Goal: Task Accomplishment & Management: Use online tool/utility

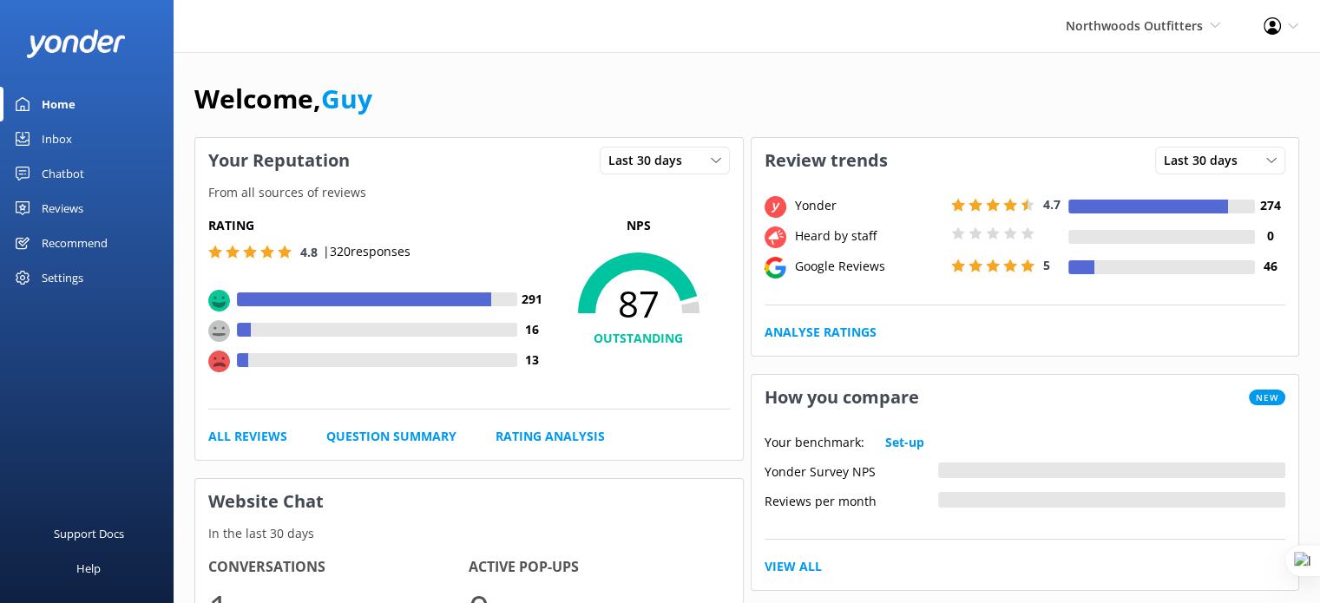
click at [66, 206] on div "Reviews" at bounding box center [63, 208] width 42 height 35
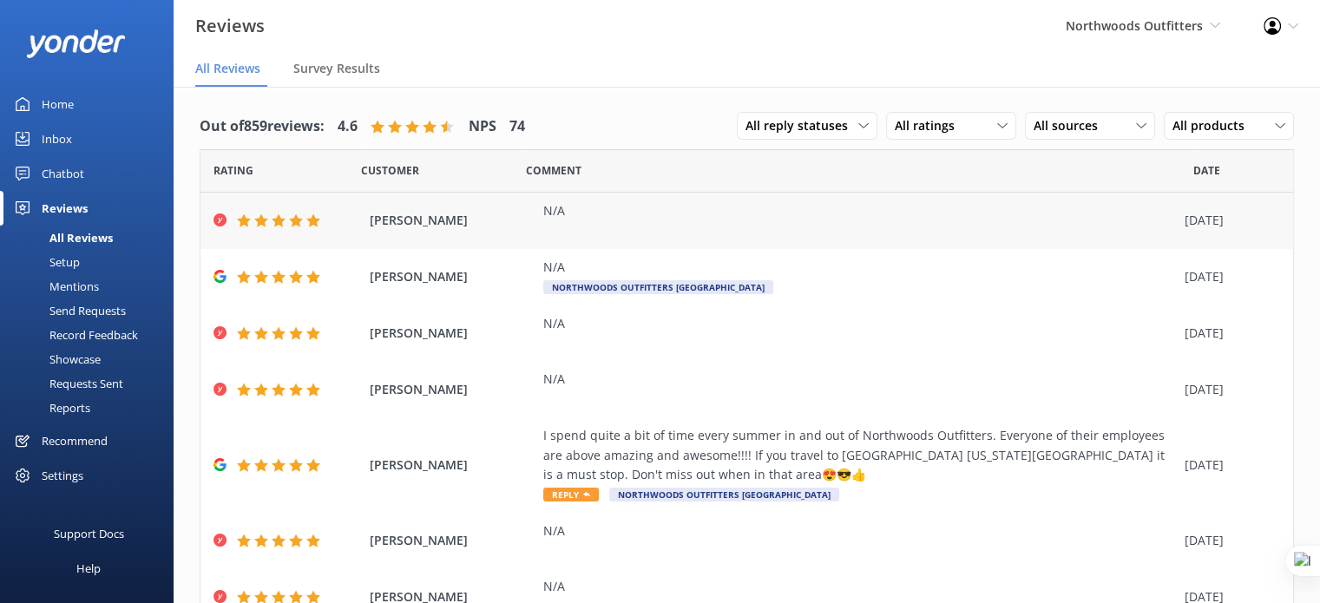
click at [646, 215] on div "N/A" at bounding box center [859, 210] width 632 height 19
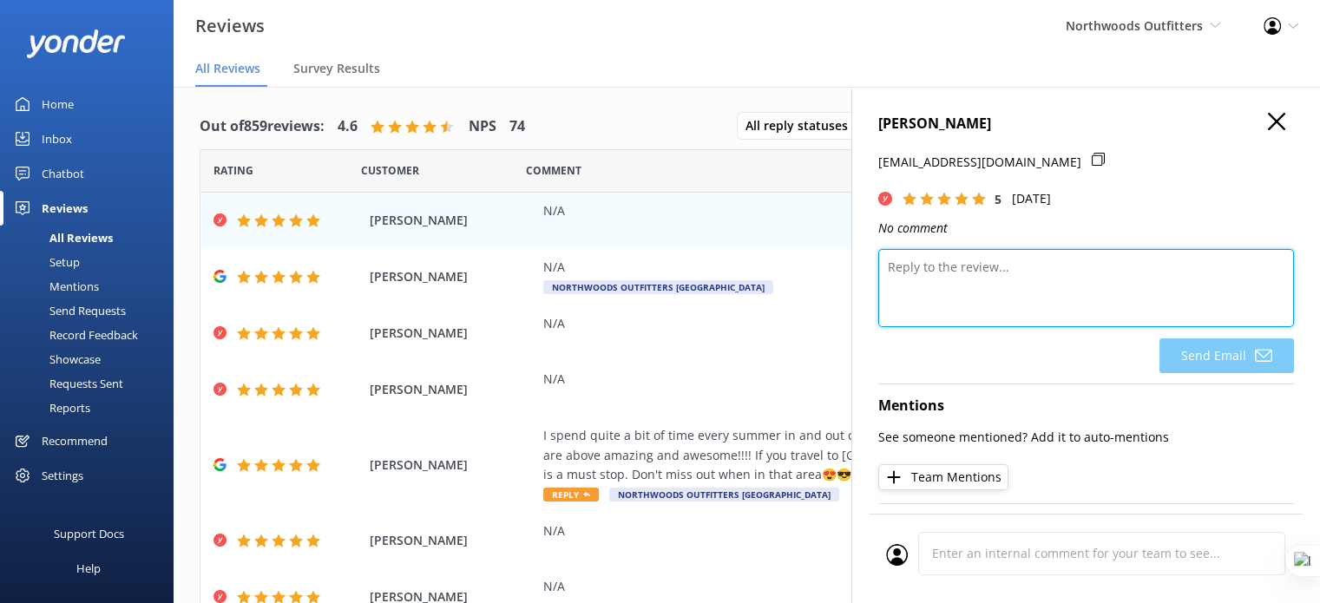
click at [1013, 266] on textarea at bounding box center [1086, 288] width 416 height 78
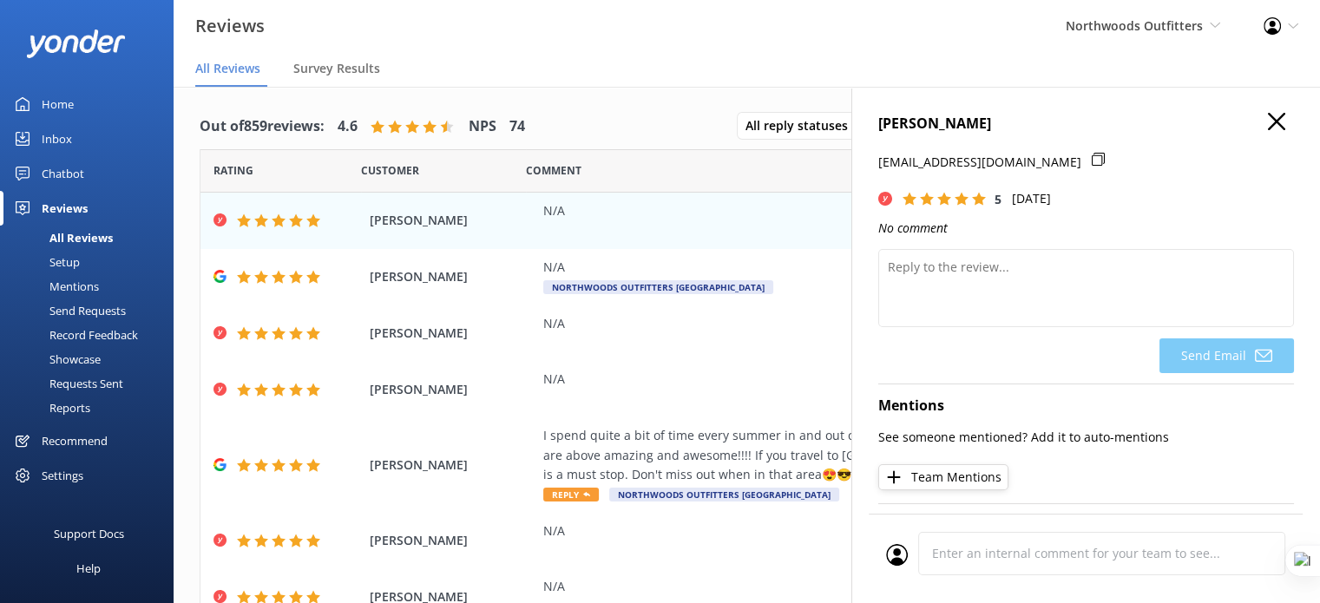
click at [1268, 118] on icon "button" at bounding box center [1276, 121] width 17 height 17
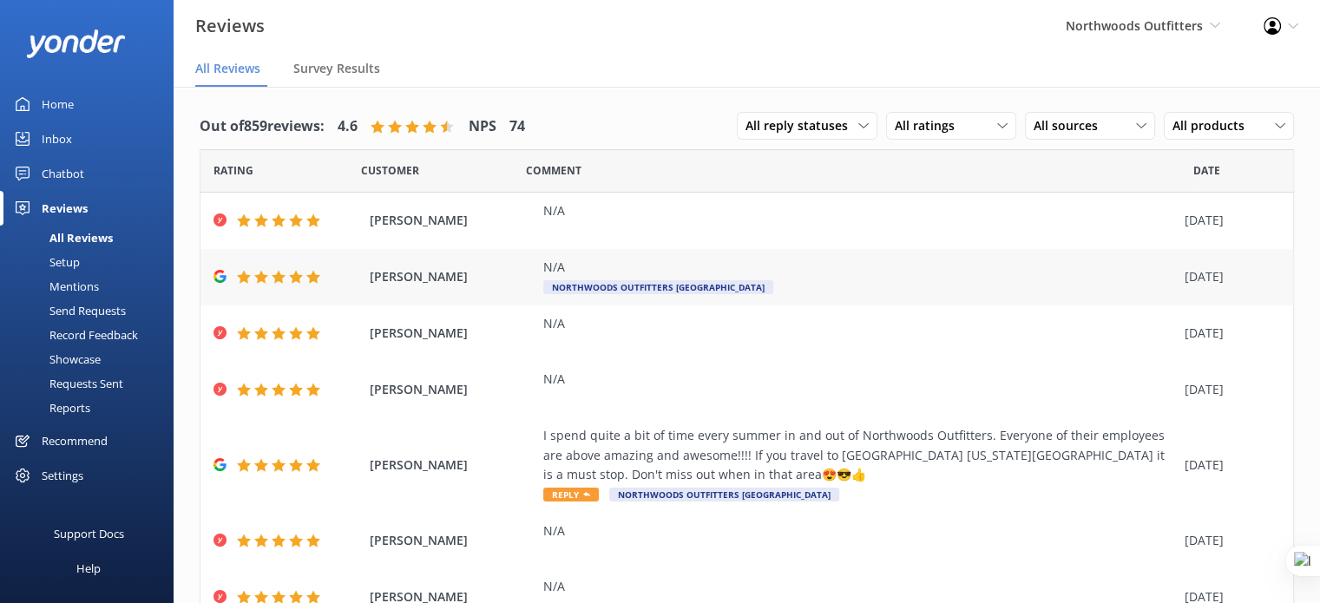
click at [859, 277] on div "N/A Northwoods Outfitters Moosehead Lake" at bounding box center [859, 277] width 632 height 39
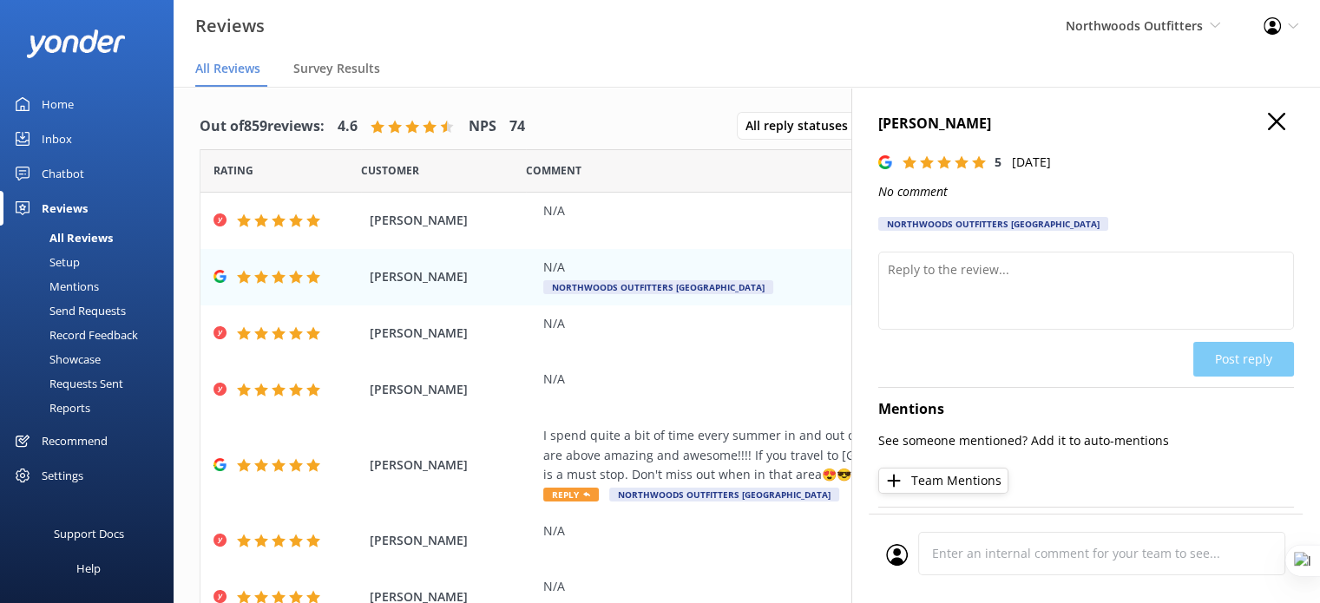
click at [1268, 127] on icon "button" at bounding box center [1276, 121] width 17 height 17
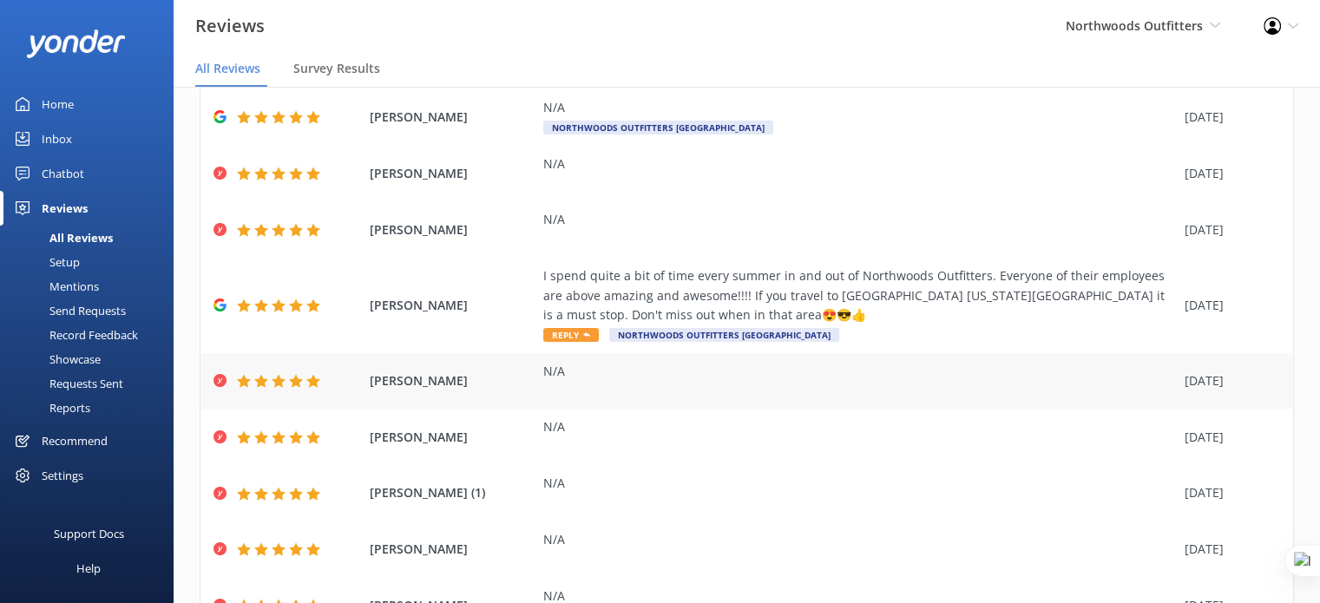
scroll to position [247, 0]
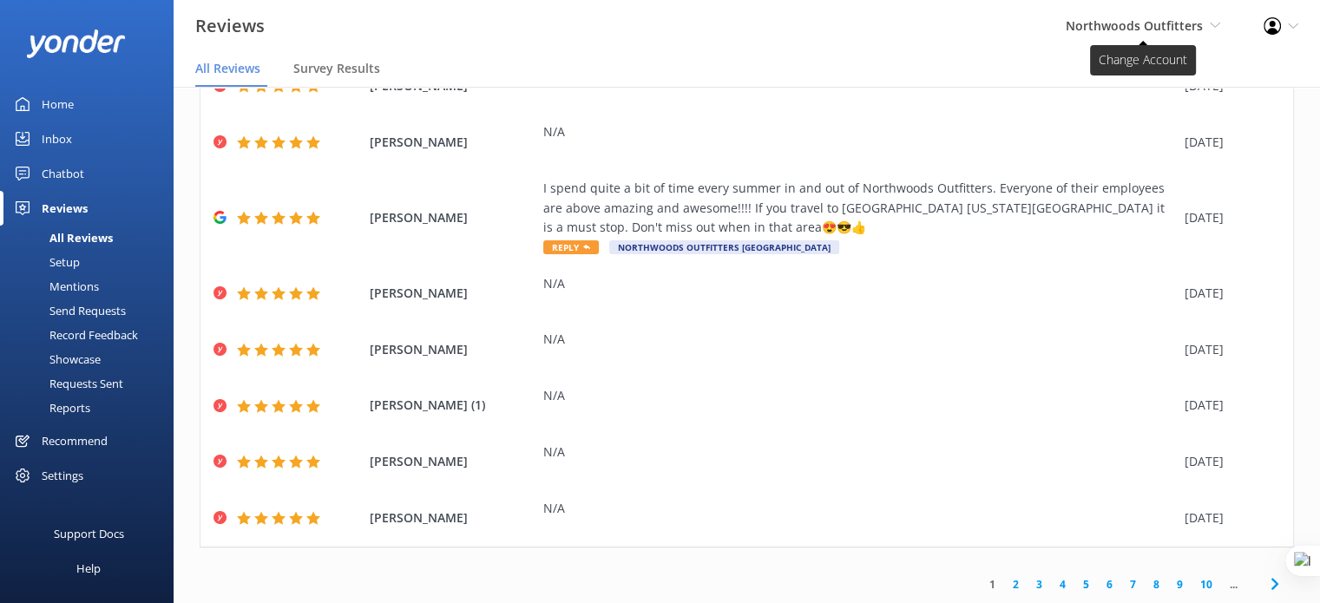
click at [1107, 30] on span "Northwoods Outfitters" at bounding box center [1133, 25] width 137 height 16
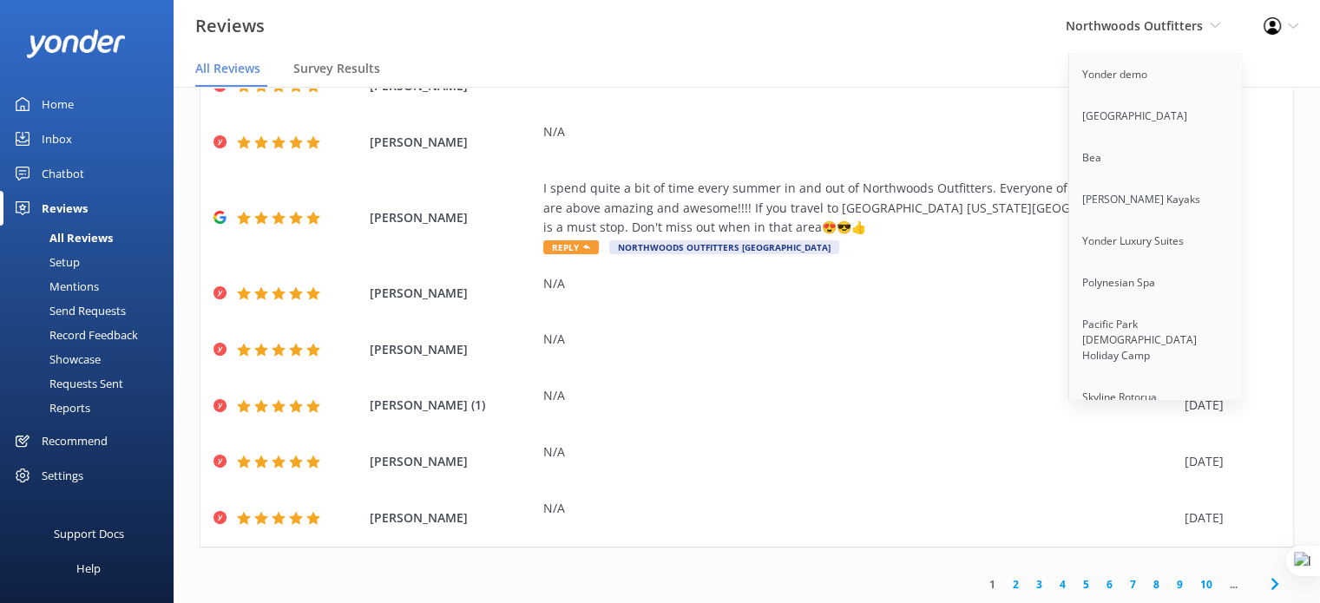
scroll to position [1164, 0]
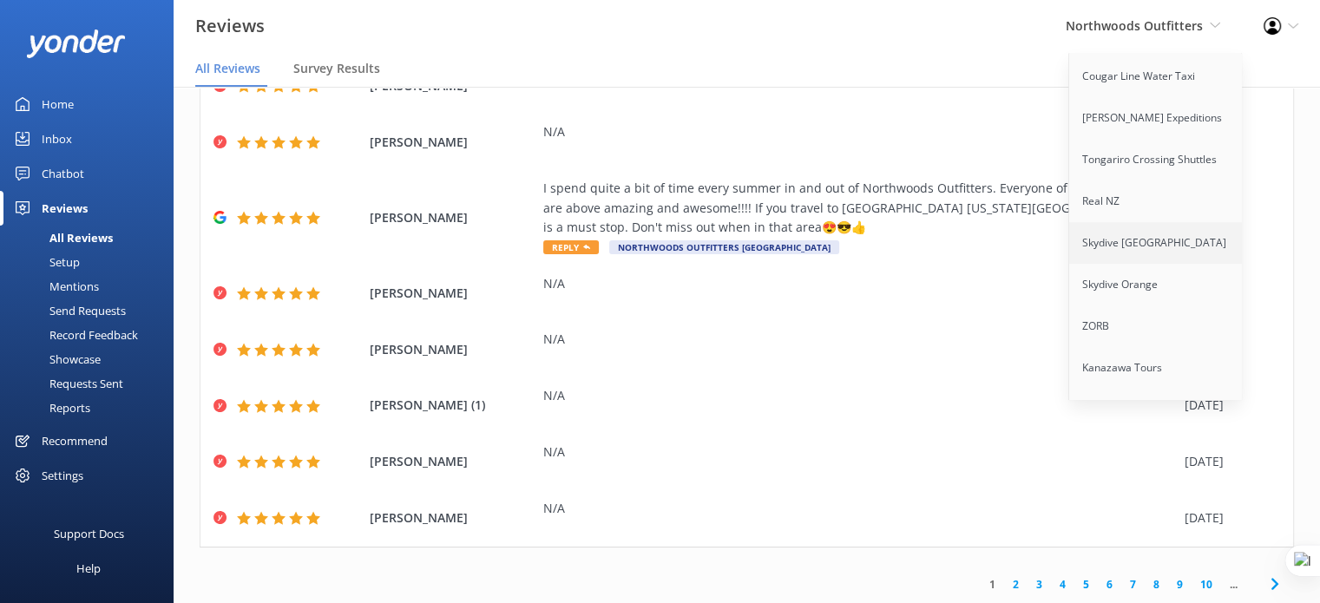
click at [1143, 222] on link "Skydive [GEOGRAPHIC_DATA]" at bounding box center [1156, 243] width 174 height 42
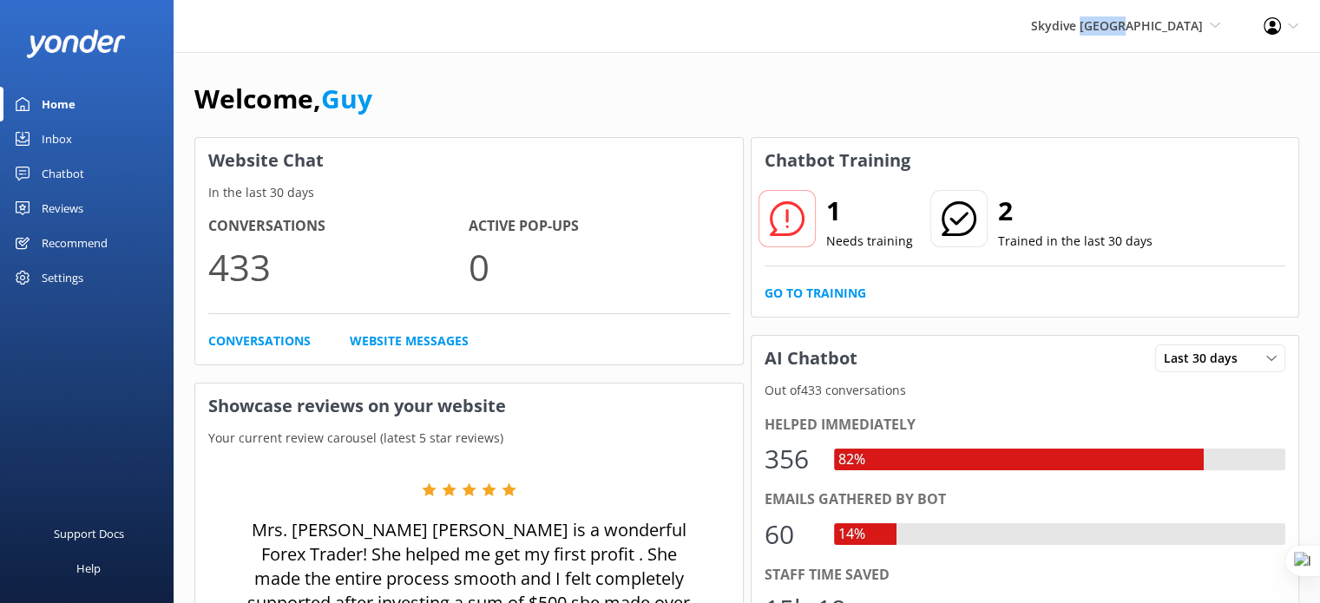
click at [54, 170] on div "Chatbot" at bounding box center [63, 173] width 43 height 35
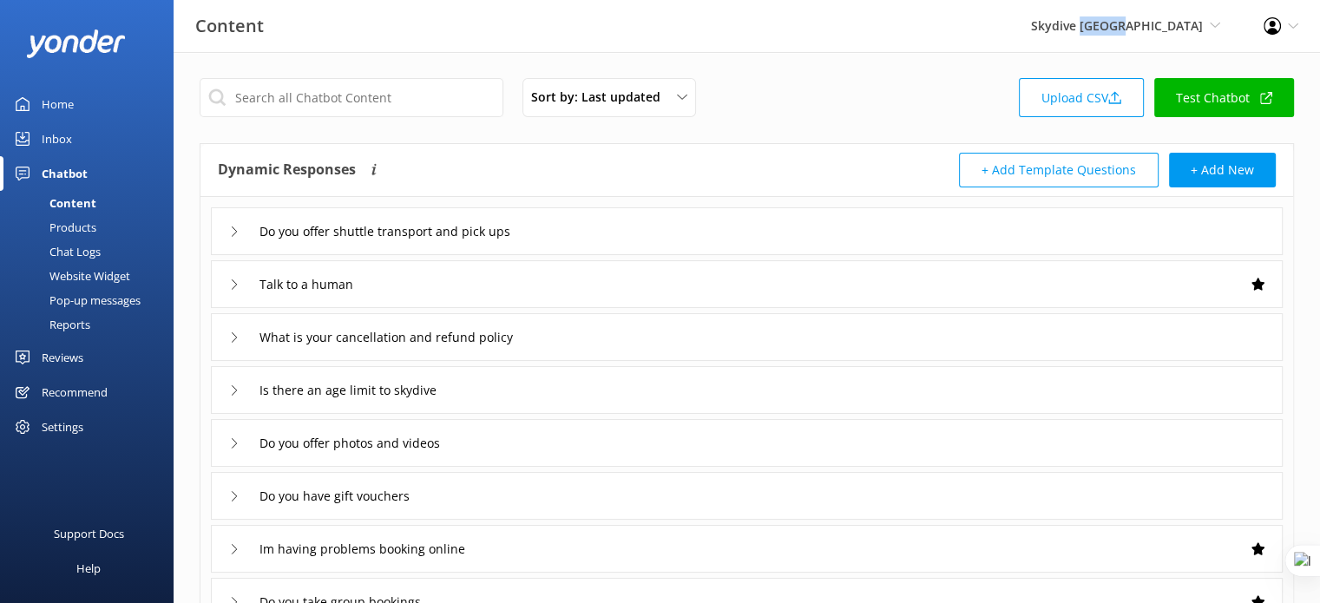
click at [83, 279] on div "Website Widget" at bounding box center [70, 276] width 120 height 24
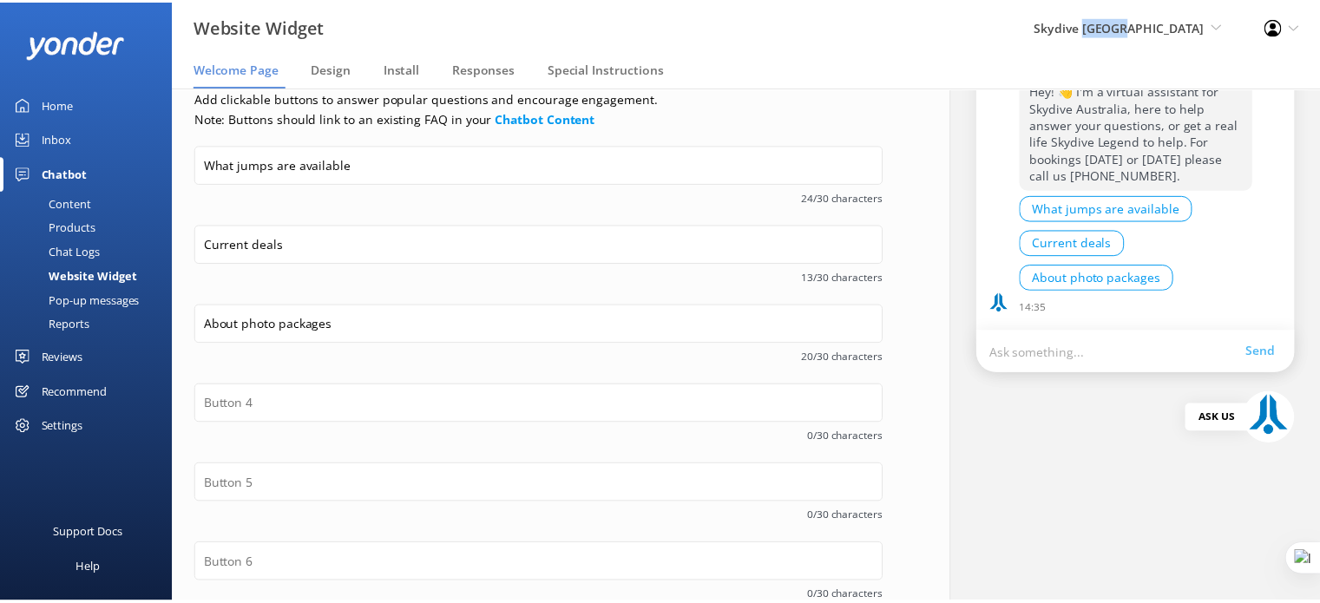
scroll to position [347, 0]
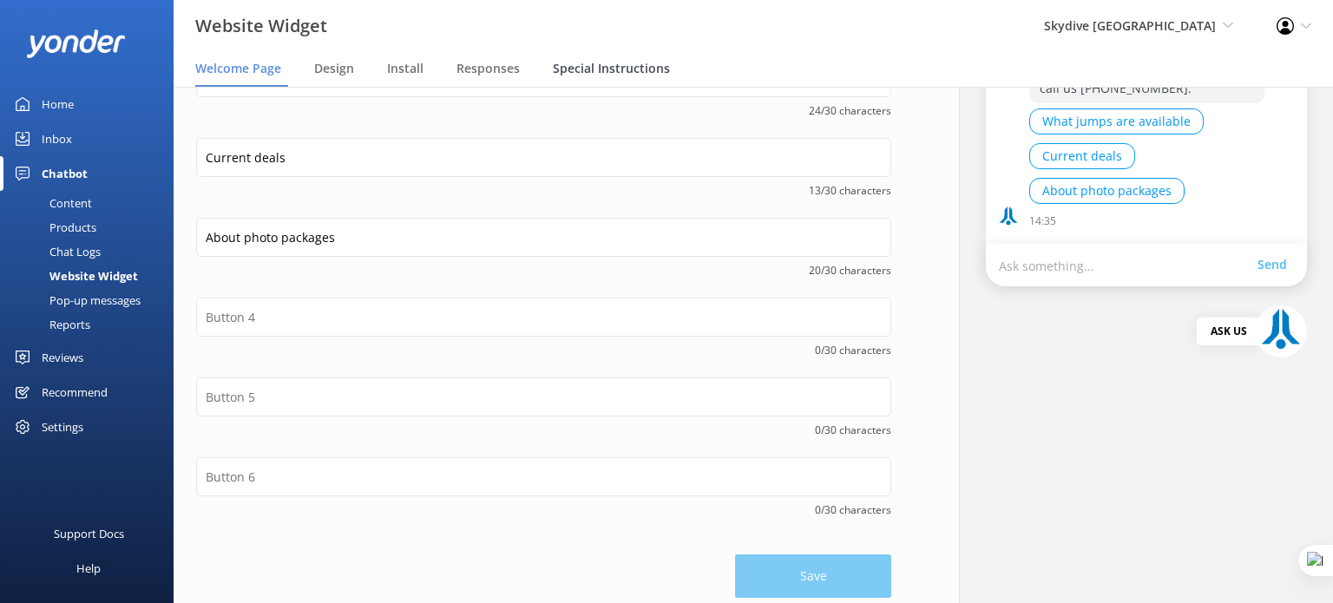
click at [621, 70] on span "Special Instructions" at bounding box center [611, 68] width 117 height 17
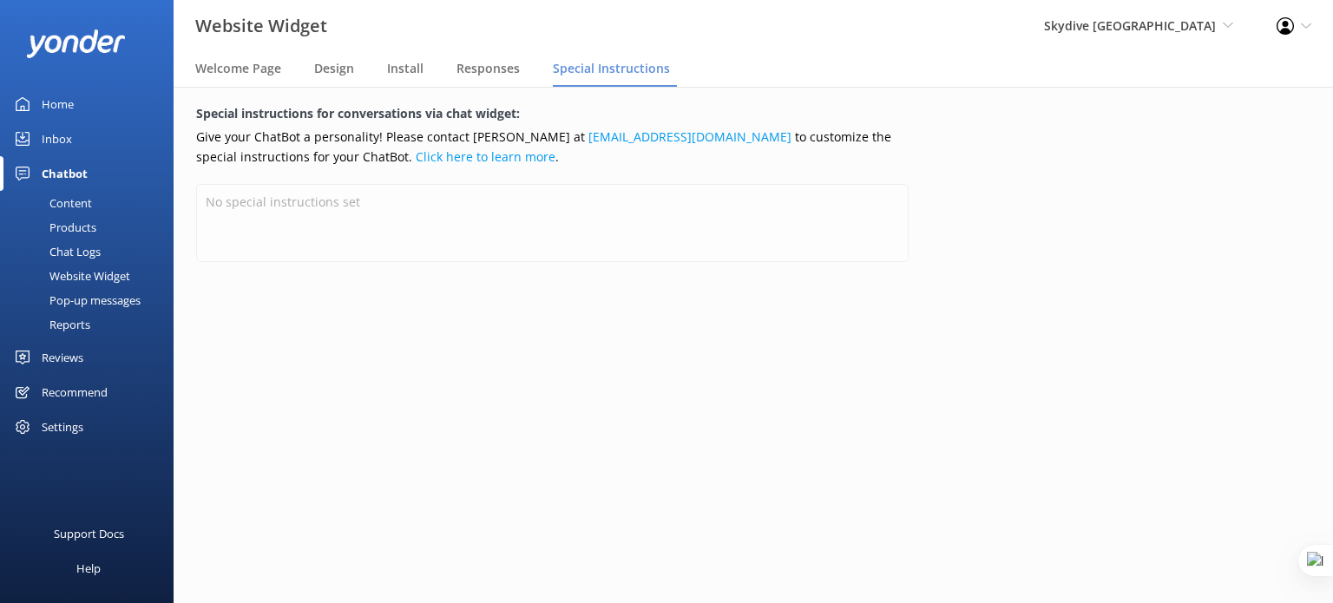
click at [75, 322] on div "Reports" at bounding box center [50, 324] width 80 height 24
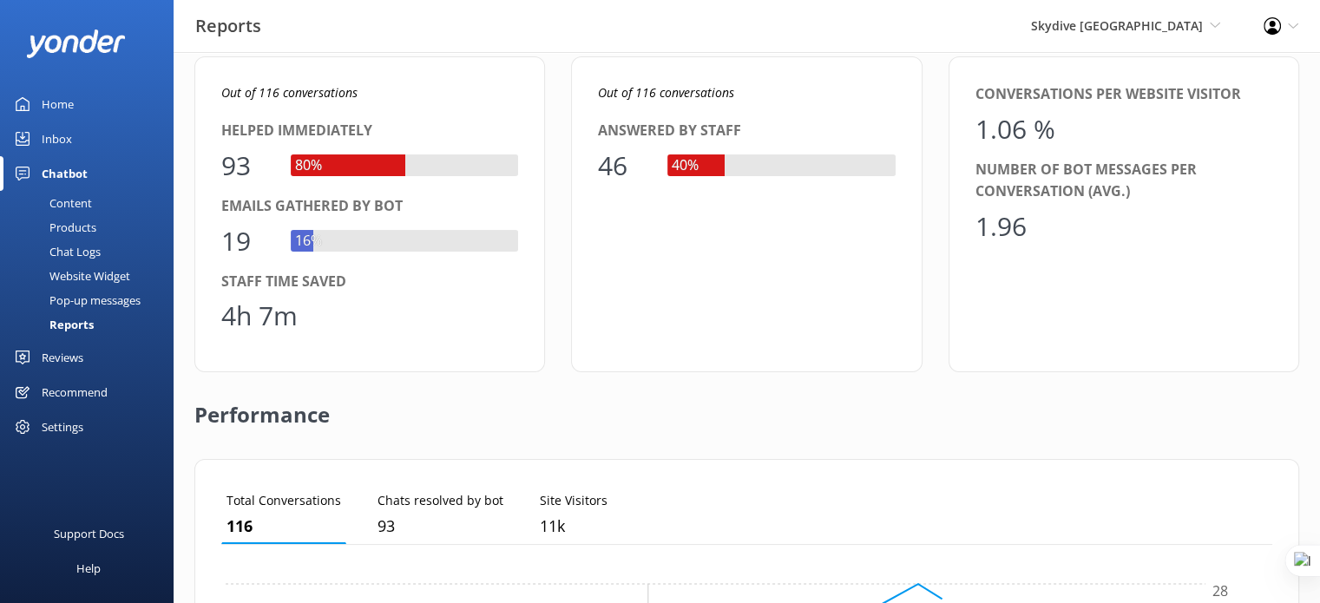
scroll to position [604, 0]
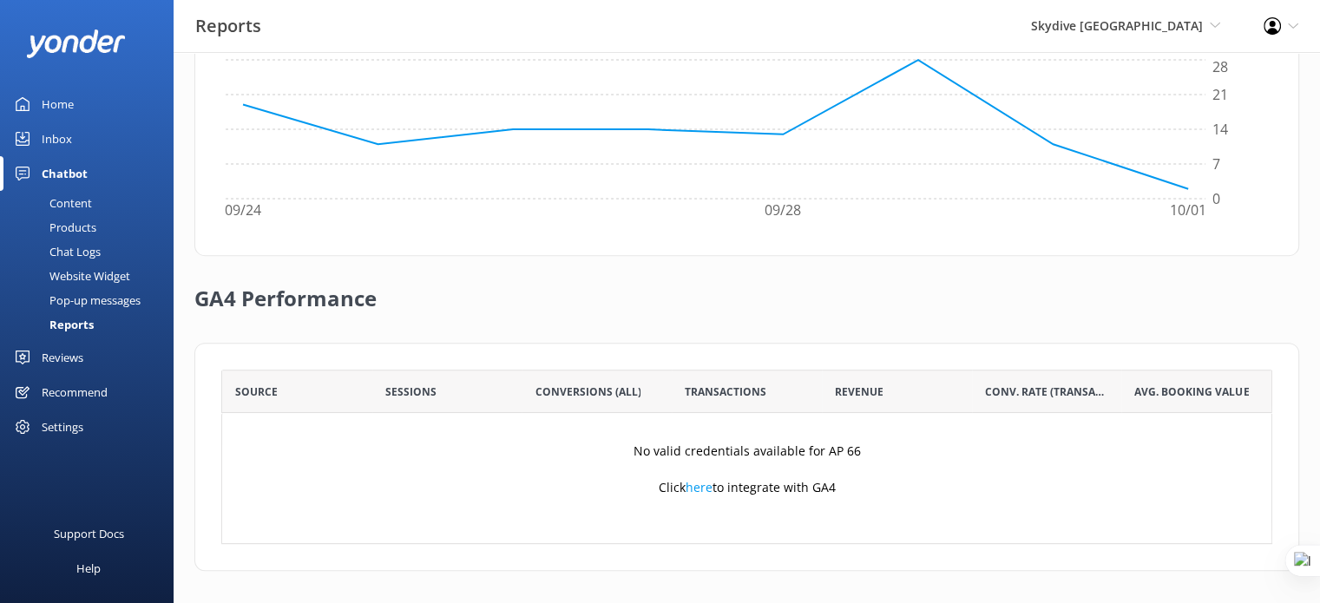
drag, startPoint x: 842, startPoint y: 492, endPoint x: 750, endPoint y: 492, distance: 92.0
click at [750, 492] on div "No valid credentials available for AP 66 Click here to integrate with GA4" at bounding box center [746, 478] width 1051 height 130
click at [752, 465] on div "No valid credentials available for AP 66 Click here to integrate with GA4" at bounding box center [746, 478] width 1051 height 130
click at [66, 227] on div "Products" at bounding box center [53, 227] width 86 height 24
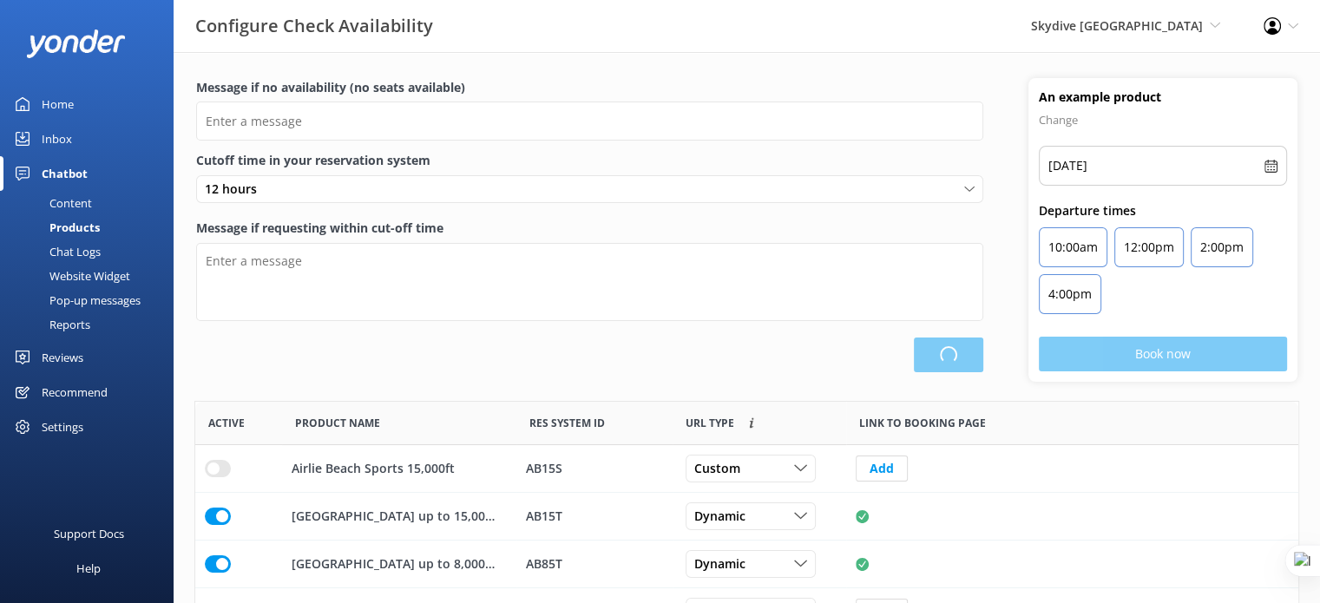
scroll to position [508, 1090]
type input "There are no seats available, please check an alternative day or contact us on …"
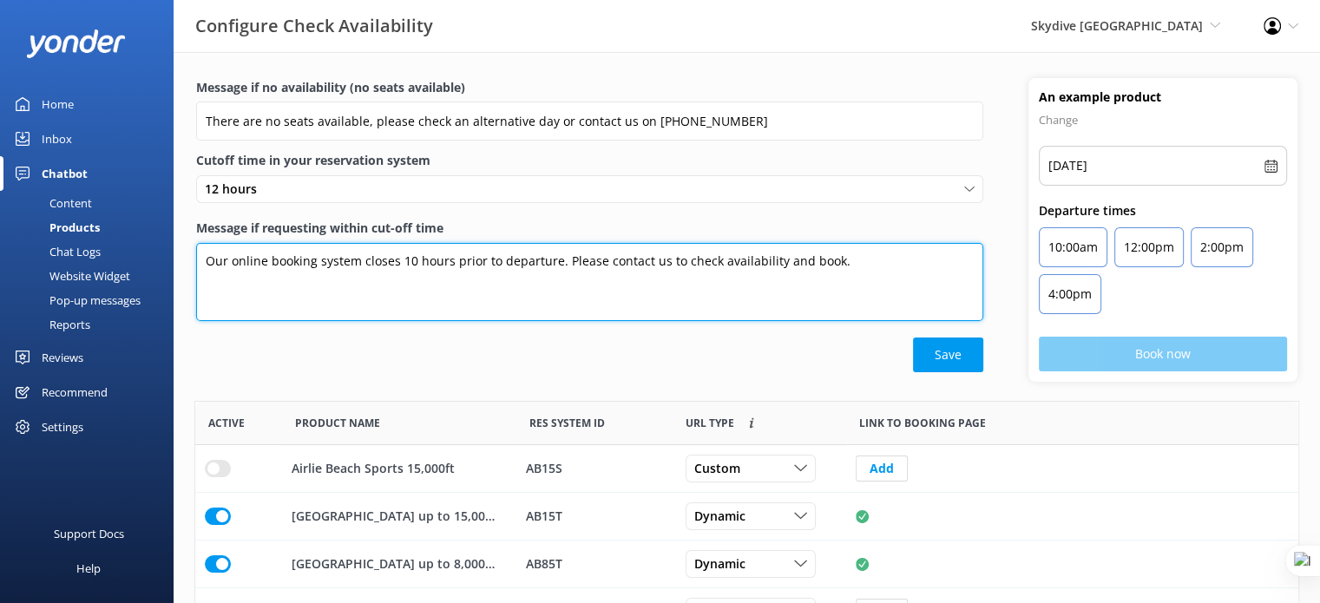
drag, startPoint x: 215, startPoint y: 263, endPoint x: 441, endPoint y: 258, distance: 225.6
click at [441, 258] on textarea "Our online booking system closes 10 hours prior to departure. Please contact us…" at bounding box center [589, 282] width 787 height 78
drag, startPoint x: 441, startPoint y: 258, endPoint x: 412, endPoint y: 263, distance: 29.1
click at [439, 258] on textarea "Our online booking system closes 10 hours prior to departure. Please contact us…" at bounding box center [589, 282] width 787 height 78
click at [396, 258] on textarea "Our online booking system closes 10 hours prior to departure. Please contact us…" at bounding box center [589, 282] width 787 height 78
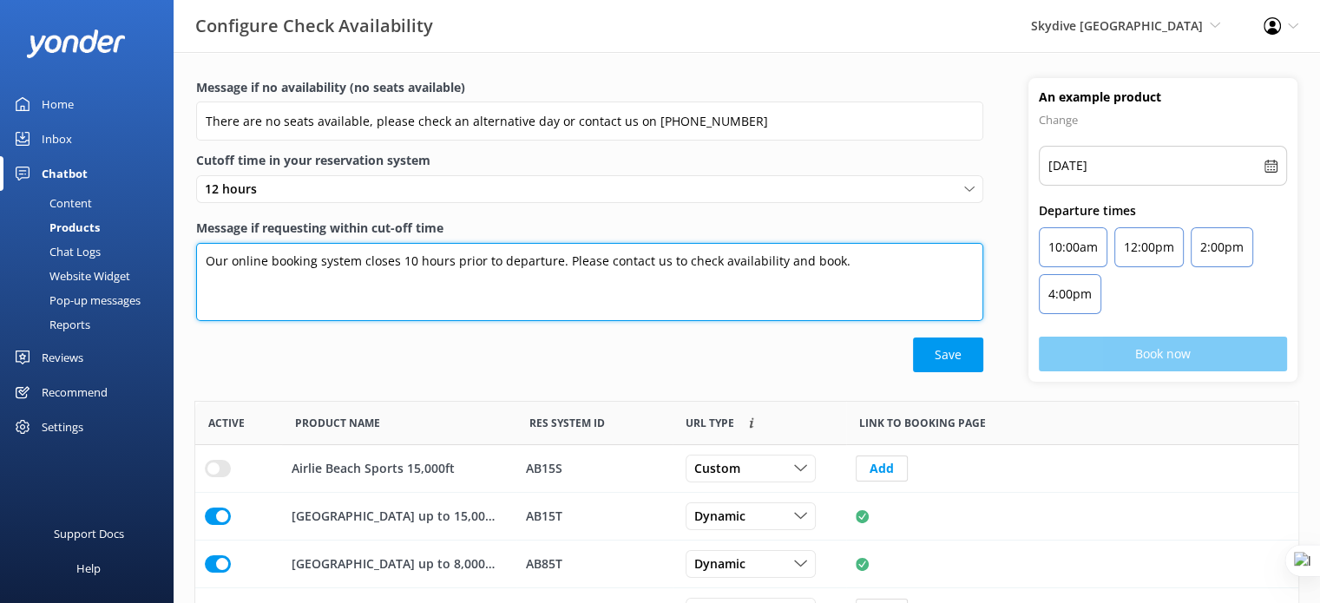
drag, startPoint x: 413, startPoint y: 257, endPoint x: 397, endPoint y: 256, distance: 15.6
click at [397, 256] on textarea "Our online booking system closes 10 hours prior to departure. Please contact us…" at bounding box center [589, 282] width 787 height 78
click at [412, 265] on textarea "Our online booking system closes 10 hours prior to departure. Please contact us…" at bounding box center [589, 282] width 787 height 78
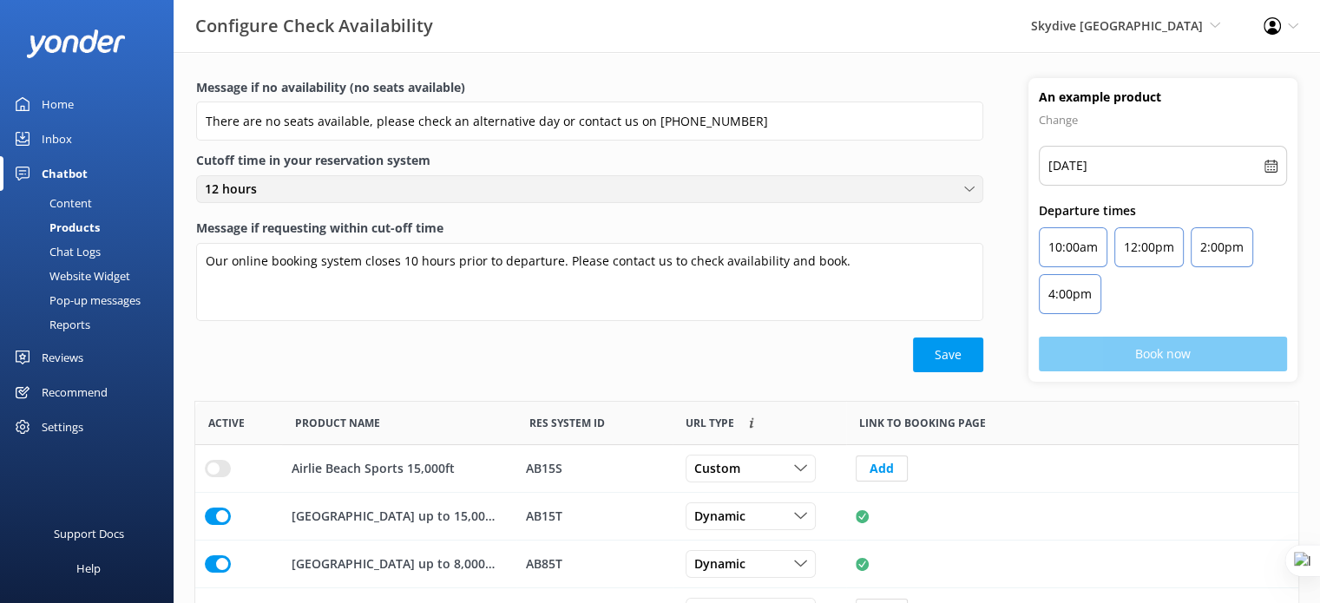
click at [346, 190] on div "12 hours" at bounding box center [589, 189] width 778 height 19
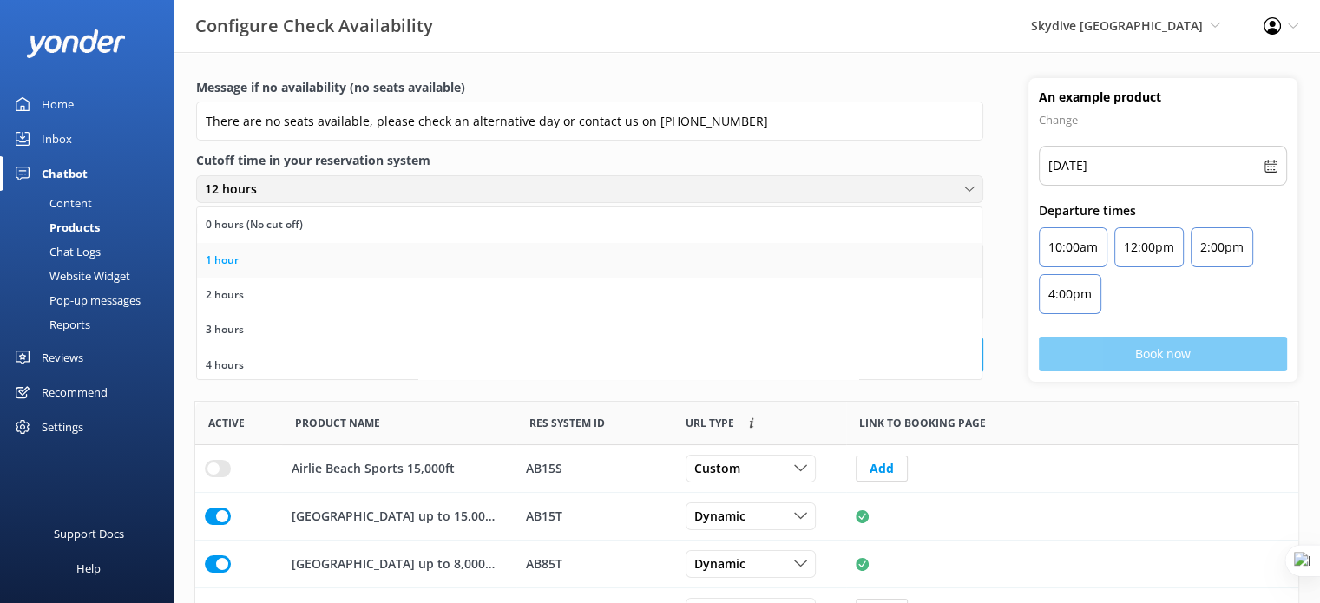
click at [321, 270] on link "1 hour" at bounding box center [589, 260] width 784 height 35
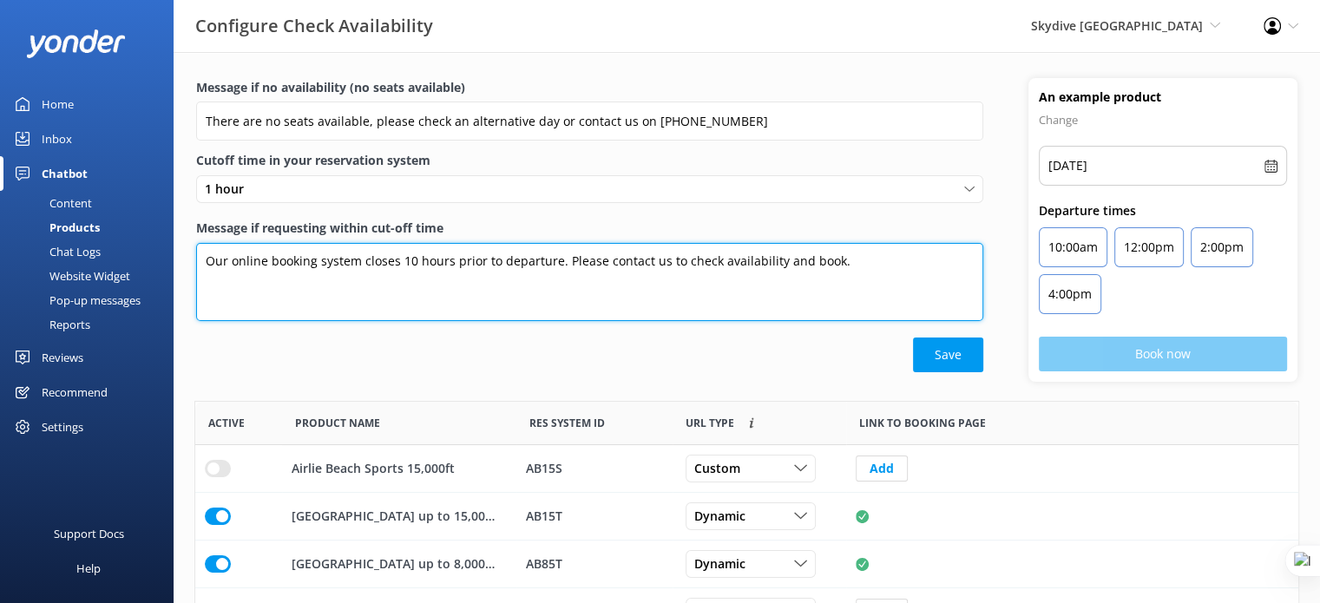
drag, startPoint x: 412, startPoint y: 259, endPoint x: 403, endPoint y: 259, distance: 9.5
click at [403, 259] on textarea "Our online booking system closes 10 hours prior to departure. Please contact us…" at bounding box center [589, 282] width 787 height 78
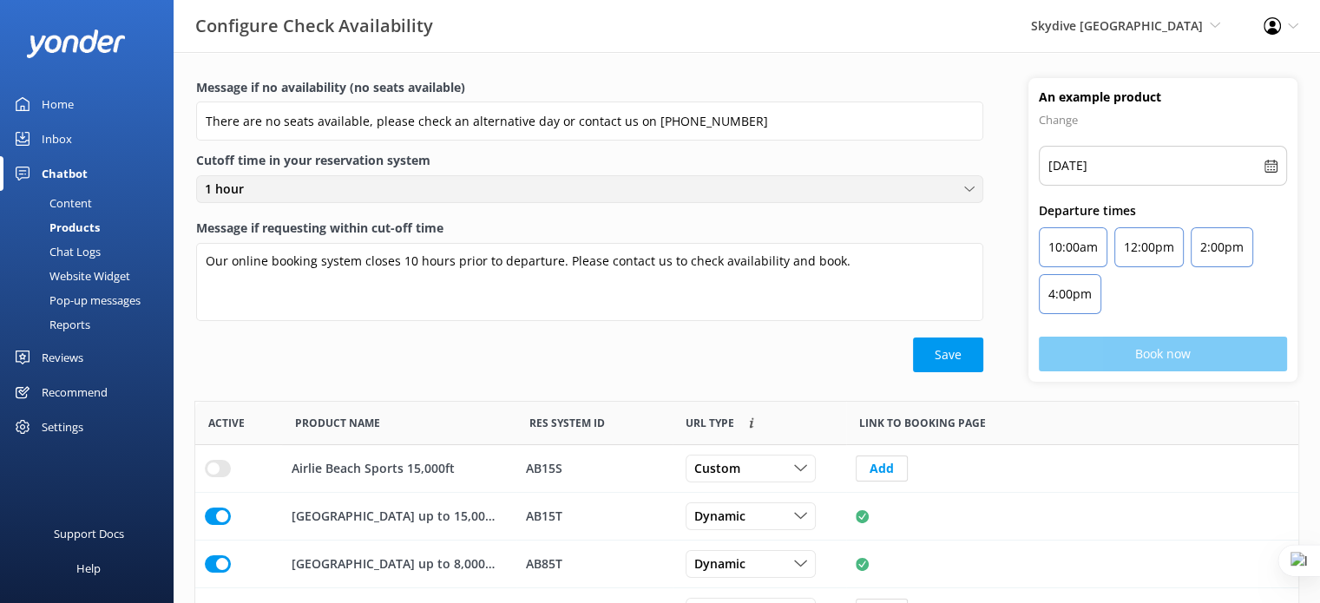
click at [346, 189] on div "1 hour" at bounding box center [589, 189] width 778 height 19
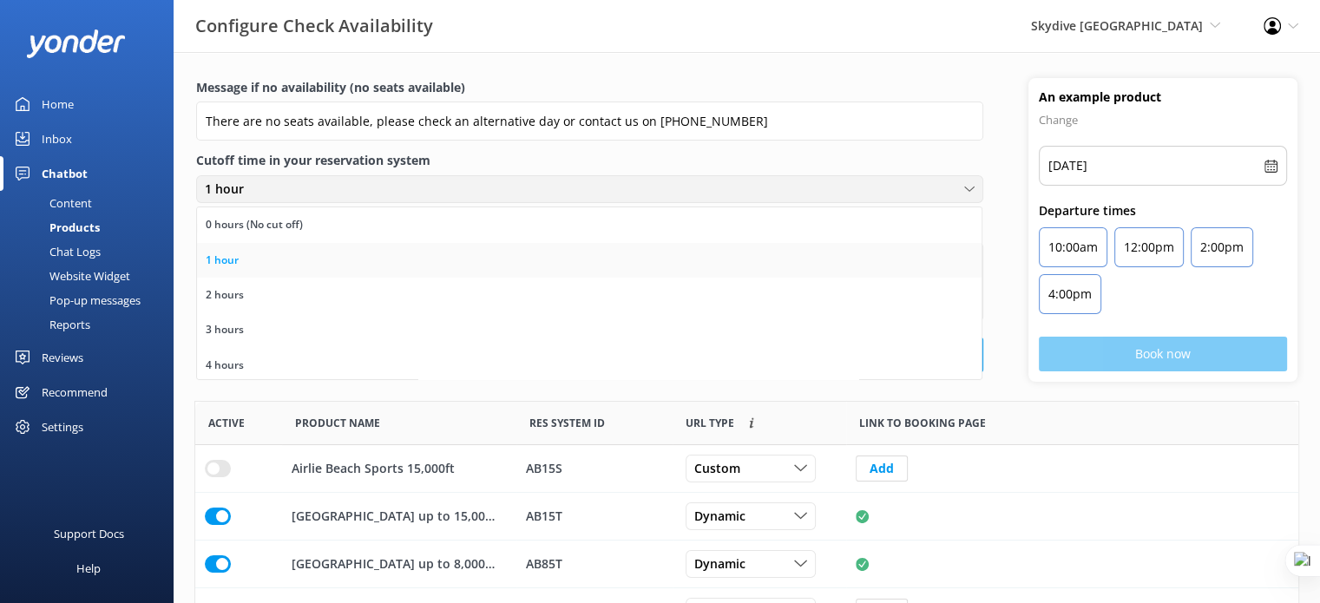
click at [344, 267] on link "1 hour" at bounding box center [589, 260] width 784 height 35
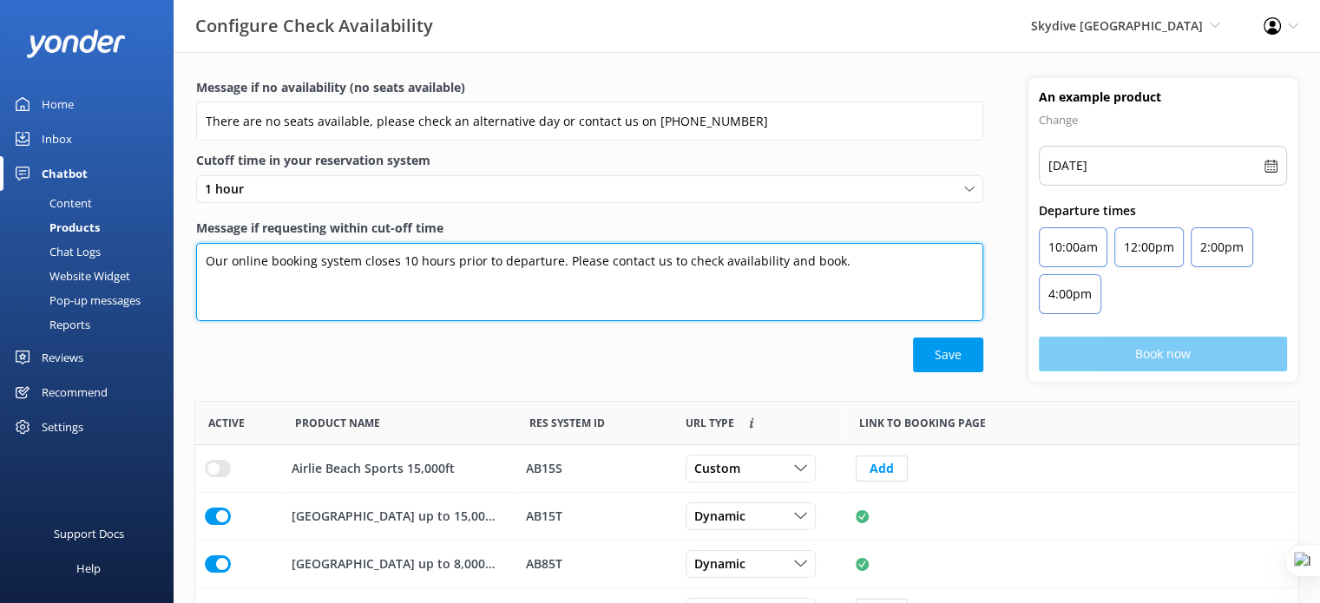
click at [416, 259] on textarea "Our online booking system closes 10 hours prior to departure. Please contact us…" at bounding box center [589, 282] width 787 height 78
click at [411, 260] on textarea "Our online booking system closes 10 hours prior to departure. Please contact us…" at bounding box center [589, 282] width 787 height 78
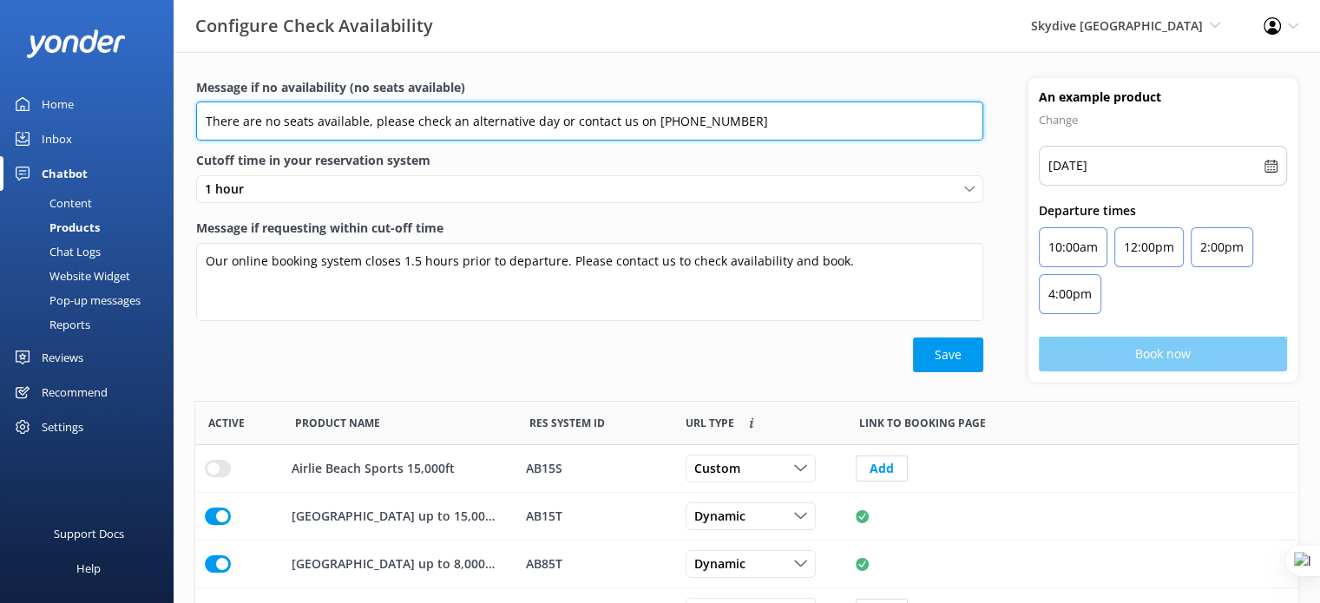
drag, startPoint x: 739, startPoint y: 124, endPoint x: 627, endPoint y: 120, distance: 112.0
click at [627, 120] on input "There are no seats available, please check an alternative day or contact us on …" at bounding box center [589, 121] width 787 height 39
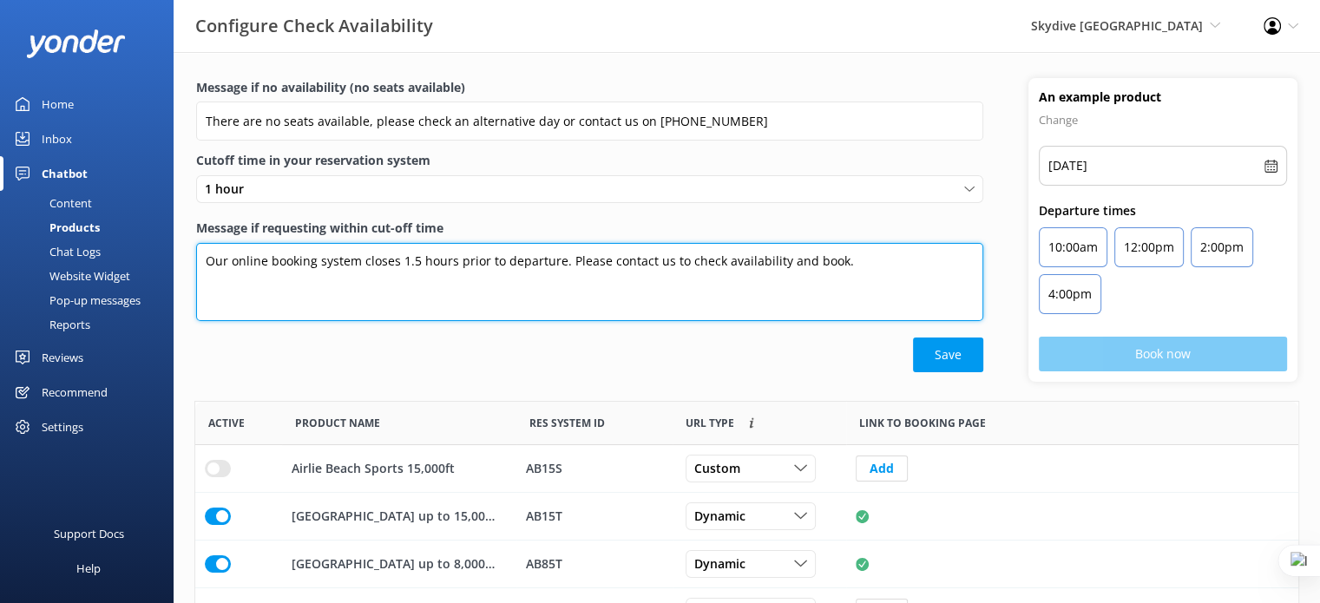
click at [665, 256] on textarea "Our online booking system closes 1.5 hours prior to departure. Please contact u…" at bounding box center [589, 282] width 787 height 78
paste textarea "on 1300 663 634"
type textarea "Our online booking system closes 1.5 hours prior to departure. Please contact u…"
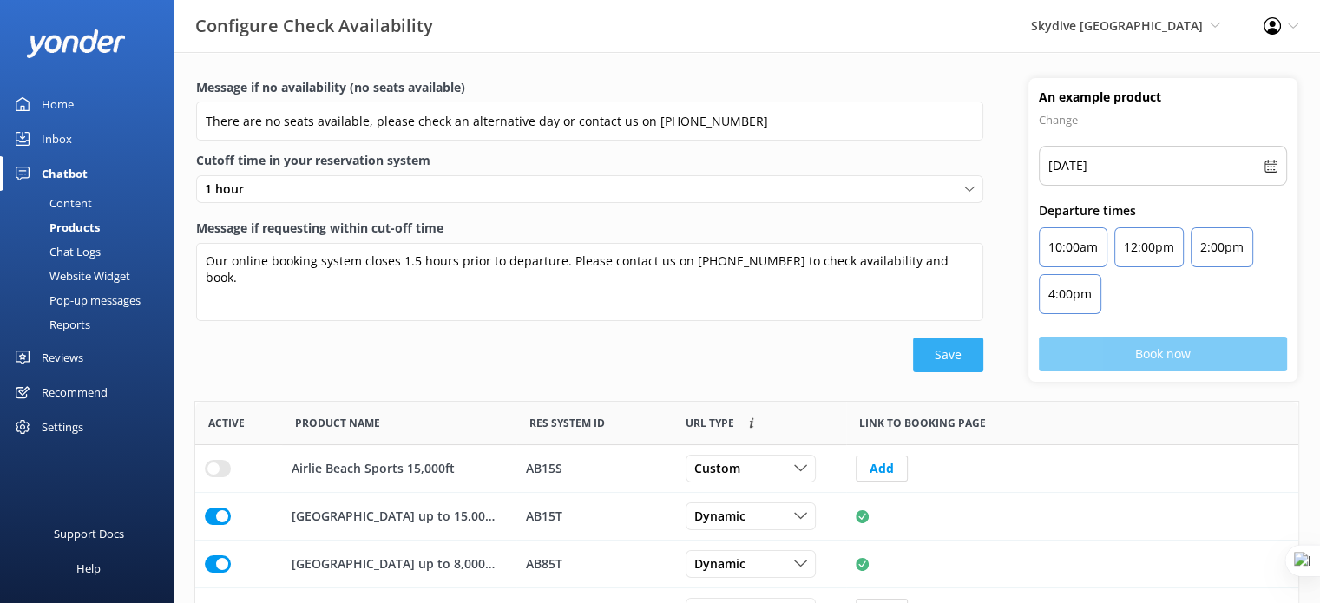
click at [944, 355] on button "Save" at bounding box center [948, 355] width 70 height 35
click at [73, 364] on div "Reviews" at bounding box center [63, 357] width 42 height 35
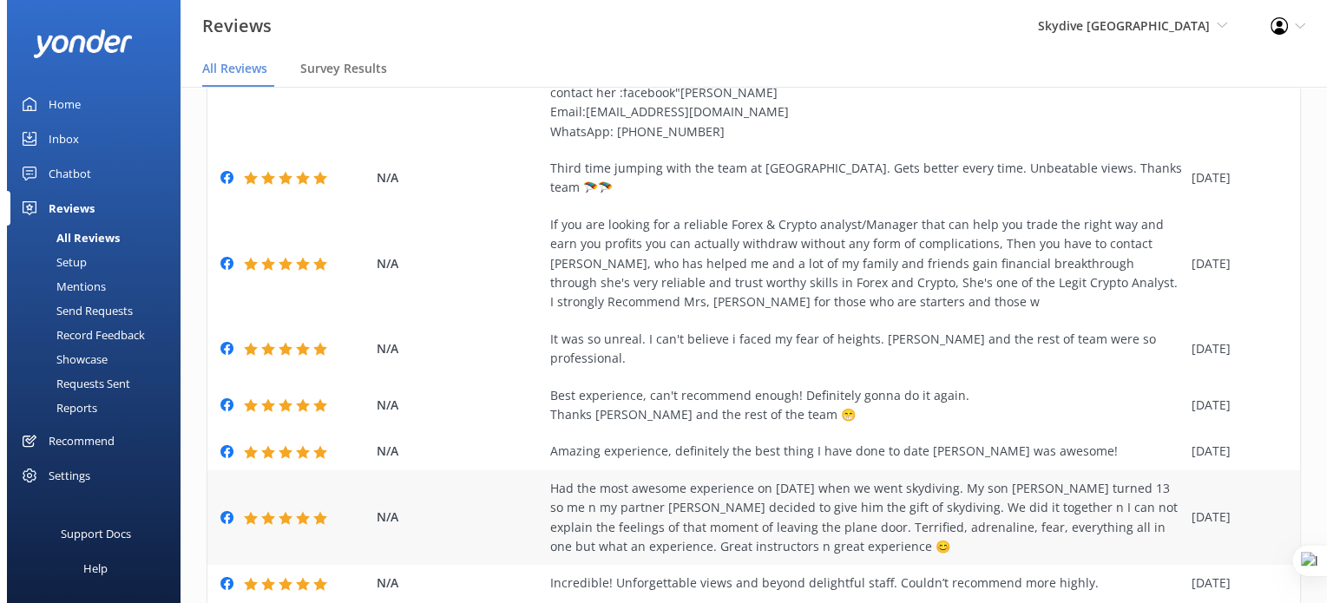
scroll to position [347, 0]
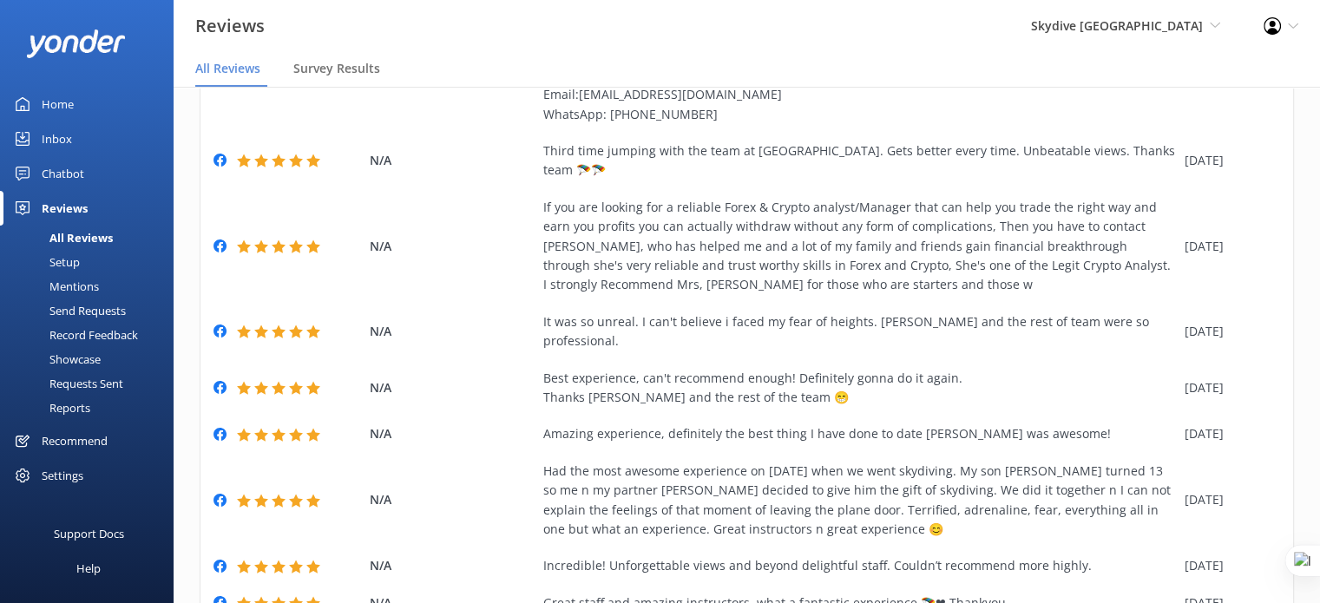
click at [59, 471] on div "Settings" at bounding box center [63, 475] width 42 height 35
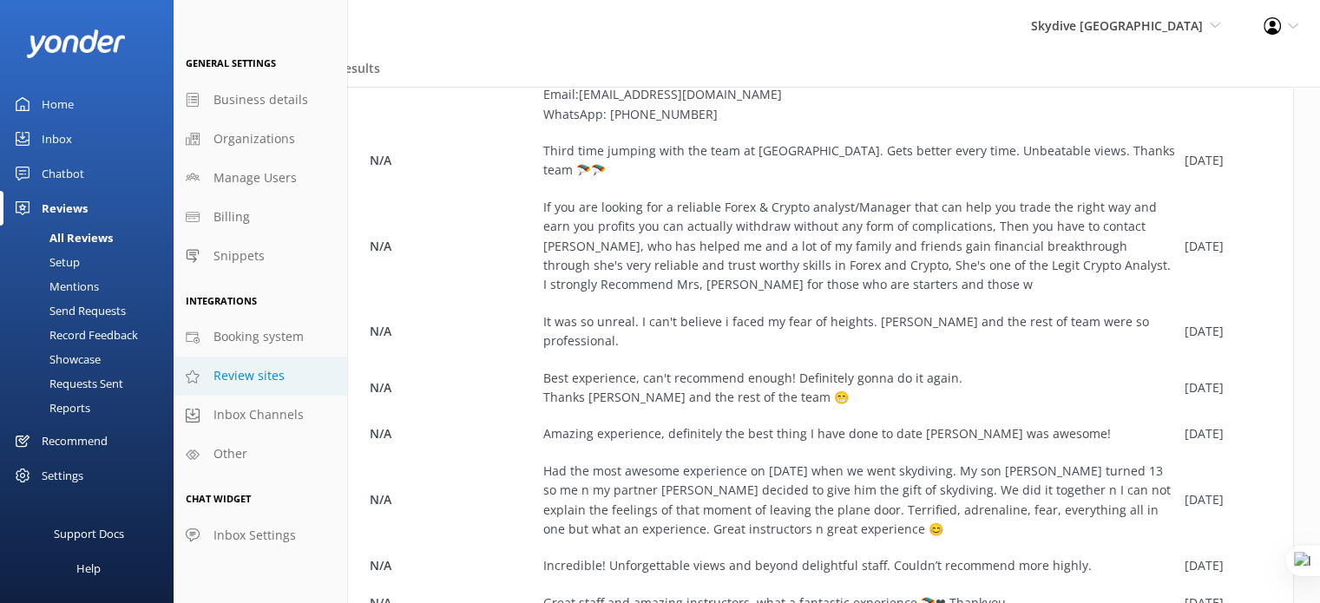
click at [251, 386] on link "Review sites" at bounding box center [261, 376] width 174 height 39
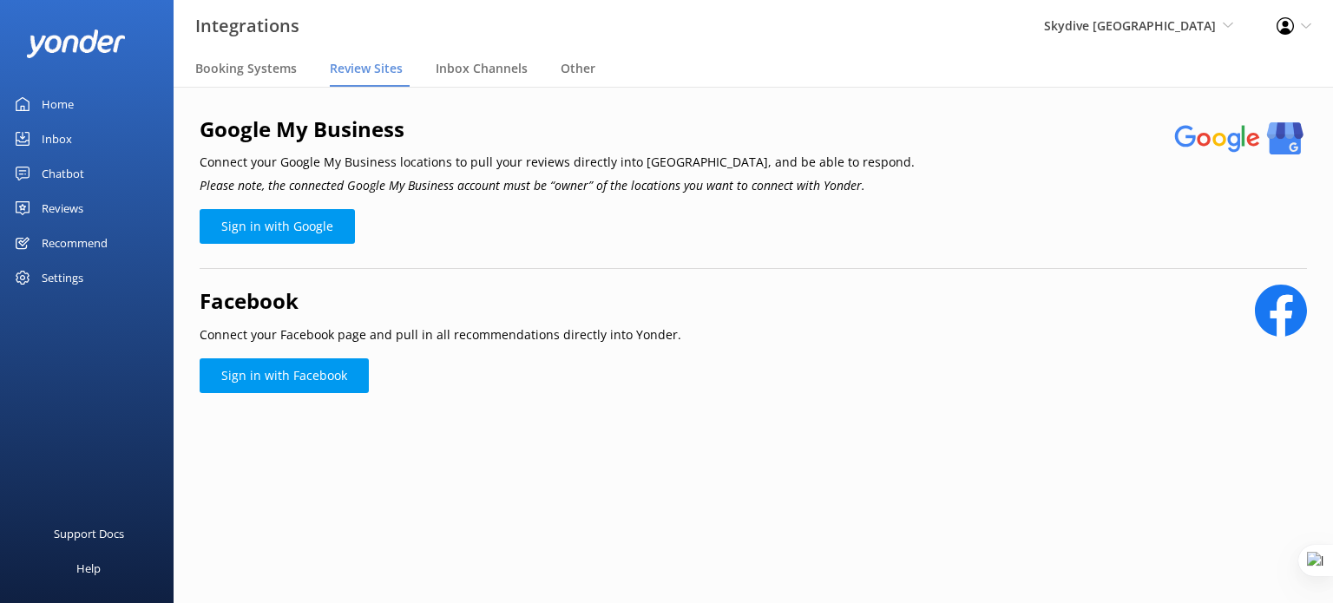
click at [1205, 13] on div "Skydive Australia Yonder demo Musket Cove Island Resort & Marina Bea Abel Tasma…" at bounding box center [1138, 26] width 233 height 52
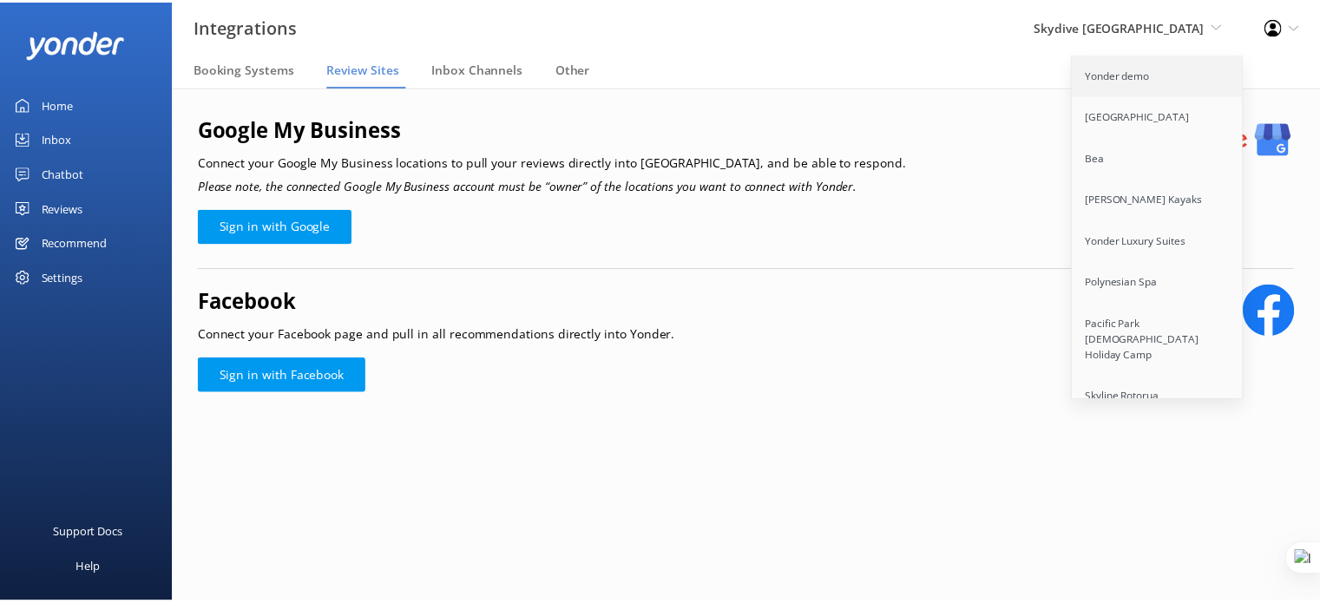
scroll to position [4012, 0]
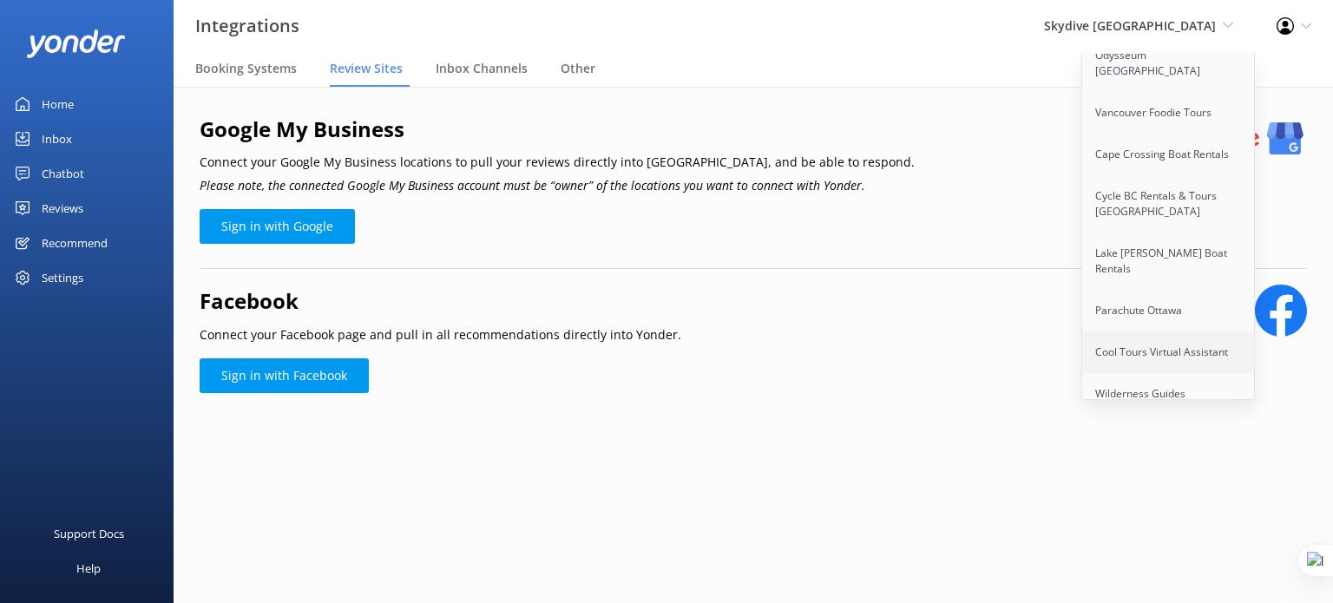
click at [1161, 331] on link "Cool Tours Virtual Assistant" at bounding box center [1169, 352] width 174 height 42
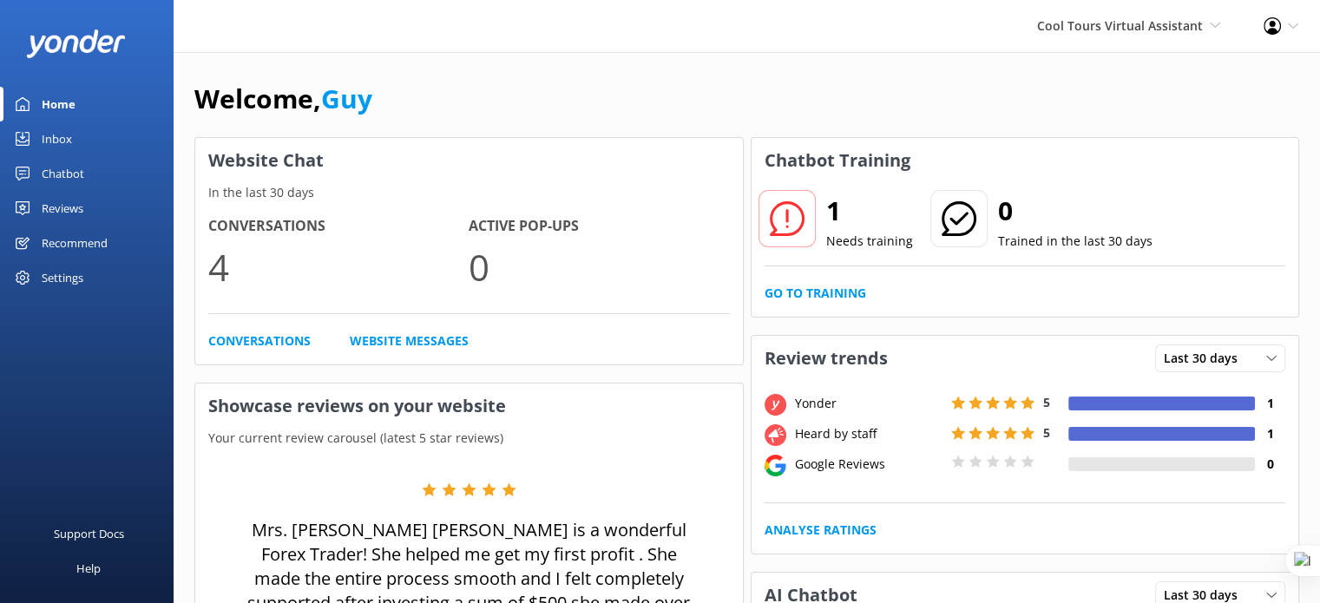
click at [80, 201] on div "Reviews" at bounding box center [63, 208] width 42 height 35
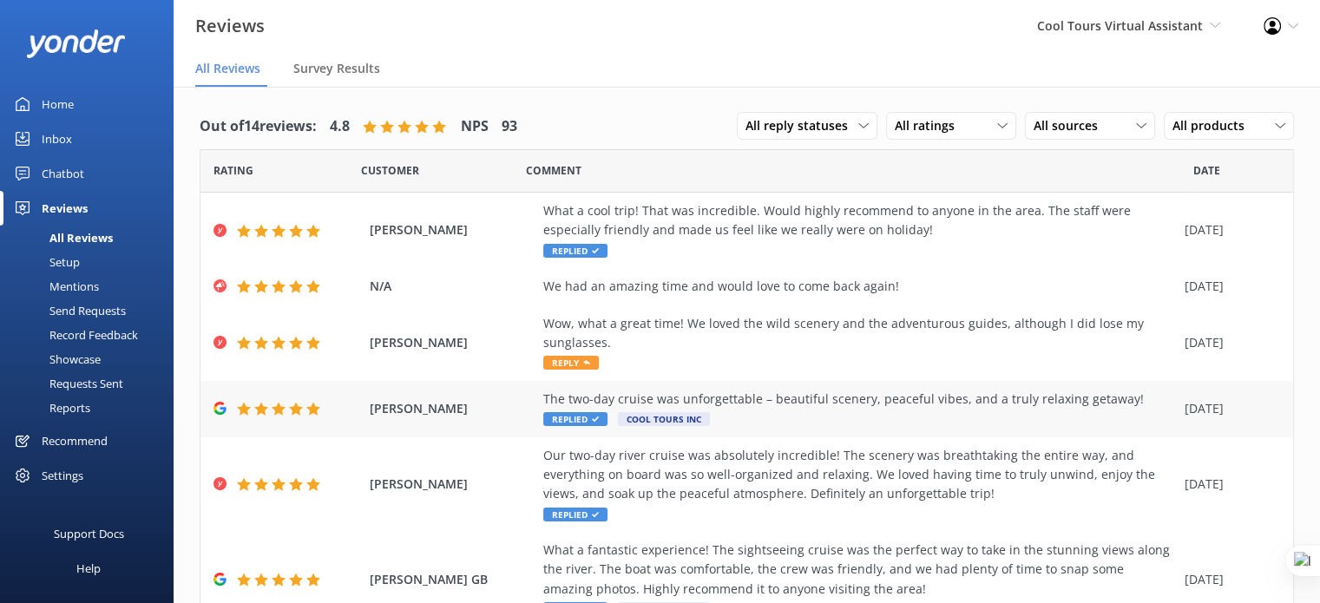
click at [888, 402] on div "The two-day cruise was unforgettable – beautiful scenery, peaceful vibes, and a…" at bounding box center [859, 399] width 632 height 19
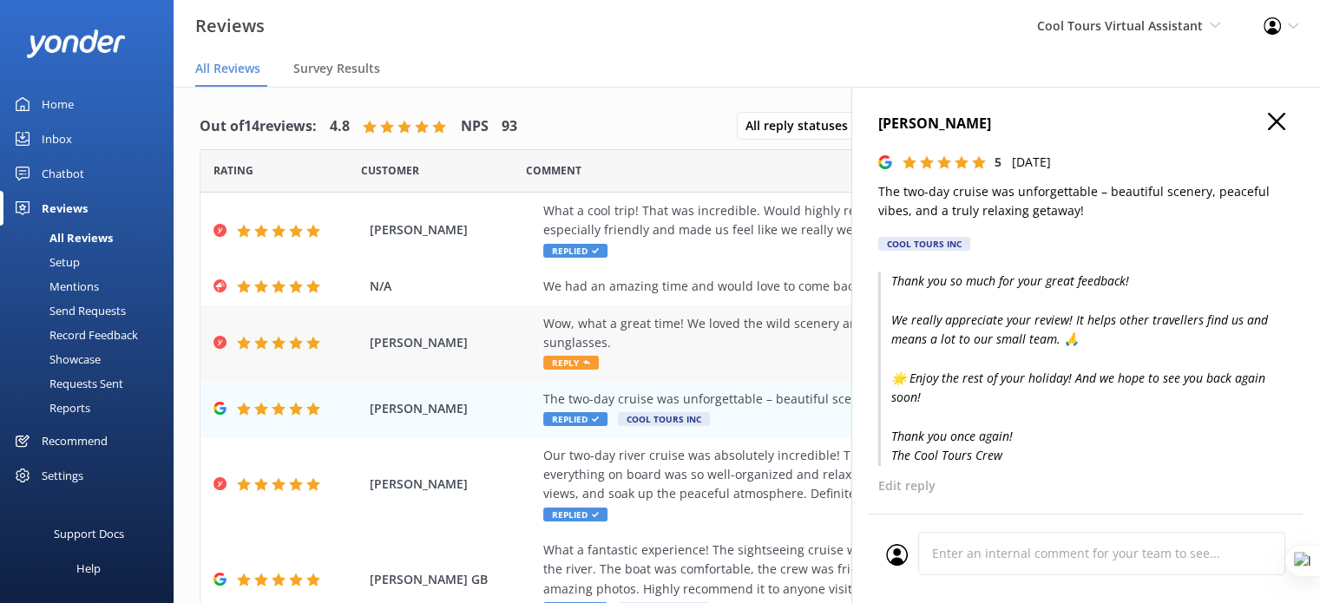
click at [681, 338] on div "Wow, what a great time! We loved the wild scenery and the adventurous guides, a…" at bounding box center [859, 333] width 632 height 39
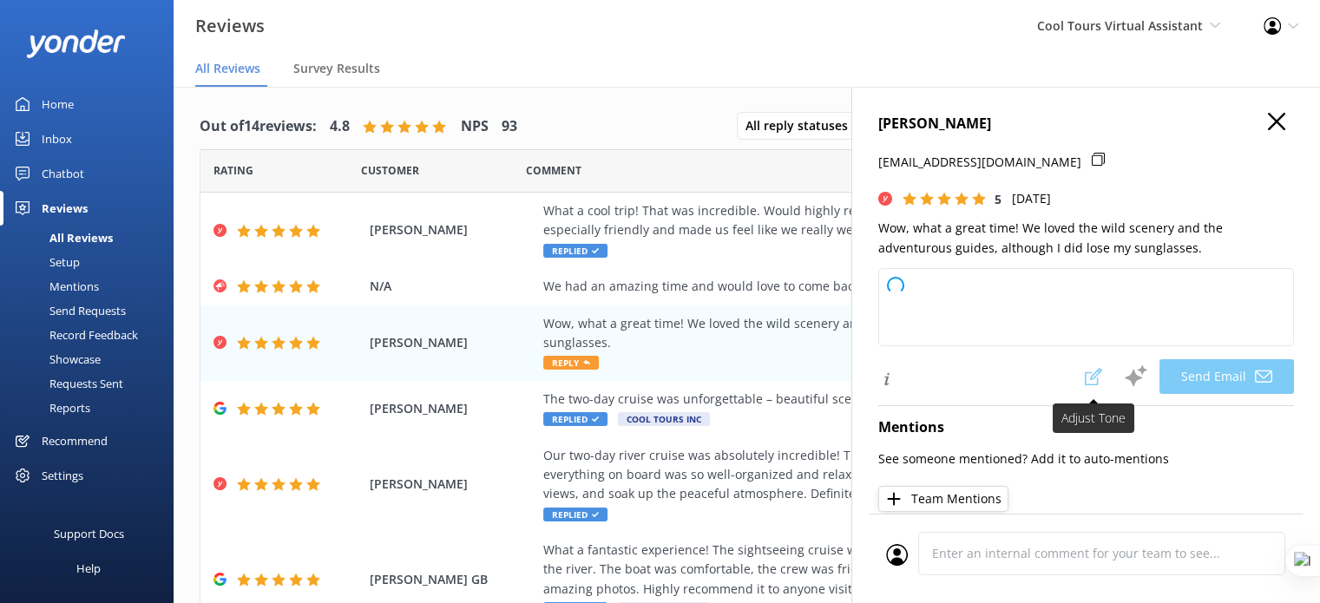
type textarea "Kia ora Naomi, Stoked to hear you had a great time out on the river with us! So…"
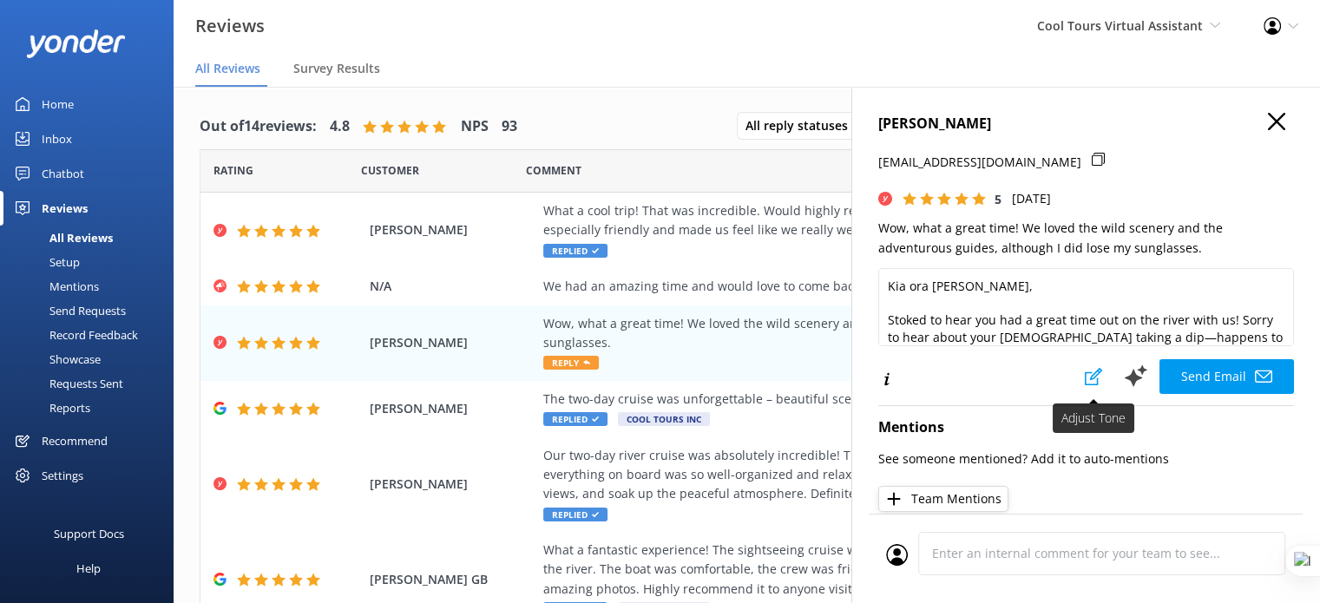
click at [1084, 365] on button at bounding box center [1093, 376] width 38 height 35
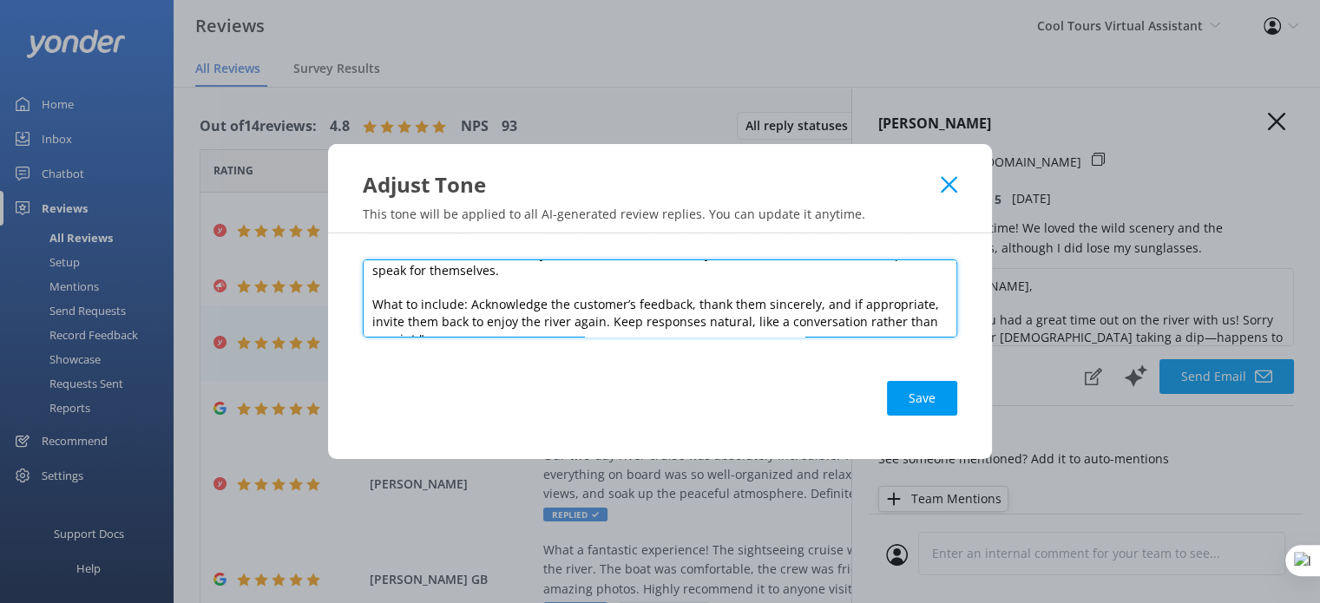
scroll to position [178, 0]
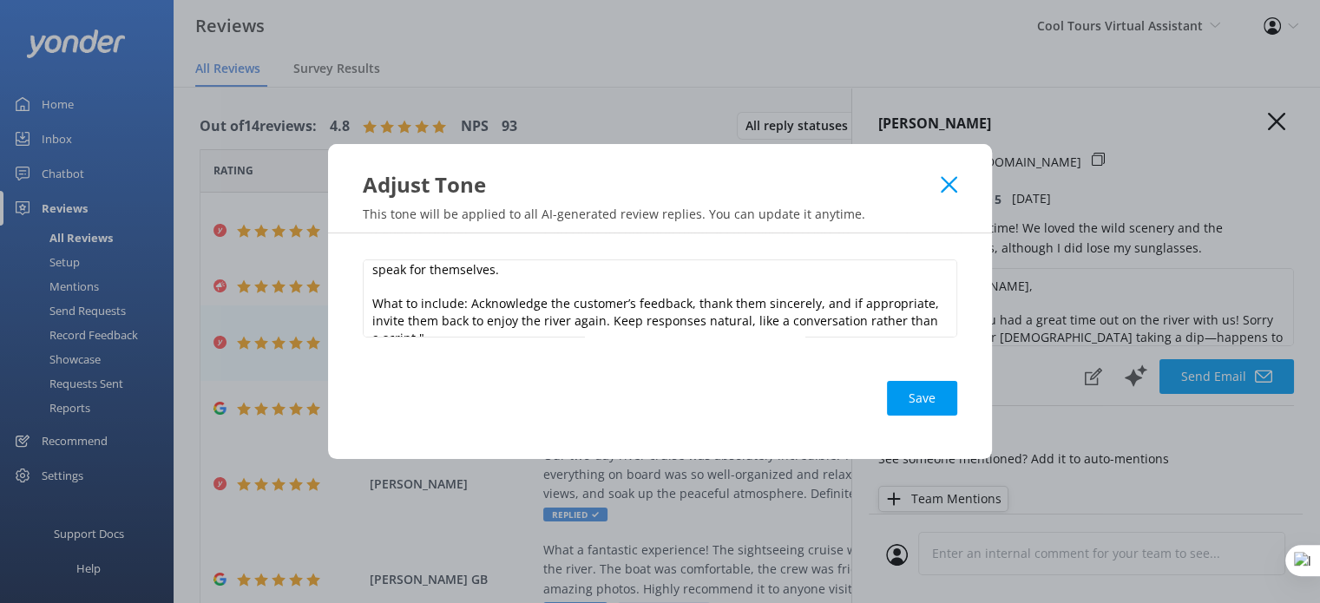
click at [944, 185] on icon at bounding box center [948, 184] width 16 height 17
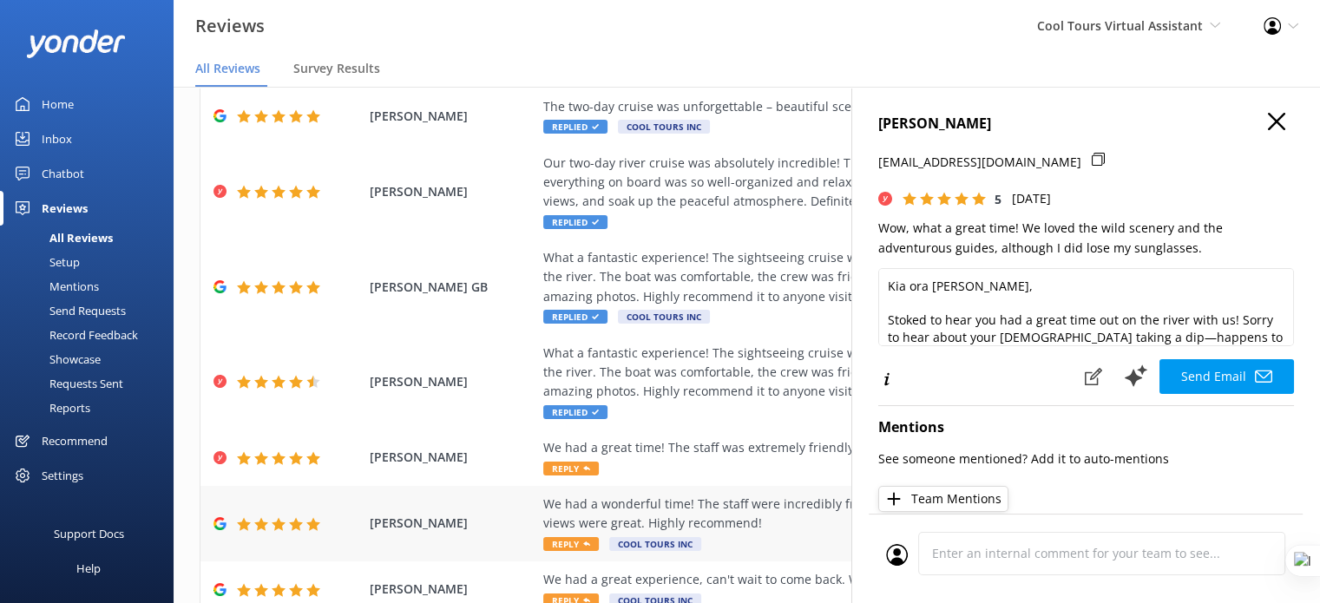
scroll to position [347, 0]
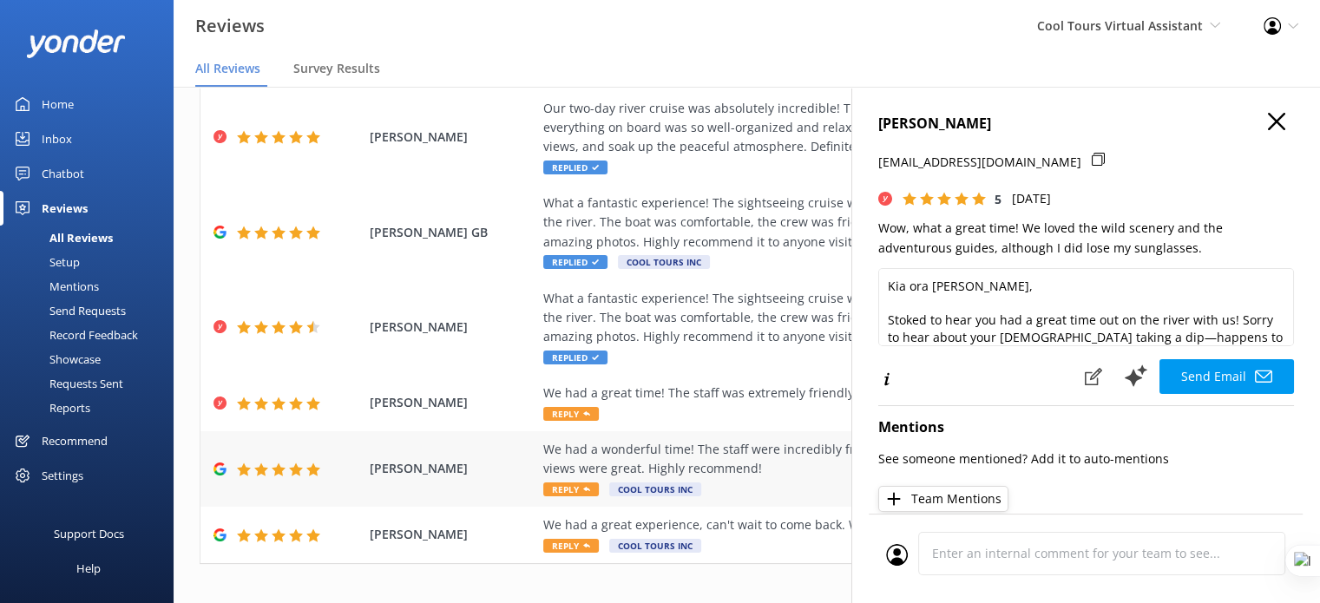
click at [481, 469] on span "Daniel Amlie" at bounding box center [452, 468] width 165 height 19
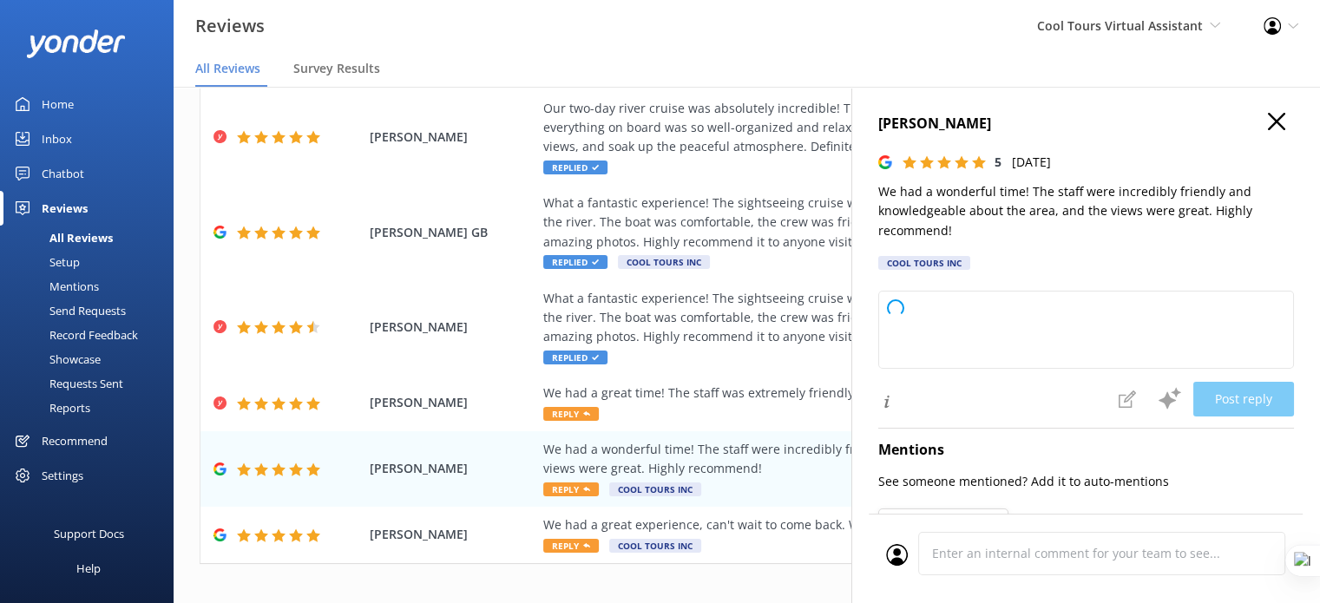
type textarea "Kia ora and cheers for your lovely words! Stoked to hear you had a wonderful ti…"
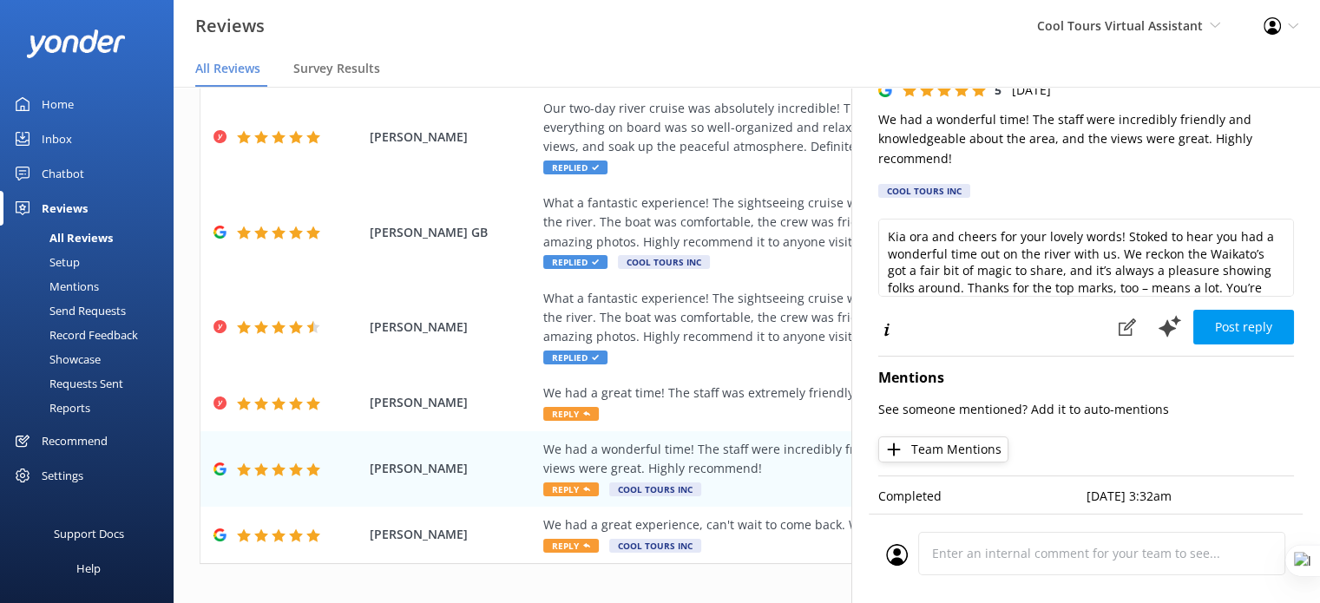
scroll to position [0, 0]
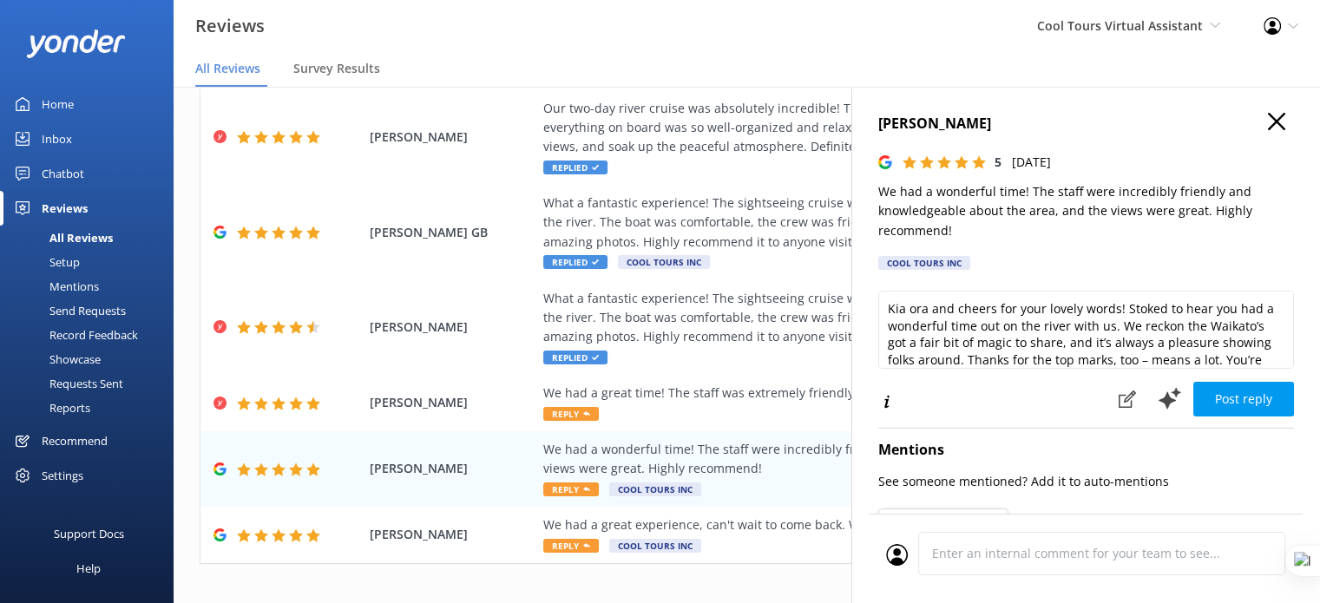
click at [1268, 121] on use "button" at bounding box center [1276, 121] width 17 height 17
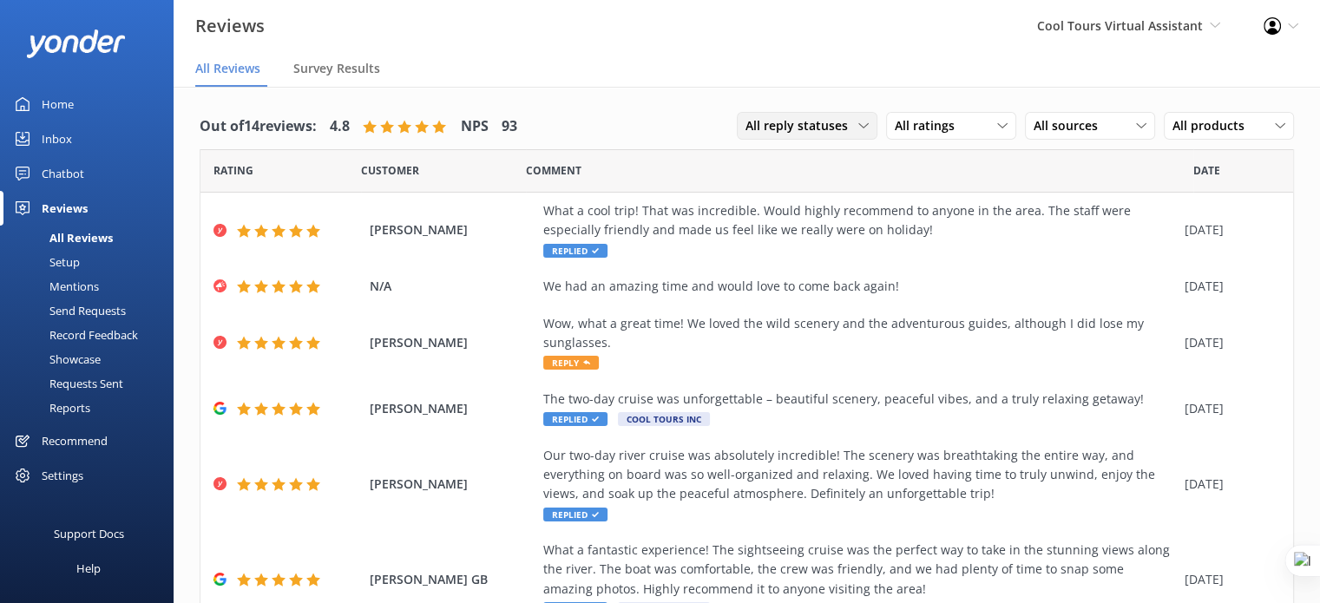
click at [809, 127] on span "All reply statuses" at bounding box center [801, 125] width 113 height 19
click at [803, 191] on div "Needs a reply" at bounding box center [779, 196] width 67 height 17
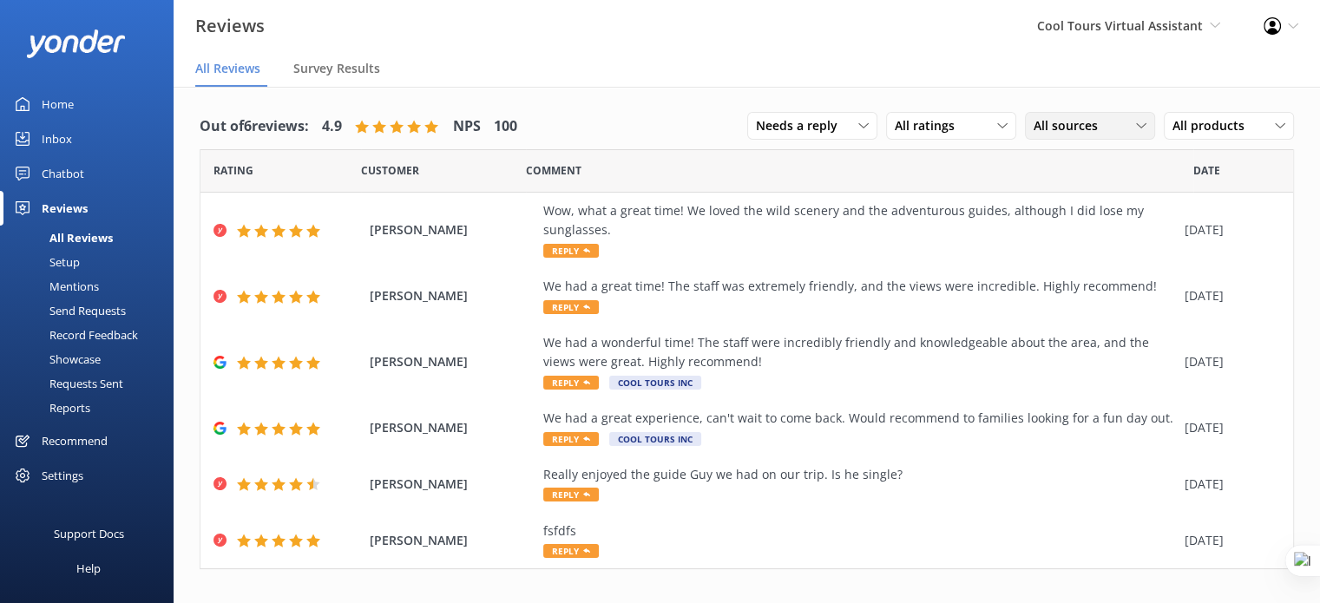
click at [1111, 119] on div "All sources" at bounding box center [1089, 125] width 121 height 19
click at [1103, 265] on div "Google reviews" at bounding box center [1101, 267] width 102 height 17
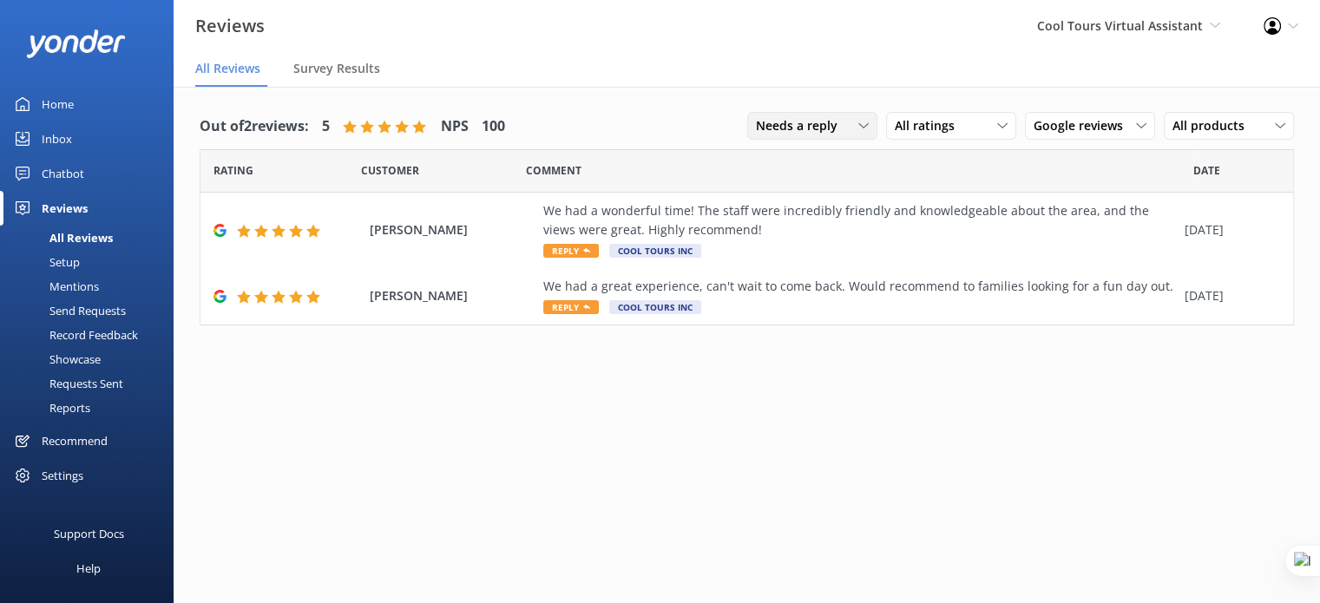
click at [809, 128] on span "Needs a reply" at bounding box center [802, 125] width 92 height 19
click at [847, 226] on div "Does not need reply" at bounding box center [807, 231] width 100 height 17
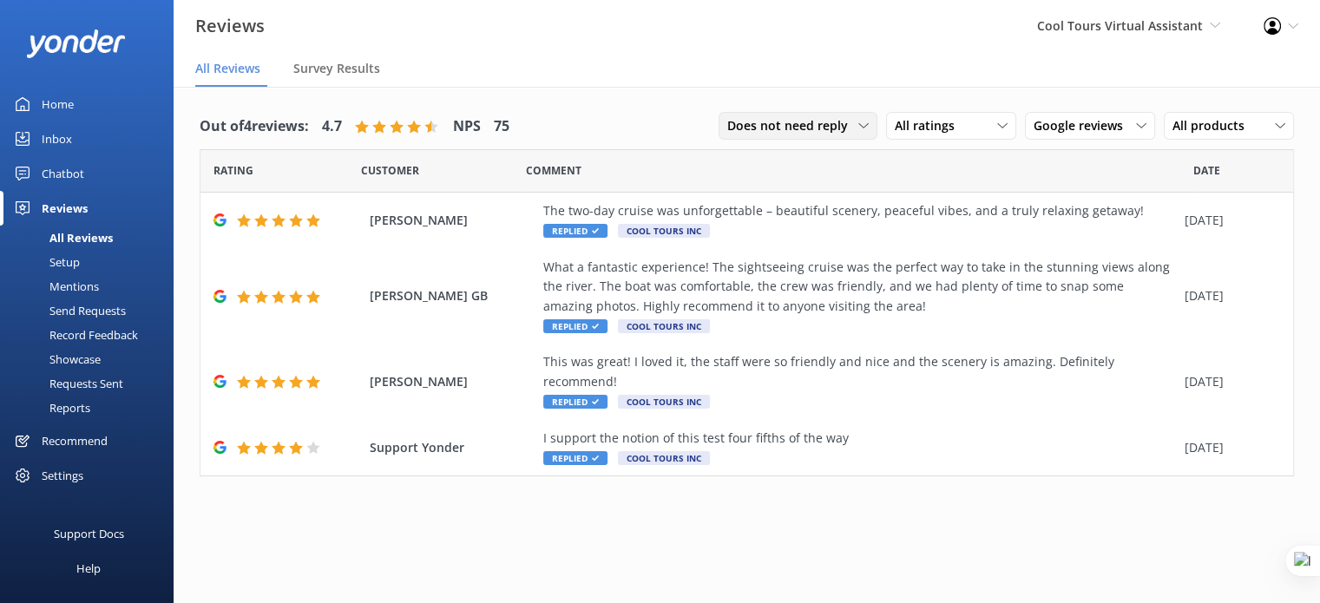
click at [848, 130] on span "Does not need reply" at bounding box center [792, 125] width 131 height 19
click at [810, 169] on div "All reply statuses" at bounding box center [770, 161] width 85 height 17
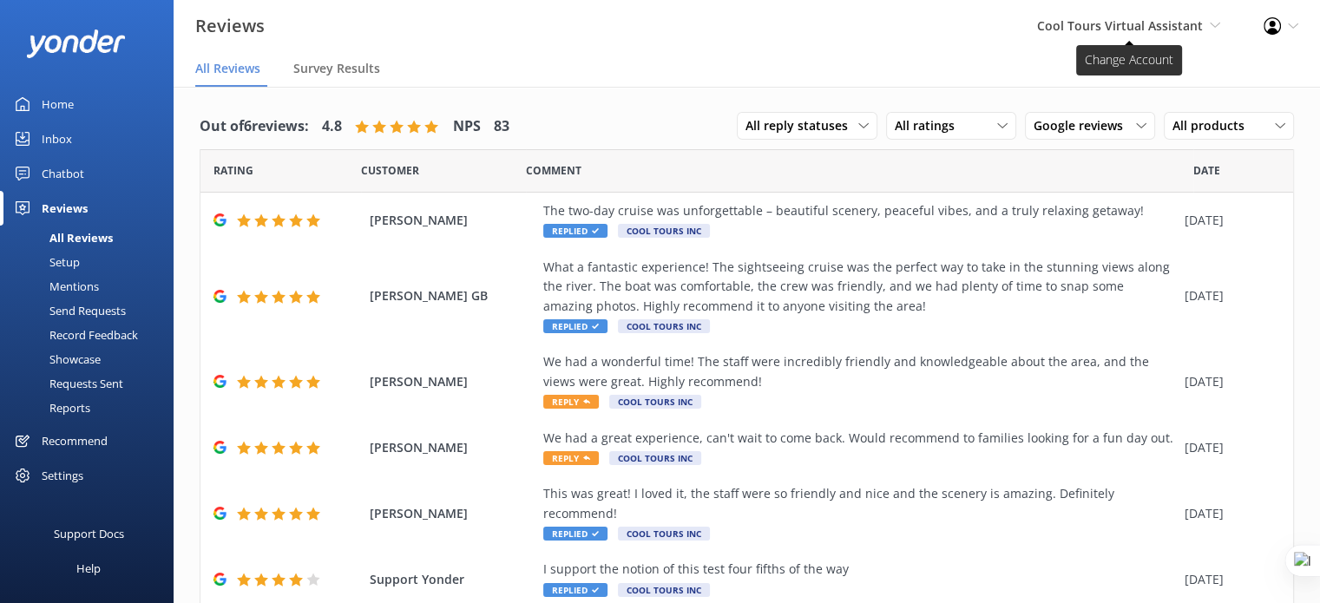
click at [1183, 24] on span "Cool Tours Virtual Assistant" at bounding box center [1120, 25] width 166 height 16
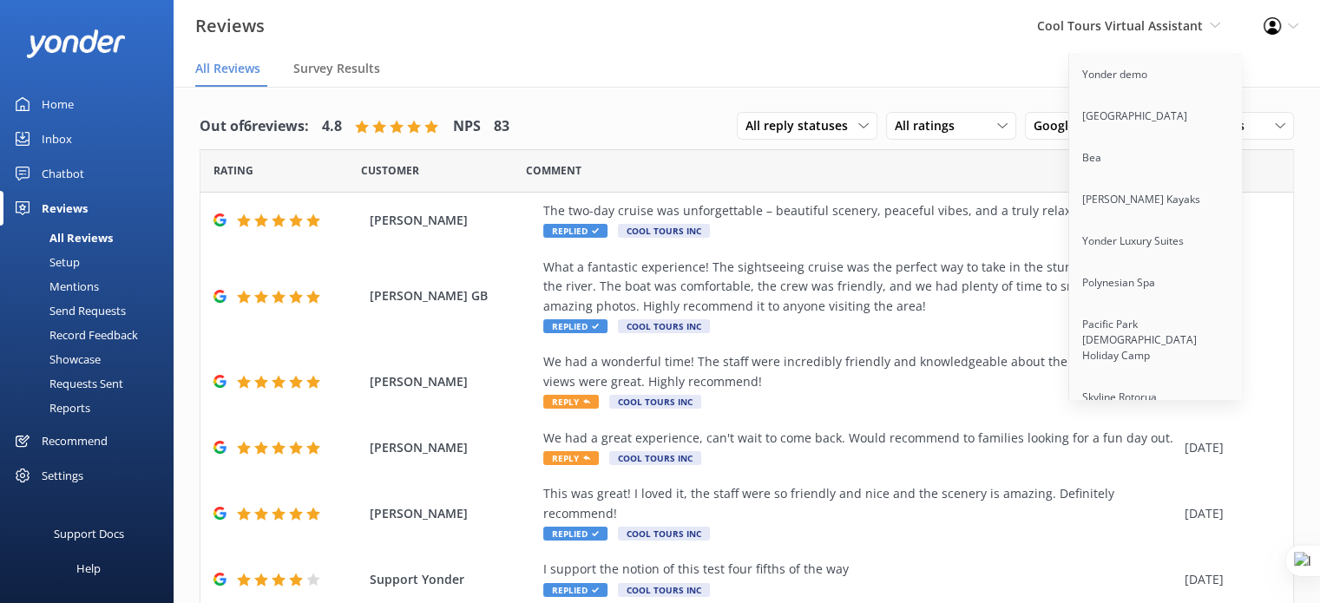
click at [949, 36] on div "Reviews Cool Tours Virtual Assistant Yonder demo Musket Cove Island Resort & Ma…" at bounding box center [660, 26] width 1320 height 52
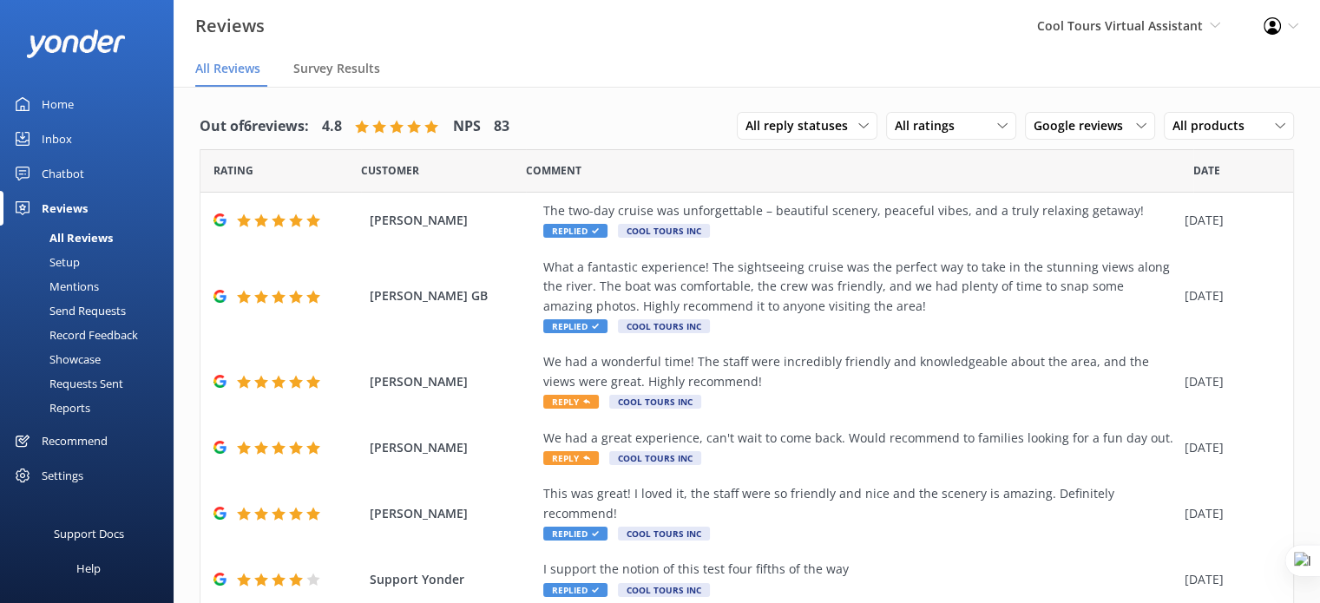
click at [86, 286] on div "Mentions" at bounding box center [54, 286] width 88 height 24
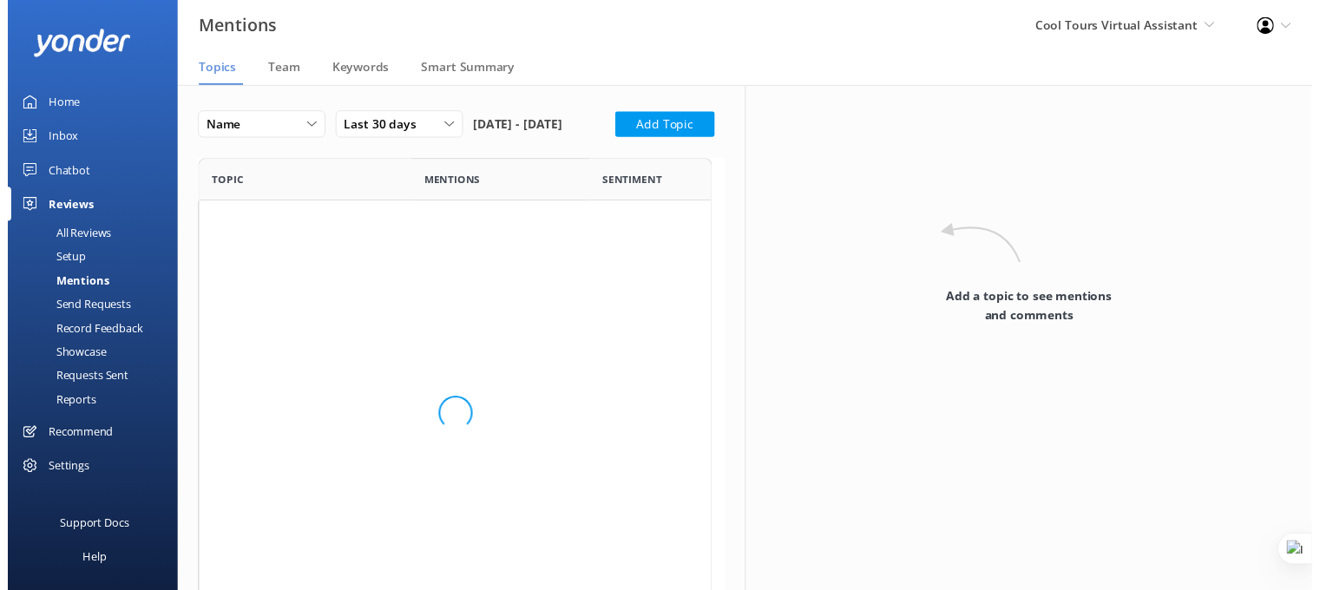
scroll to position [239, 524]
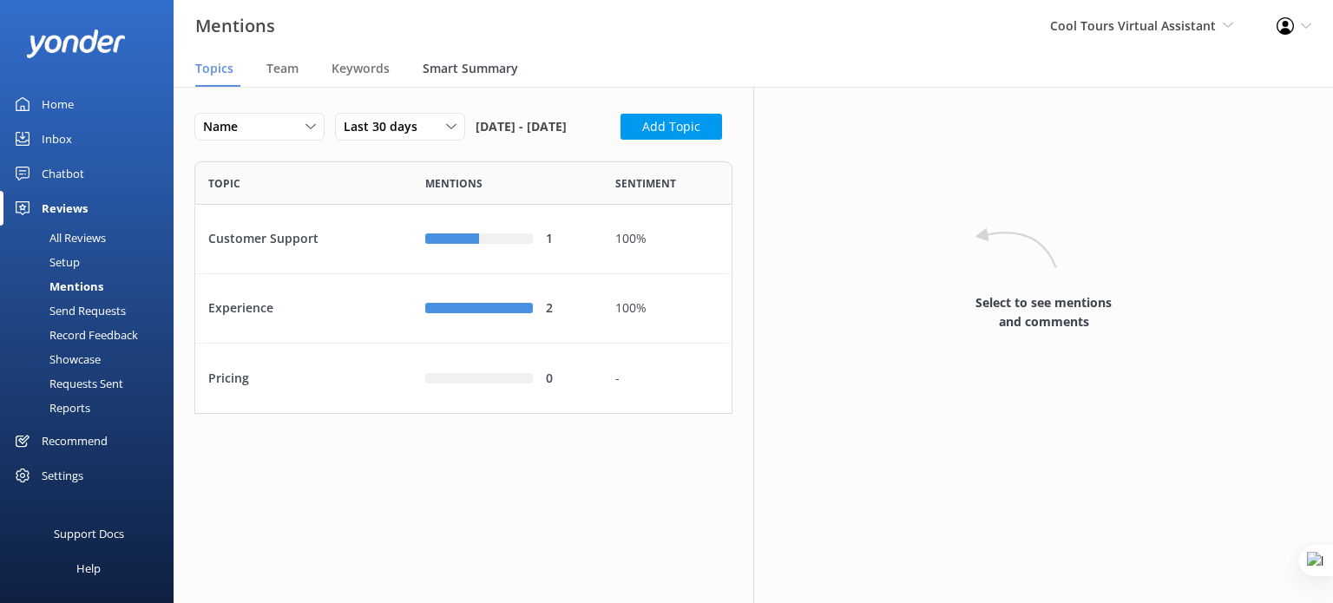
click at [460, 75] on span "Smart Summary" at bounding box center [470, 68] width 95 height 17
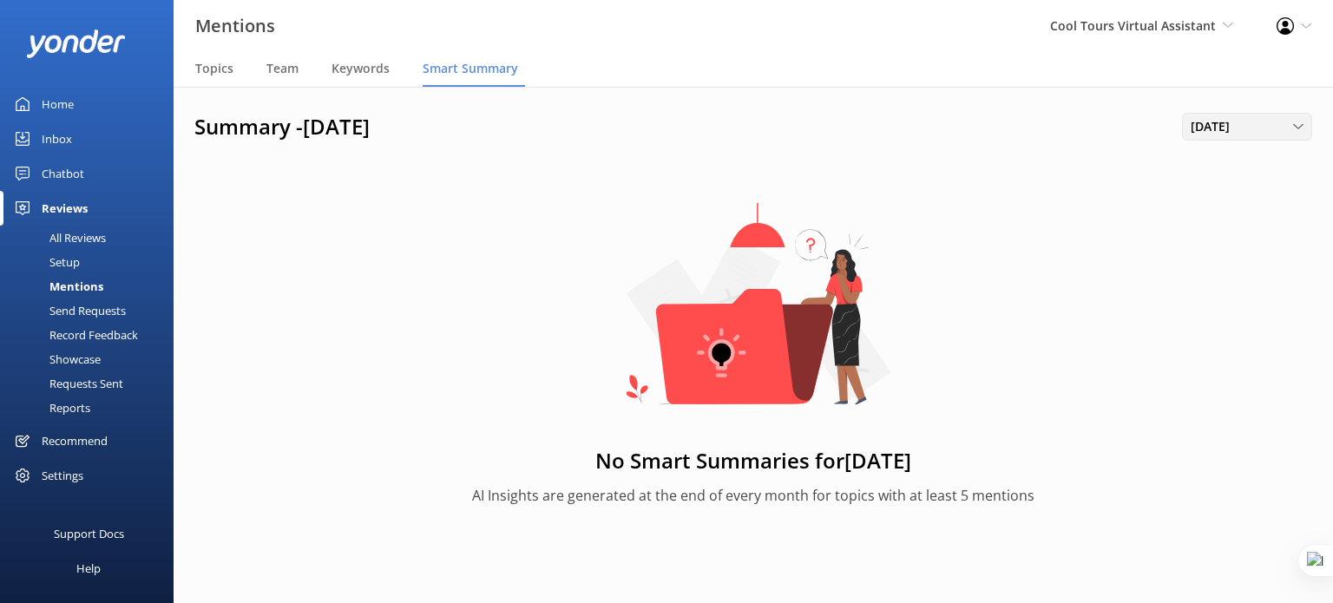
click at [1240, 132] on span "September 2025" at bounding box center [1214, 126] width 49 height 19
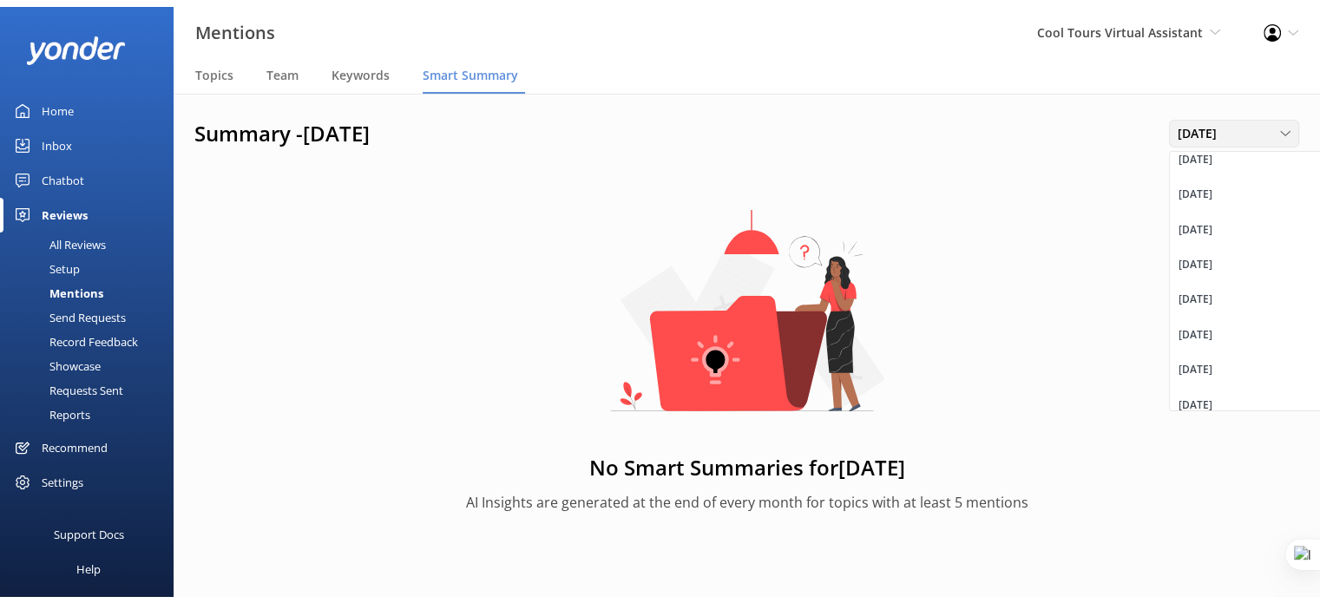
scroll to position [897, 0]
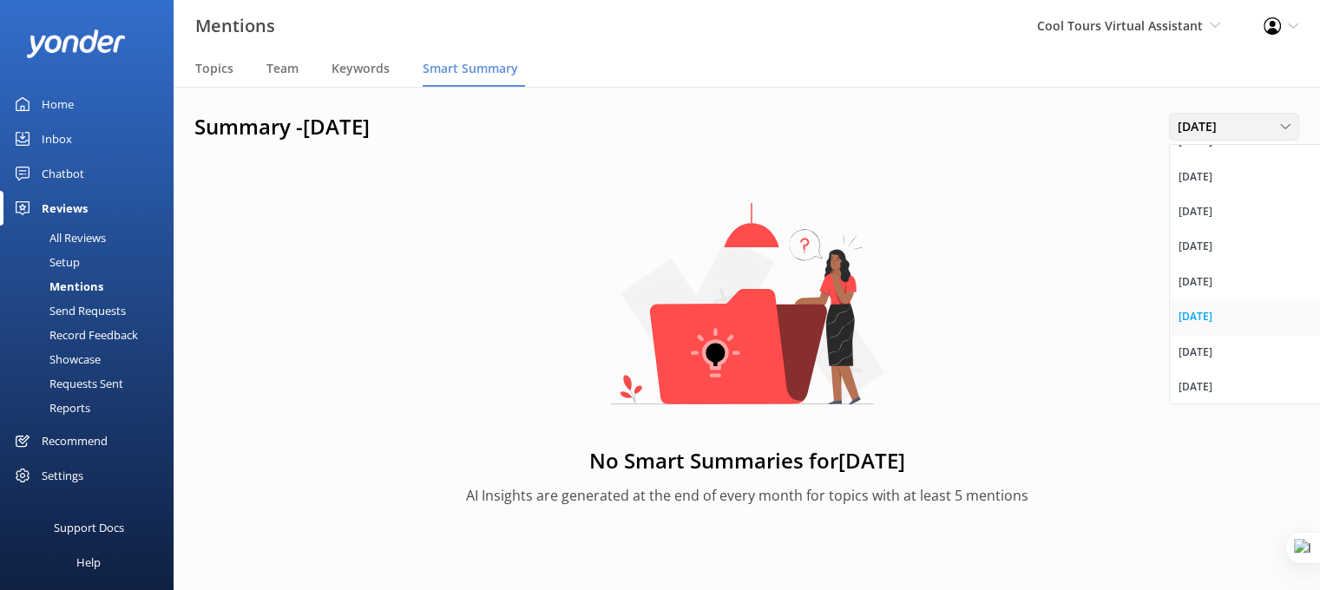
click at [1213, 303] on link "July 2025" at bounding box center [1247, 316] width 154 height 35
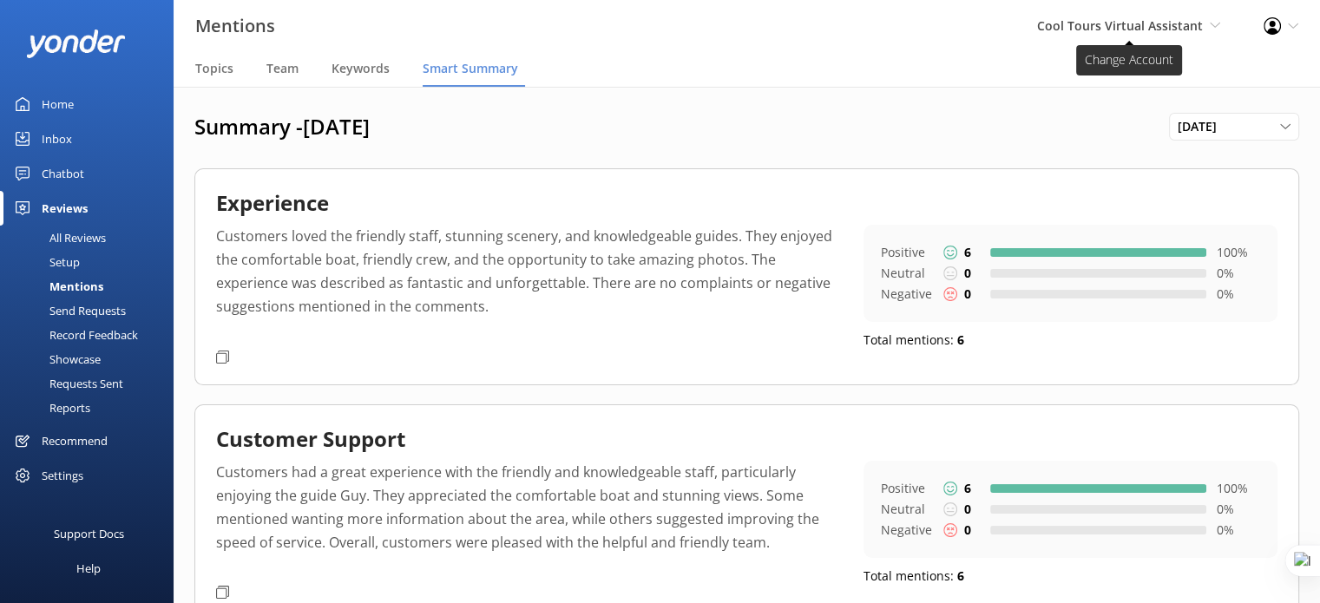
click at [1212, 33] on span "Cool Tours Virtual Assistant Yonder demo Musket Cove Island Resort & Marina Bea…" at bounding box center [1128, 25] width 183 height 19
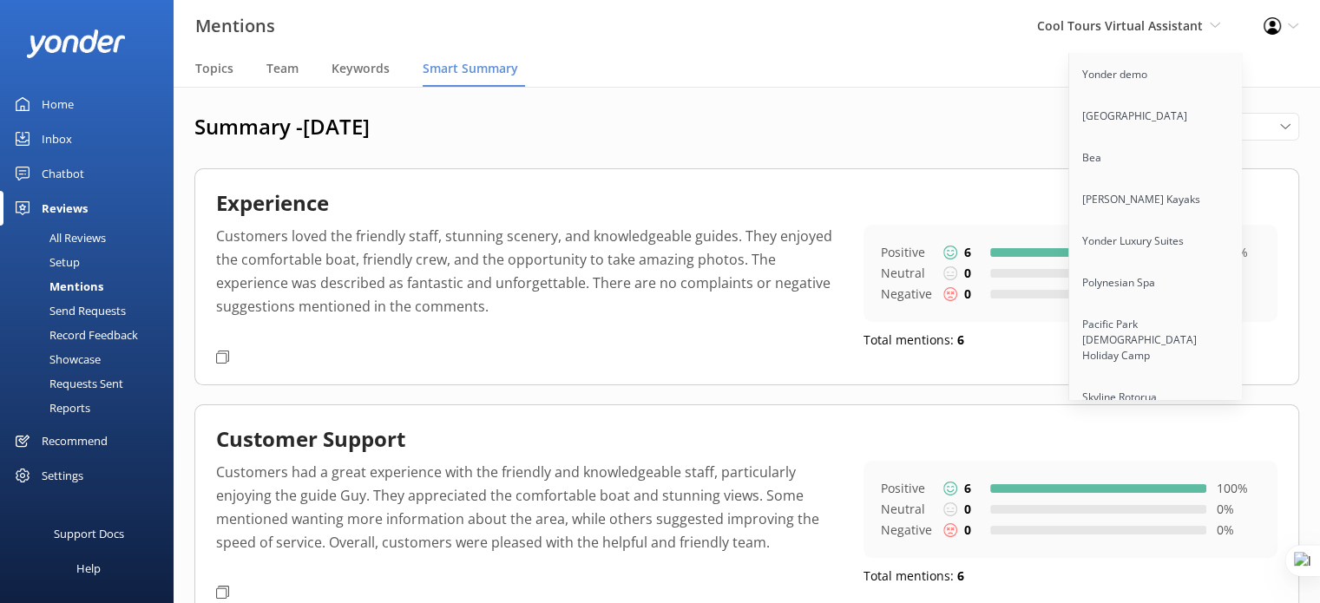
scroll to position [1164, 0]
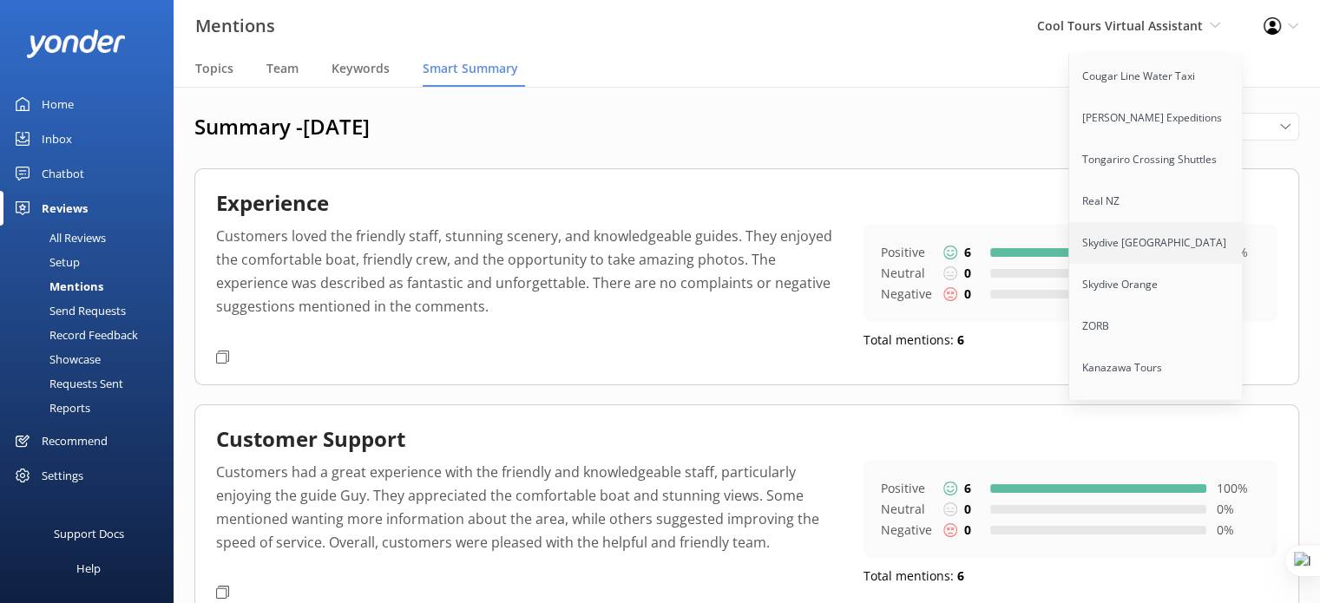
click at [1109, 226] on link "Skydive [GEOGRAPHIC_DATA]" at bounding box center [1156, 243] width 174 height 42
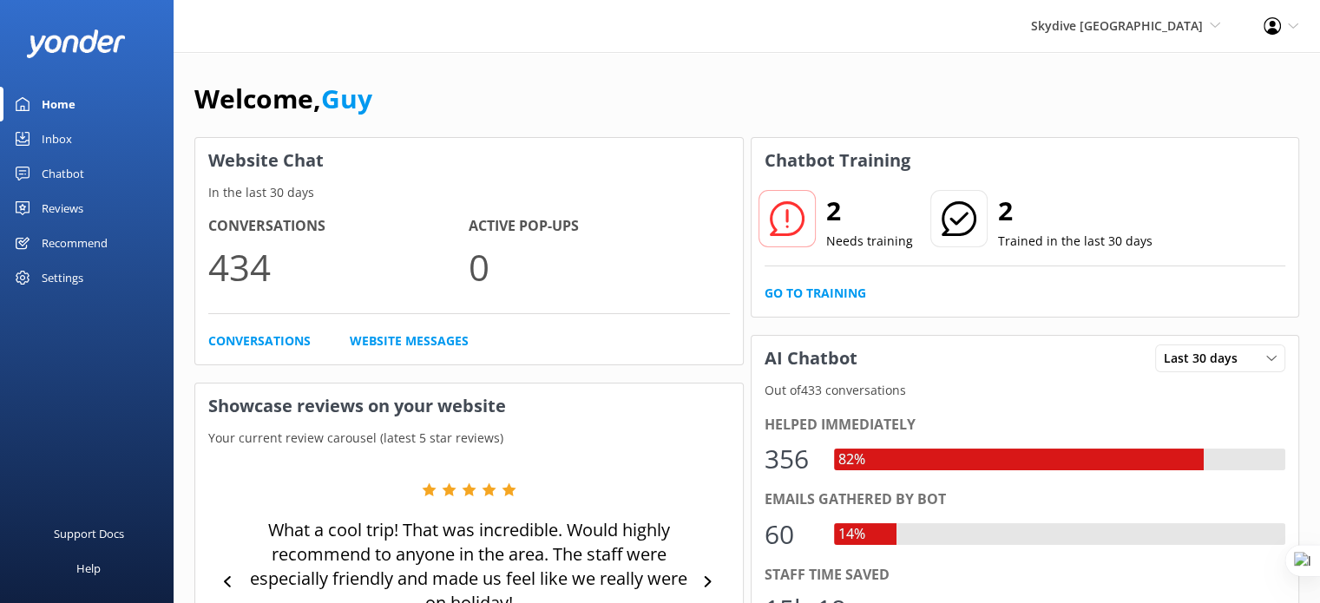
click at [1289, 23] on icon at bounding box center [1293, 26] width 10 height 10
click at [1248, 75] on link "Profile Settings" at bounding box center [1234, 75] width 174 height 43
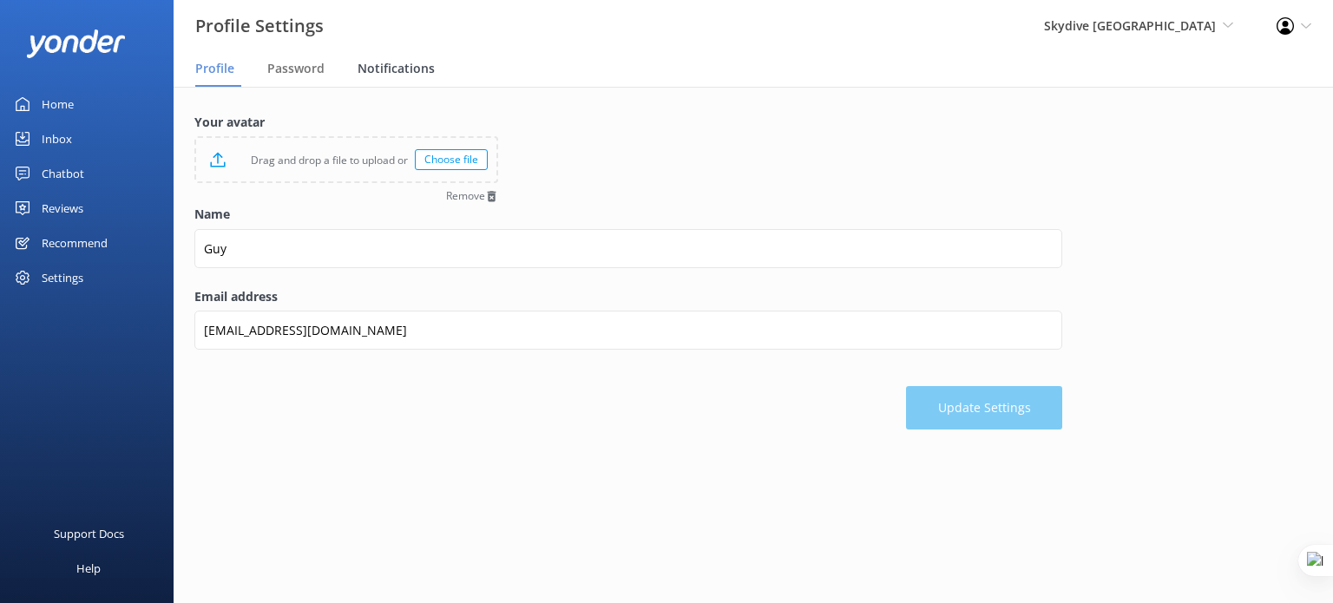
click at [412, 65] on span "Notifications" at bounding box center [395, 68] width 77 height 17
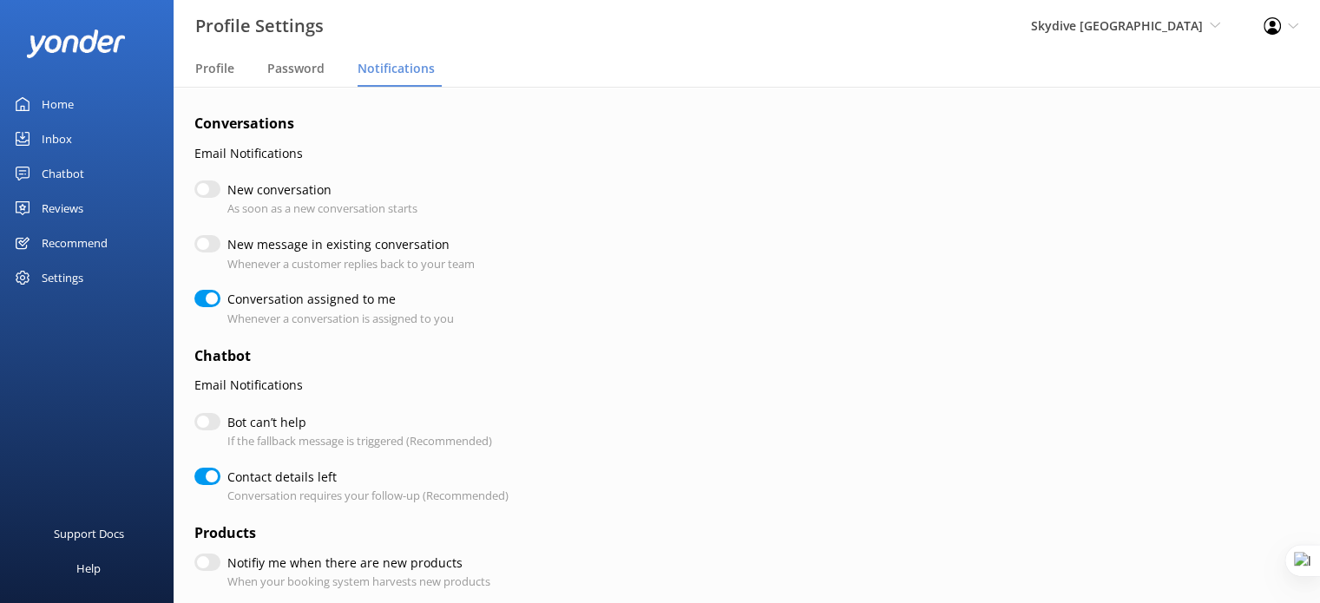
checkbox input "true"
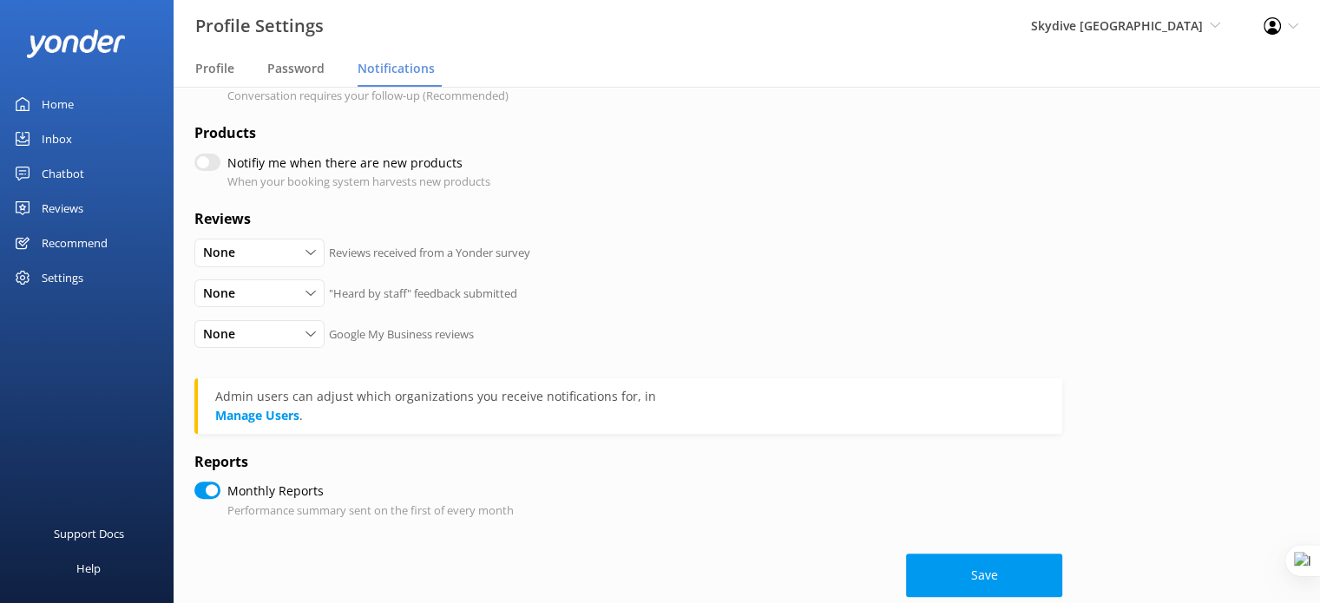
scroll to position [430, 0]
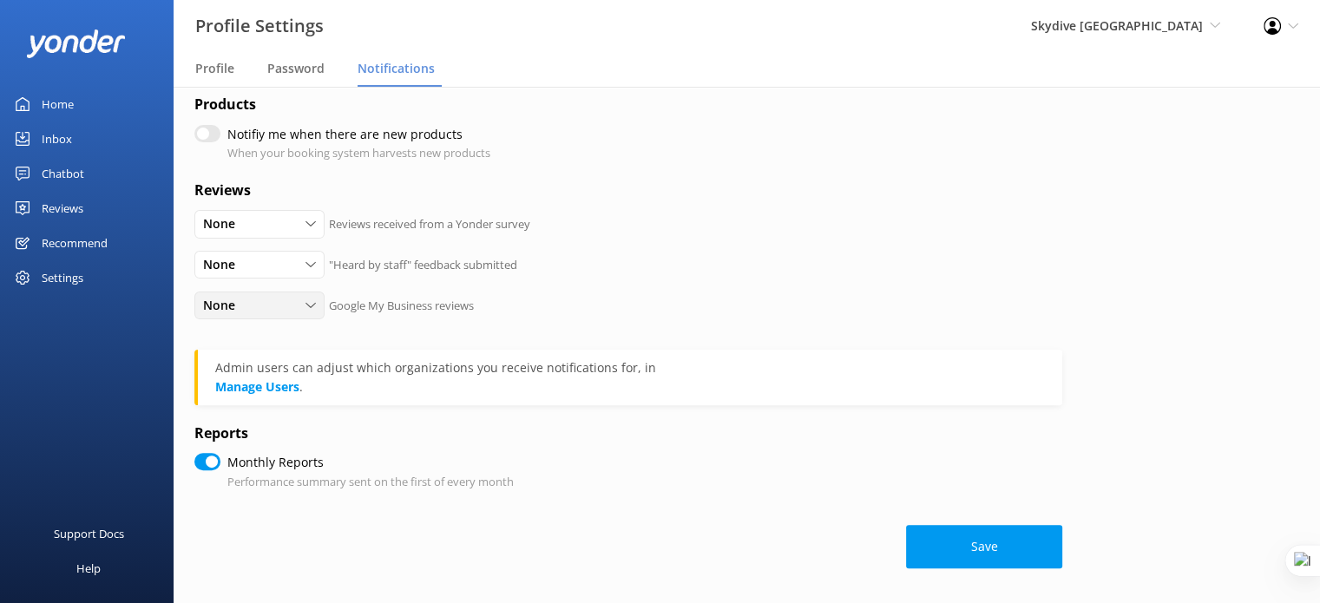
click at [301, 305] on div "None" at bounding box center [259, 305] width 121 height 19
click at [767, 204] on form "Conversations Email Notifications New conversation As soon as a new conversatio…" at bounding box center [628, 126] width 868 height 884
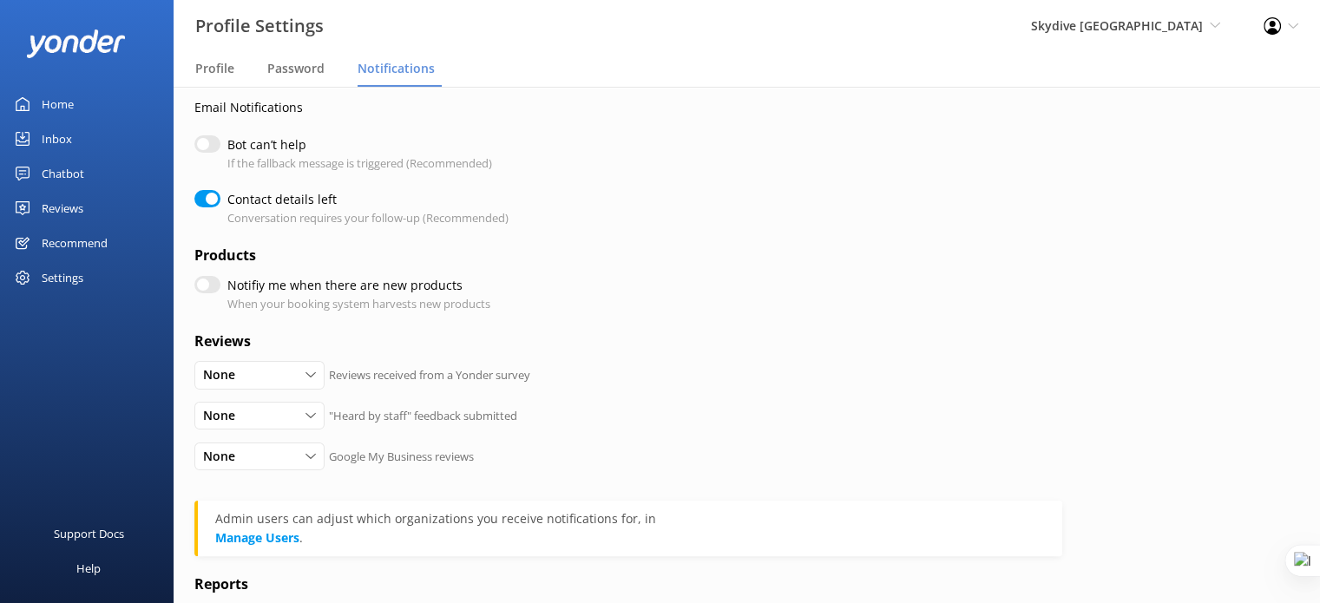
scroll to position [83, 0]
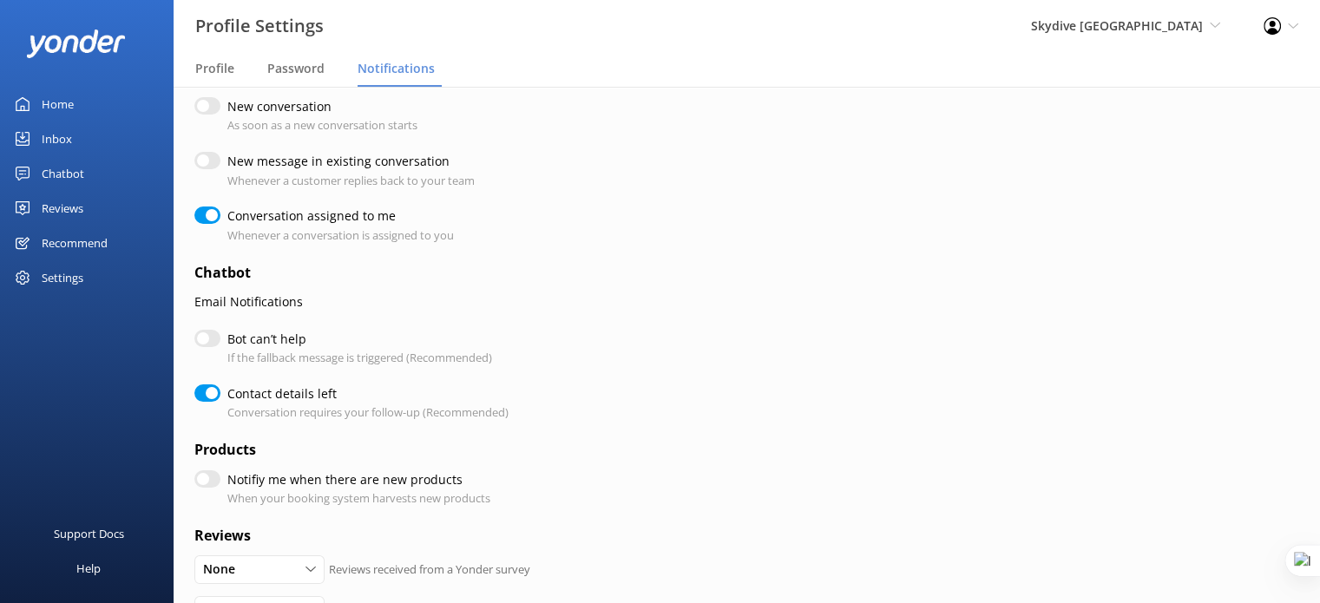
click at [56, 102] on div "Home" at bounding box center [58, 104] width 32 height 35
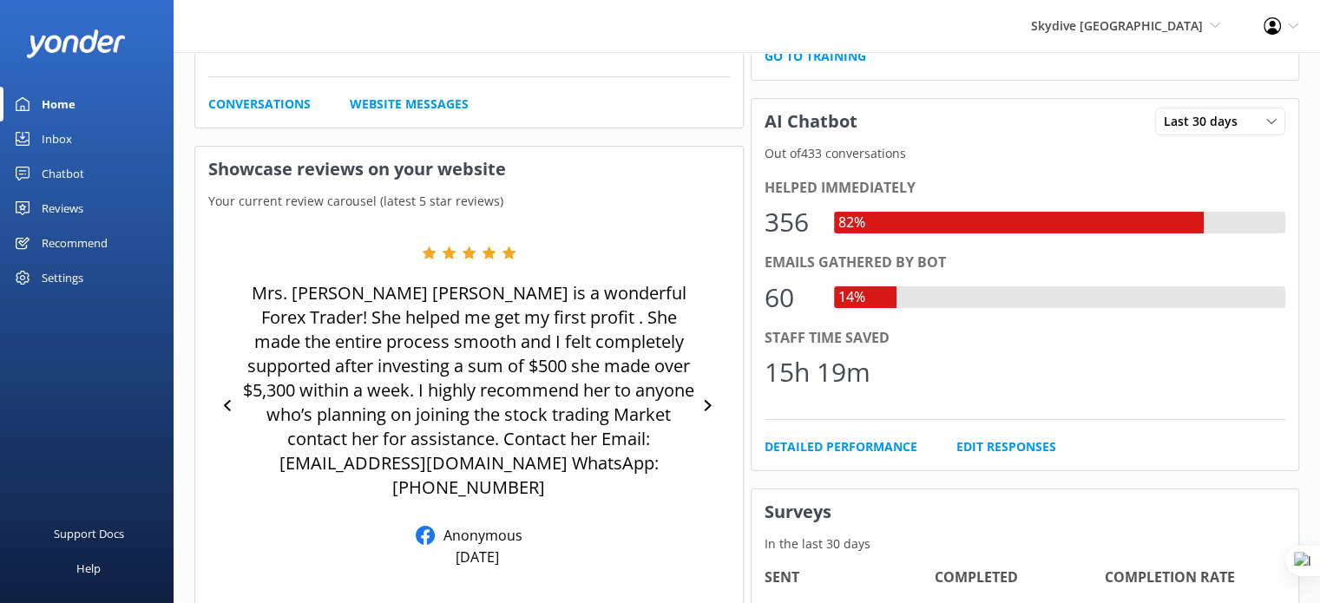
scroll to position [257, 0]
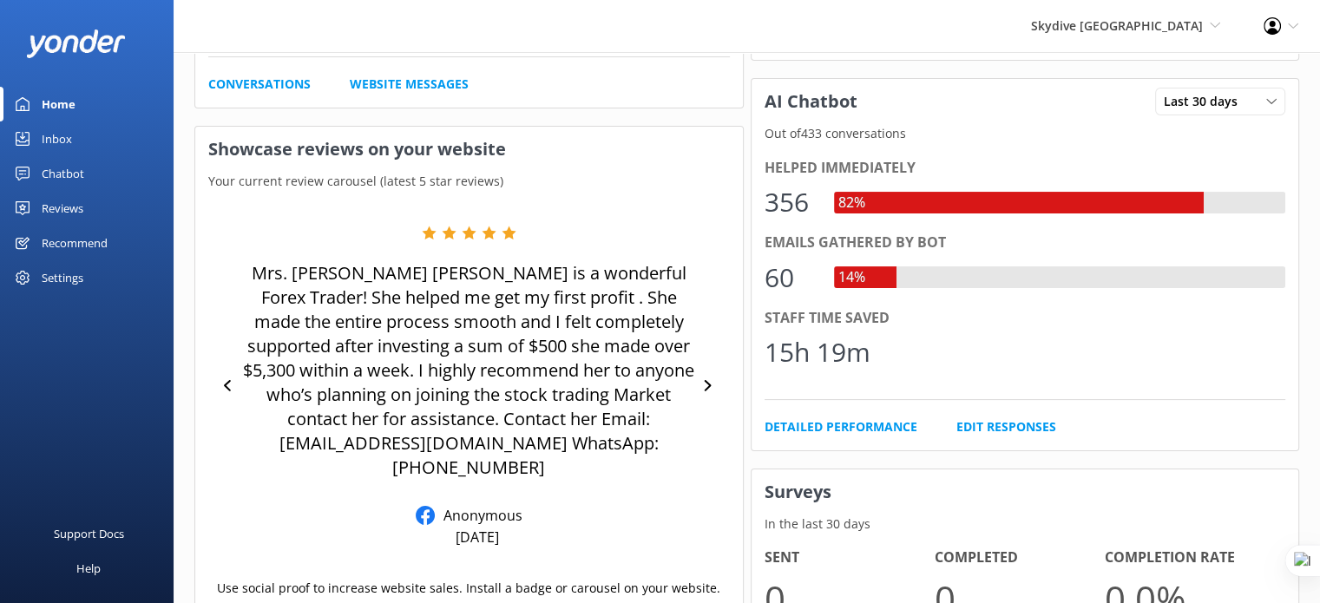
click at [73, 169] on div "Chatbot" at bounding box center [63, 173] width 43 height 35
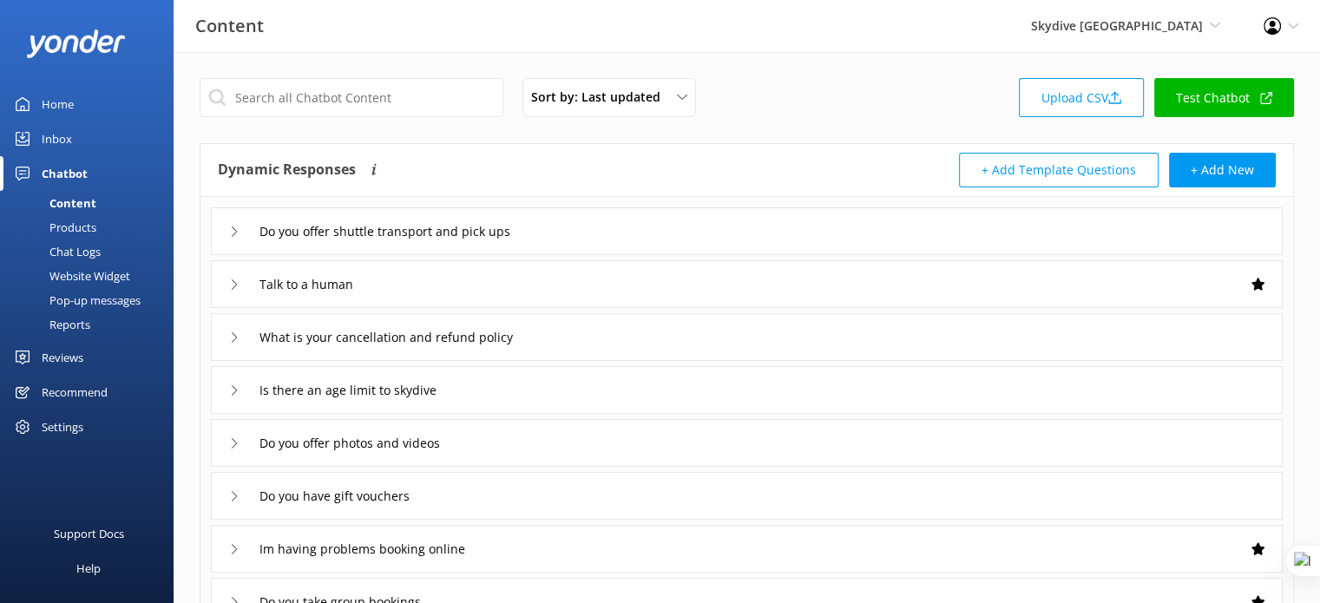
click at [111, 299] on div "Pop-up messages" at bounding box center [75, 300] width 130 height 24
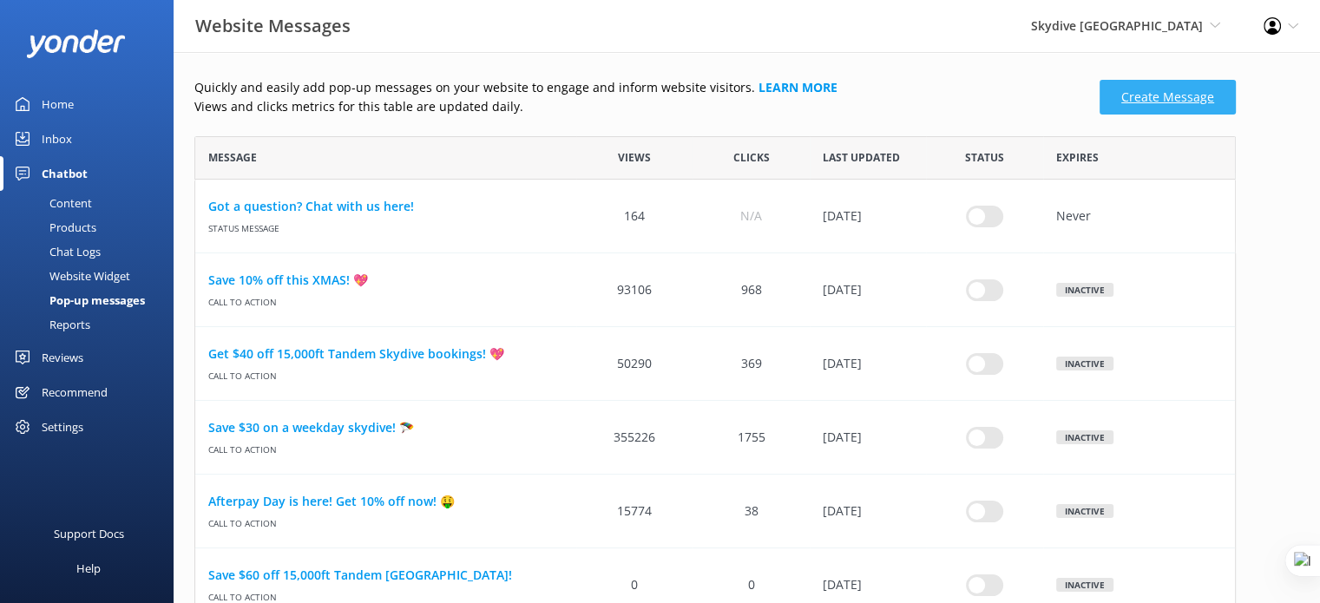
click at [1138, 100] on link "Create Message" at bounding box center [1167, 97] width 136 height 35
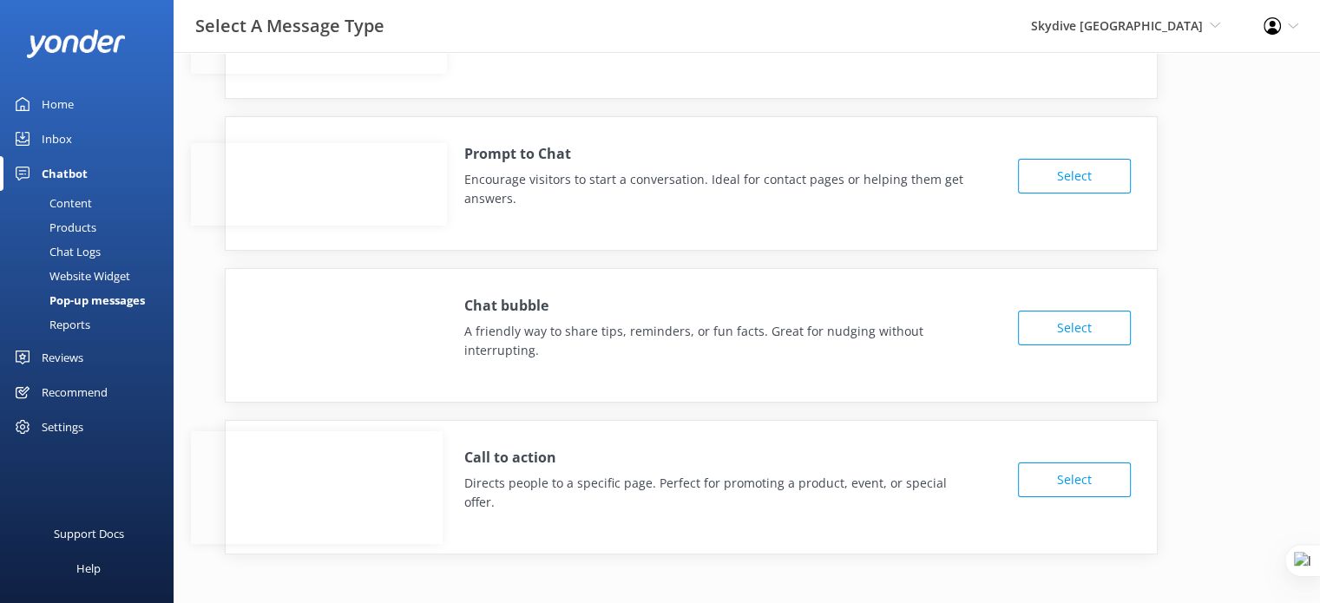
scroll to position [117, 0]
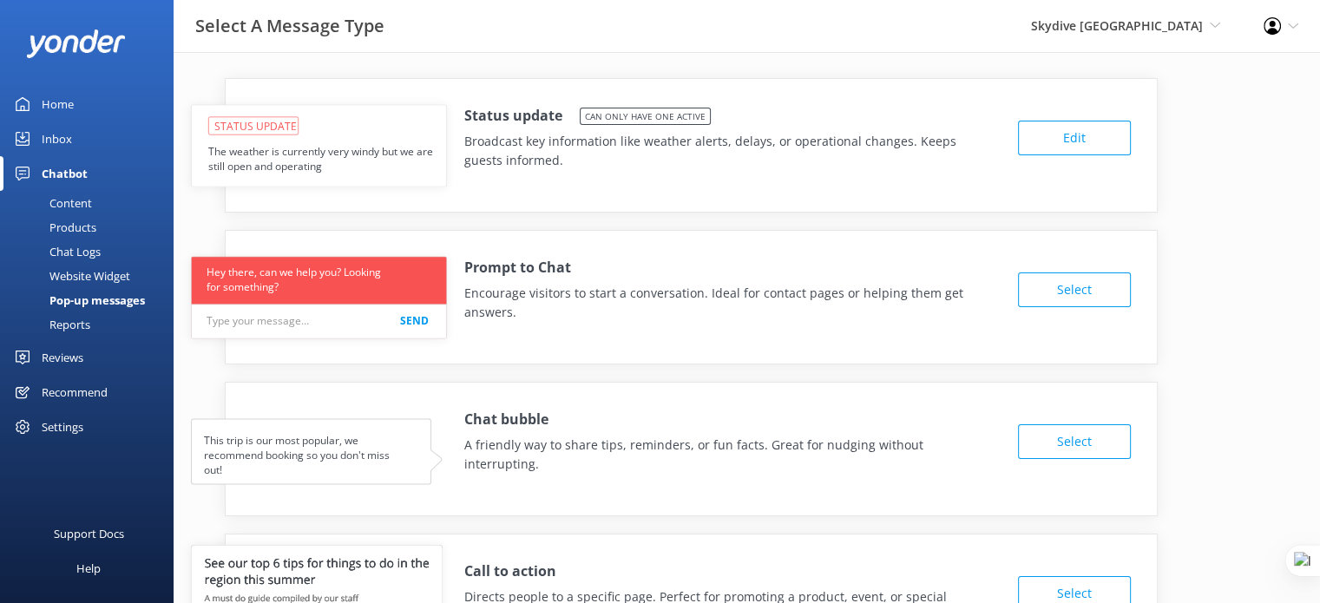
click at [90, 301] on div "Pop-up messages" at bounding box center [77, 300] width 134 height 24
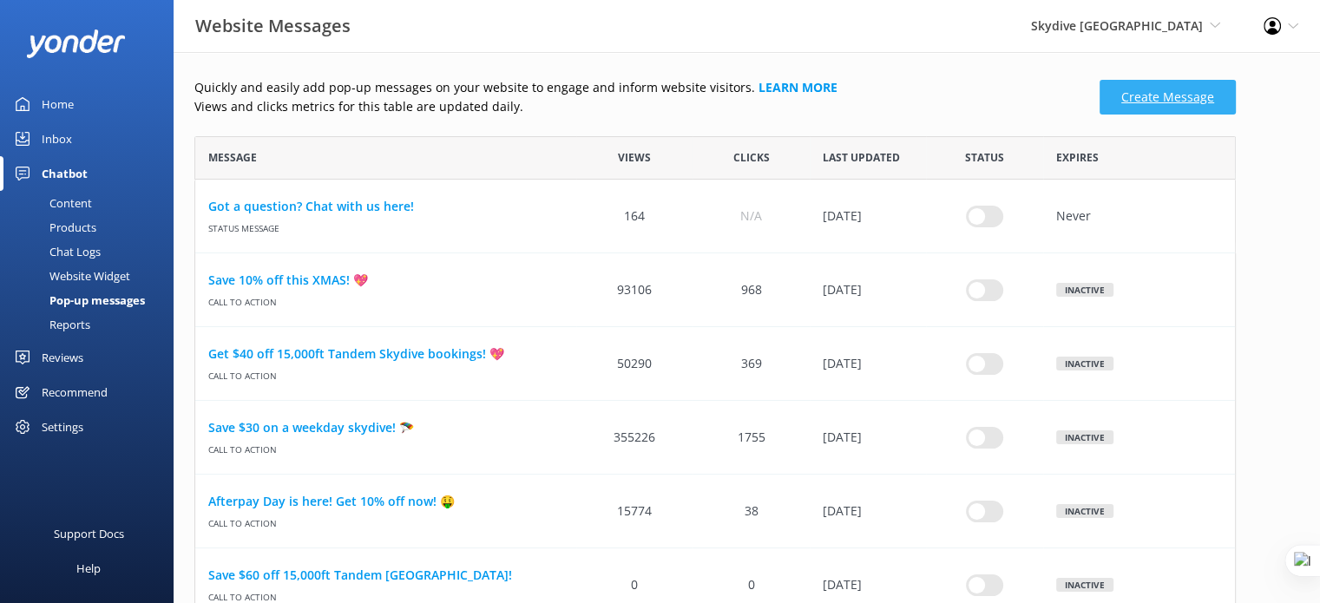
click at [1178, 97] on link "Create Message" at bounding box center [1167, 97] width 136 height 35
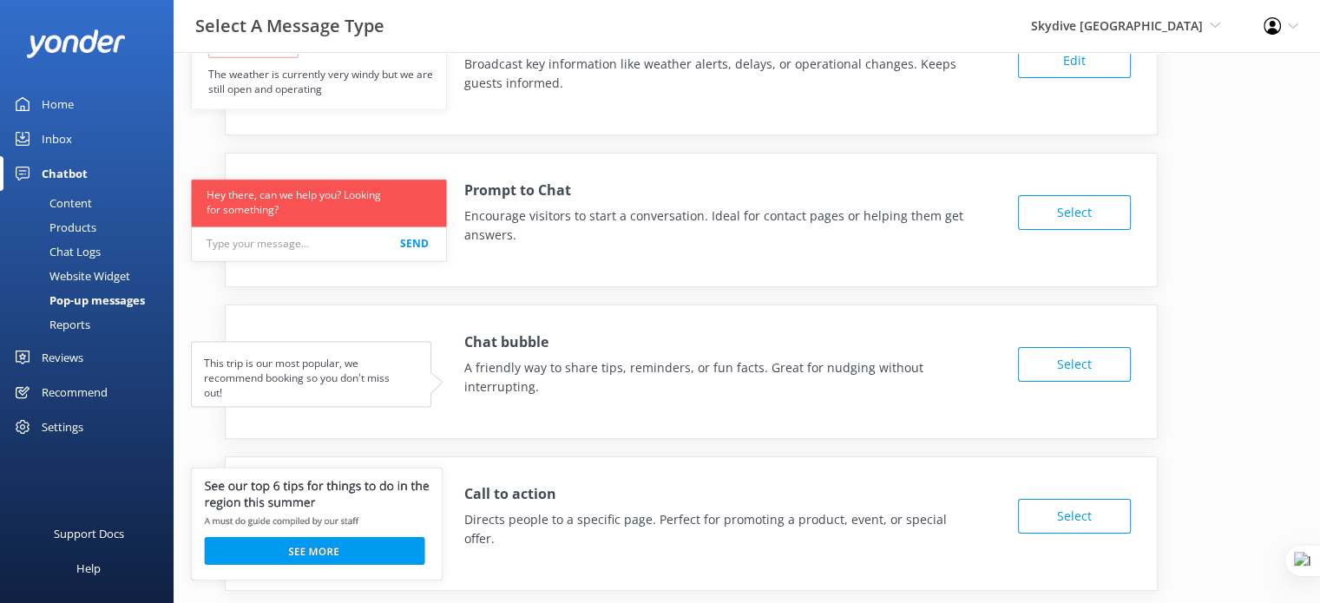
scroll to position [117, 0]
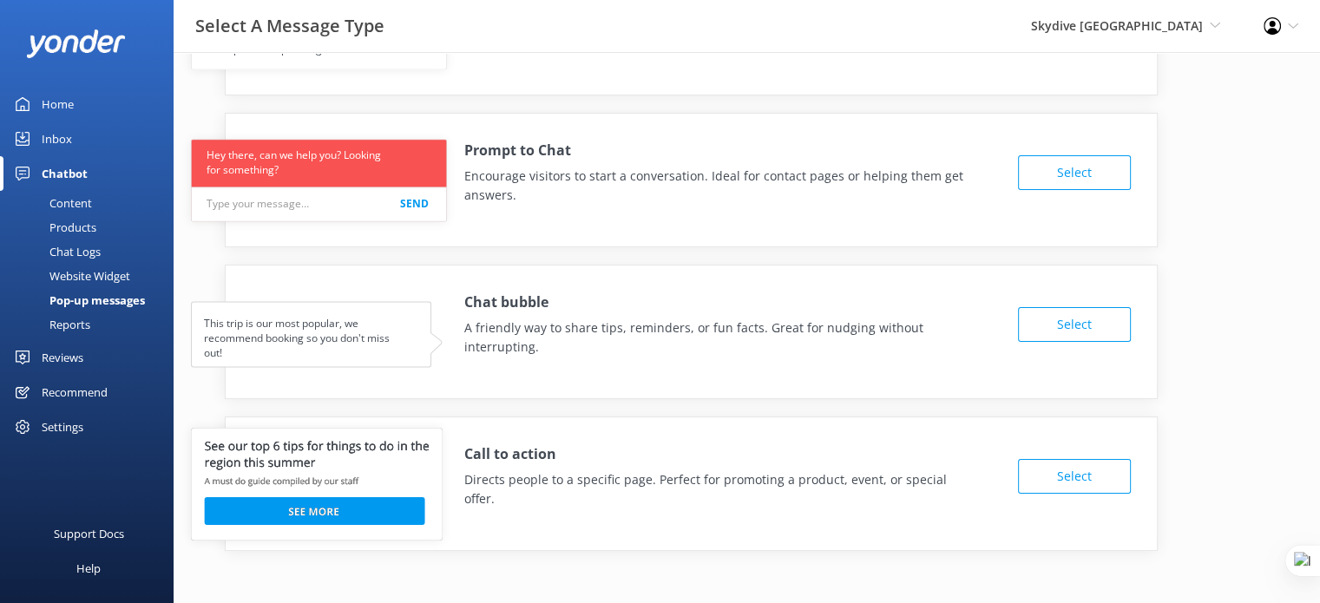
click at [69, 252] on div "Chat Logs" at bounding box center [55, 251] width 90 height 24
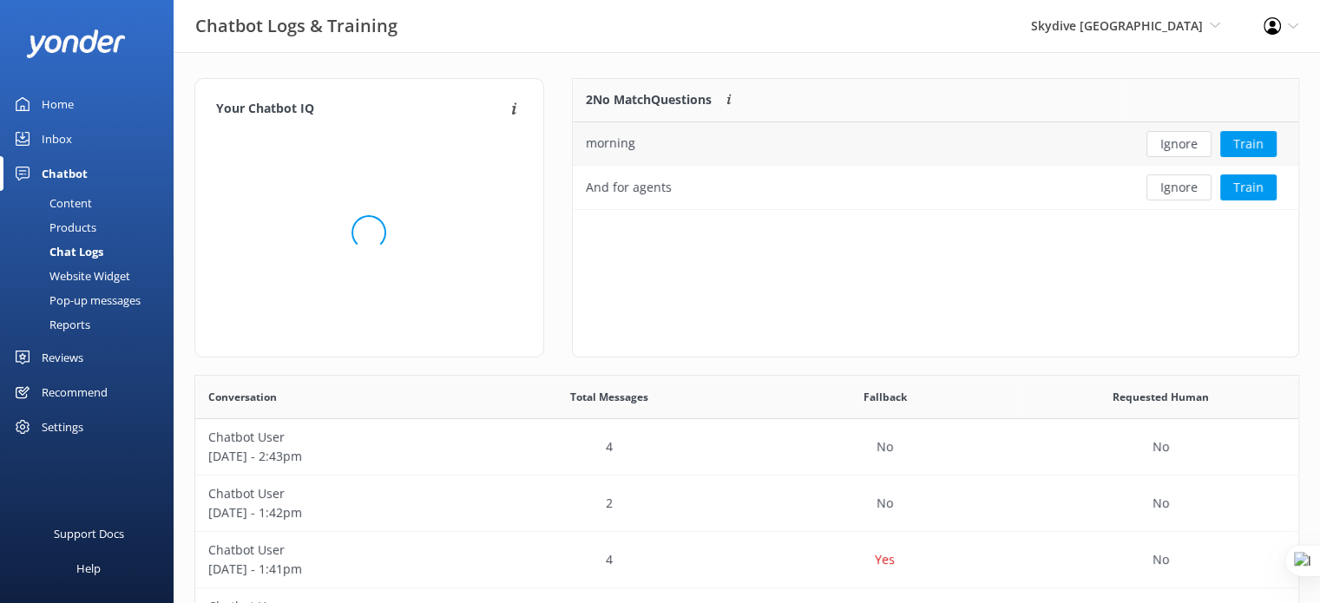
scroll to position [594, 1090]
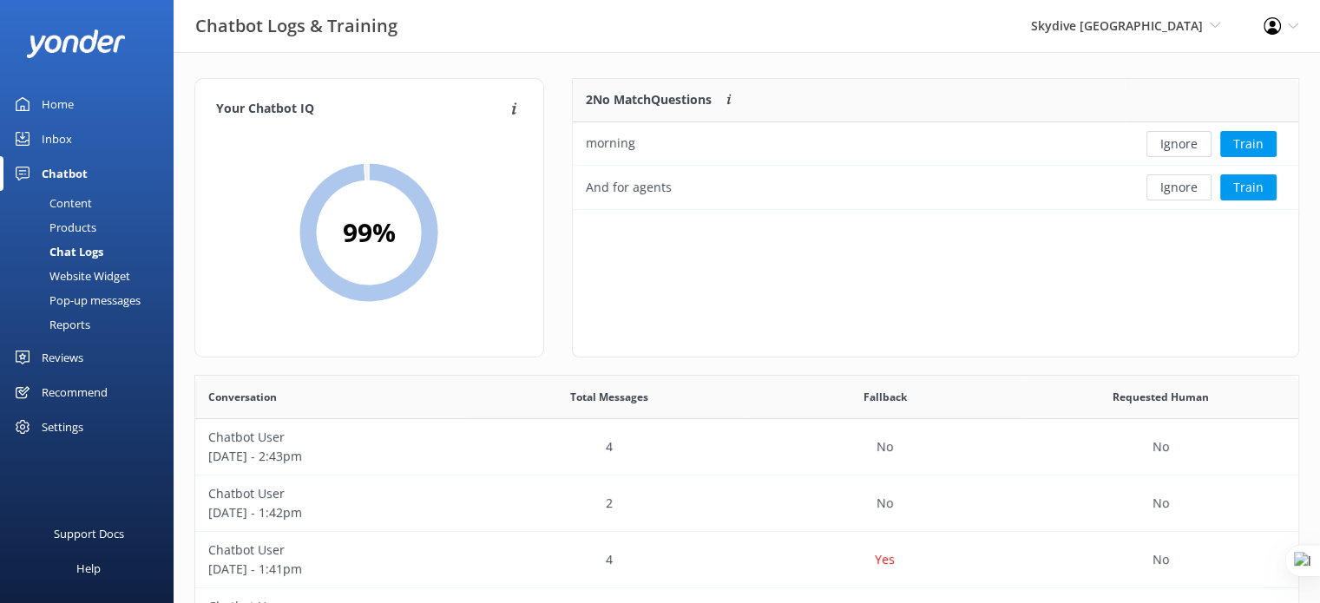
click at [49, 397] on div "Recommend" at bounding box center [75, 392] width 66 height 35
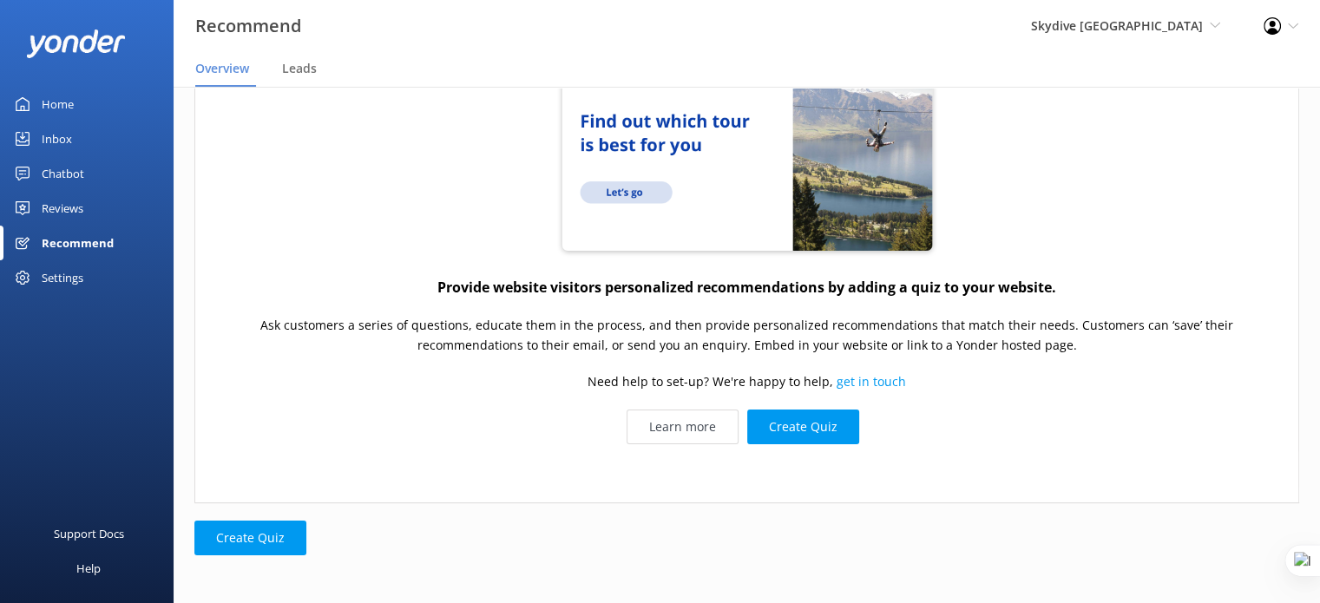
scroll to position [215, 0]
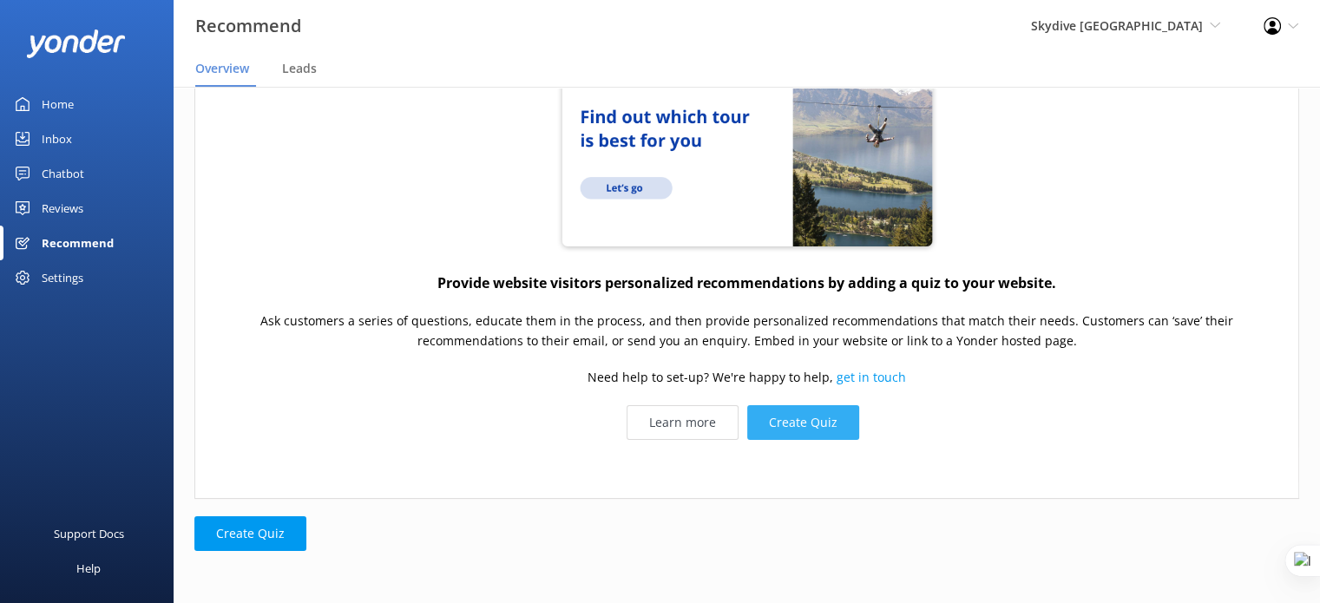
click at [785, 423] on button "Create Quiz" at bounding box center [803, 422] width 112 height 35
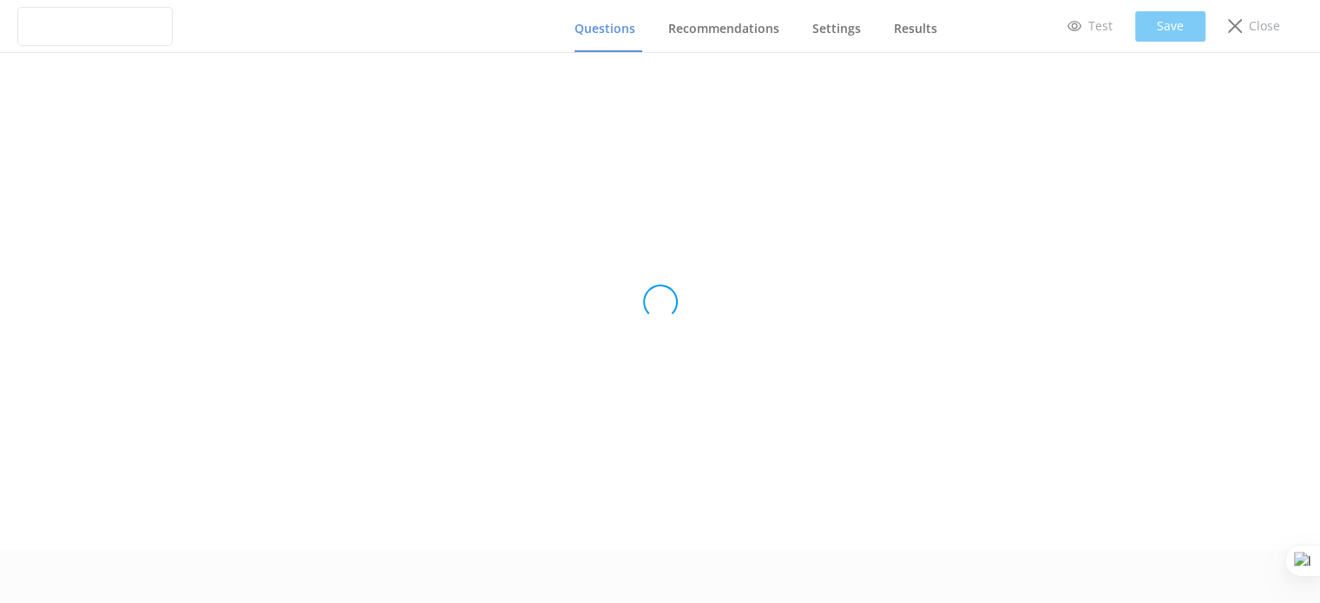
scroll to position [52, 0]
type input "Untitled Quiz"
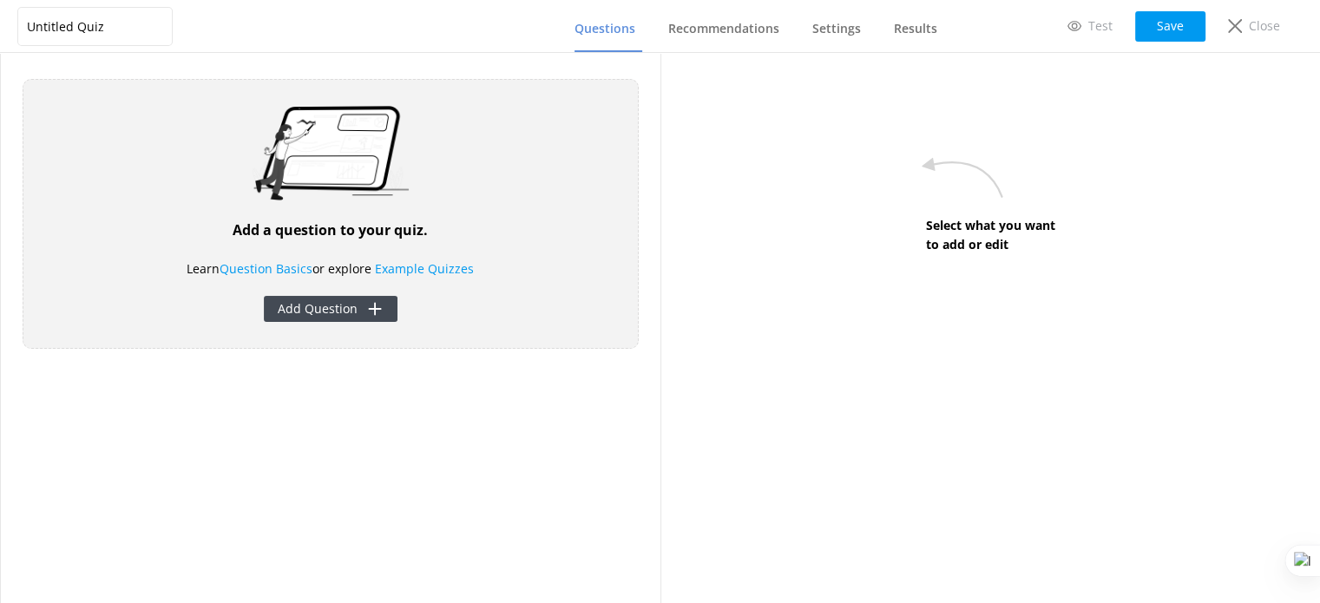
scroll to position [0, 0]
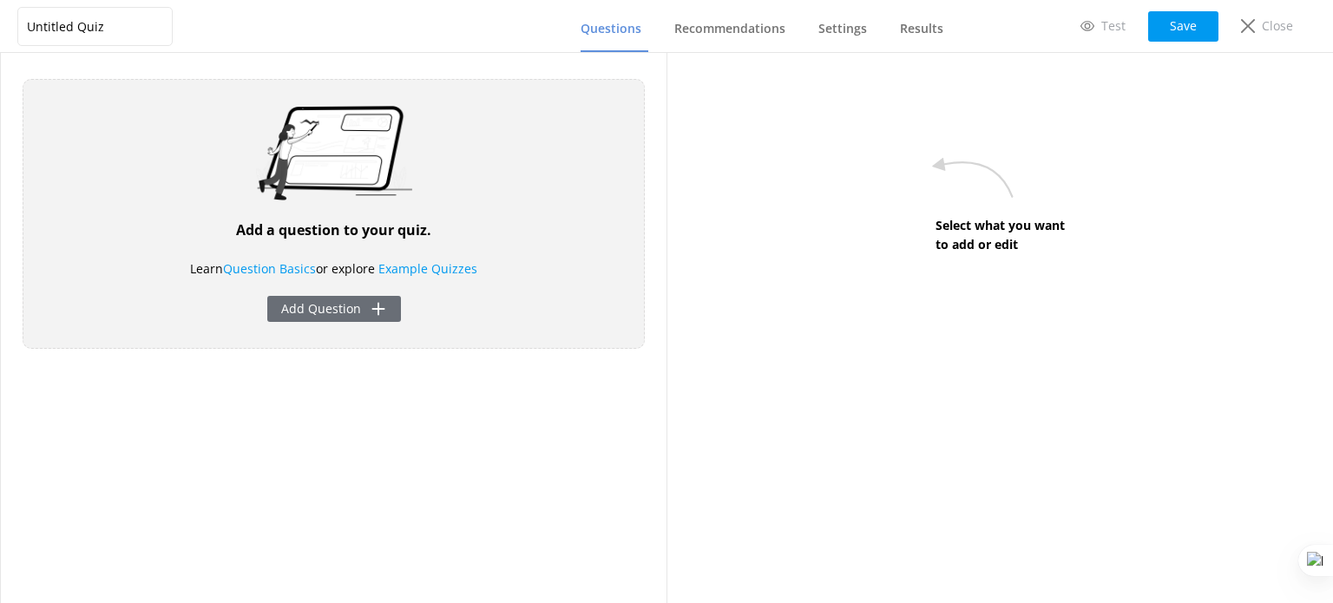
click at [341, 313] on button "Add Question" at bounding box center [334, 309] width 134 height 26
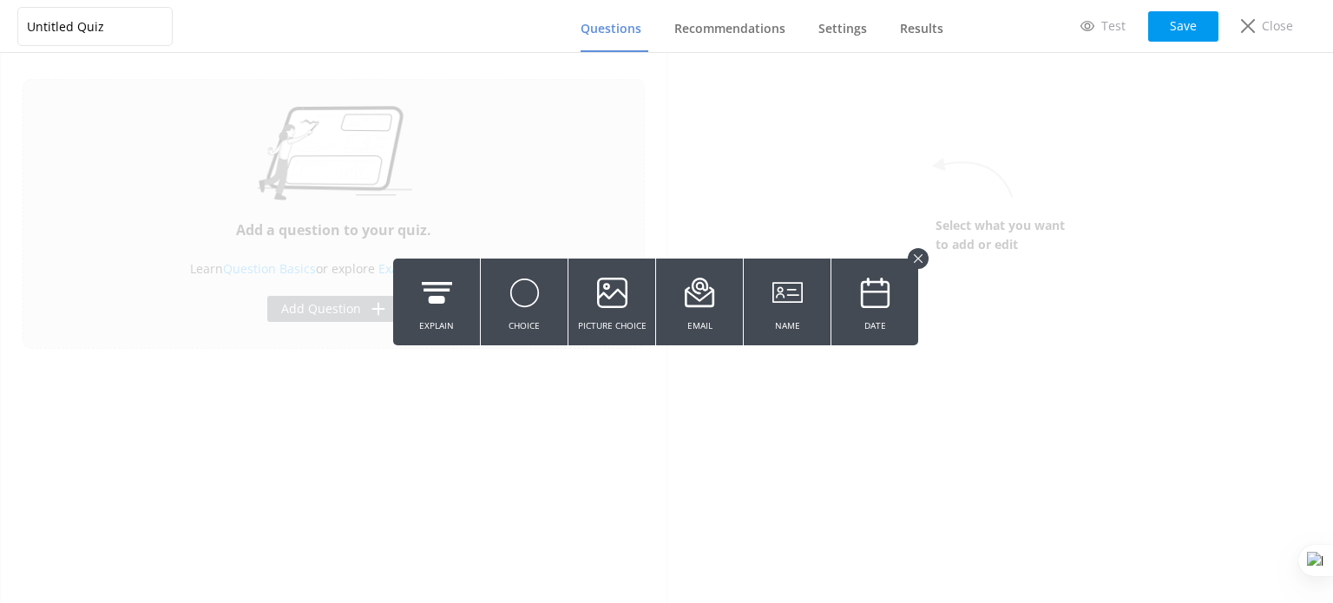
click at [923, 251] on button at bounding box center [918, 258] width 21 height 21
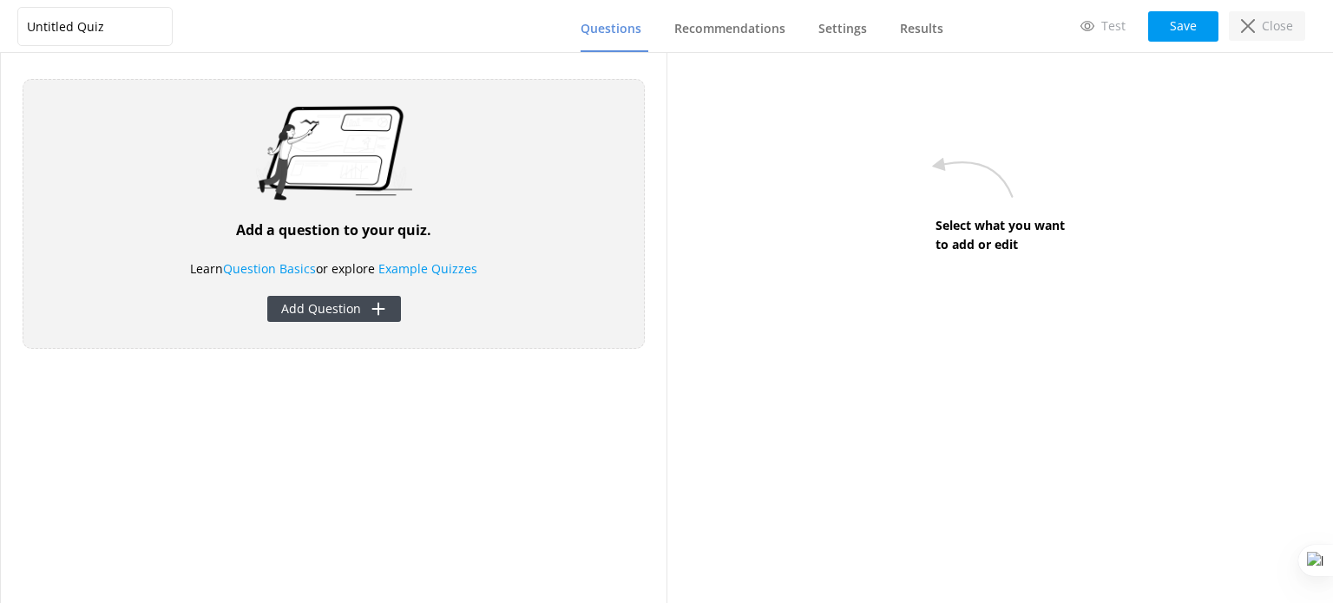
click at [1277, 20] on p "Close" at bounding box center [1277, 25] width 31 height 19
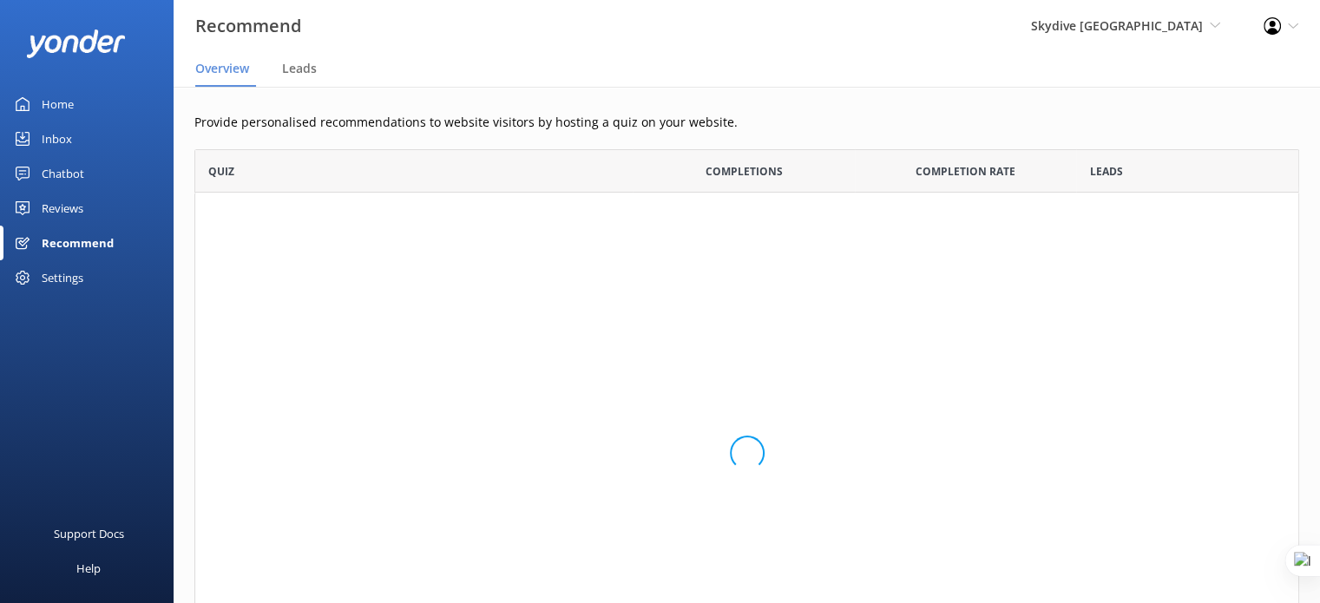
scroll to position [551, 1091]
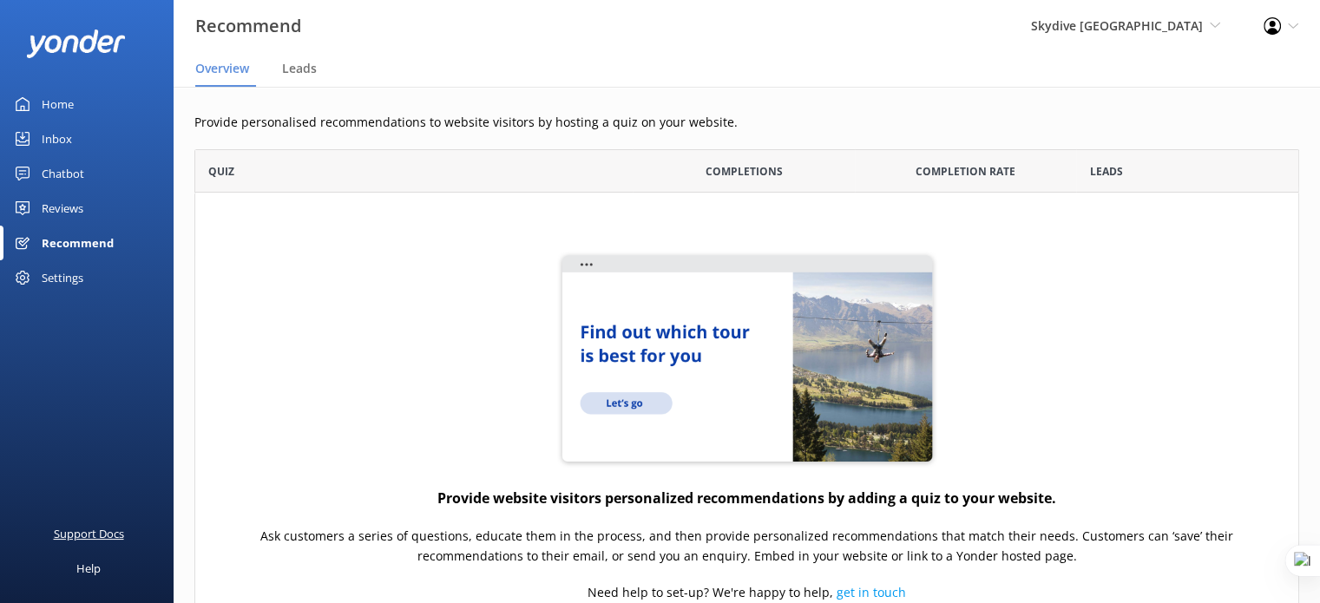
click at [80, 532] on div "Support Docs" at bounding box center [89, 533] width 70 height 35
click at [77, 270] on div "Settings" at bounding box center [63, 277] width 42 height 35
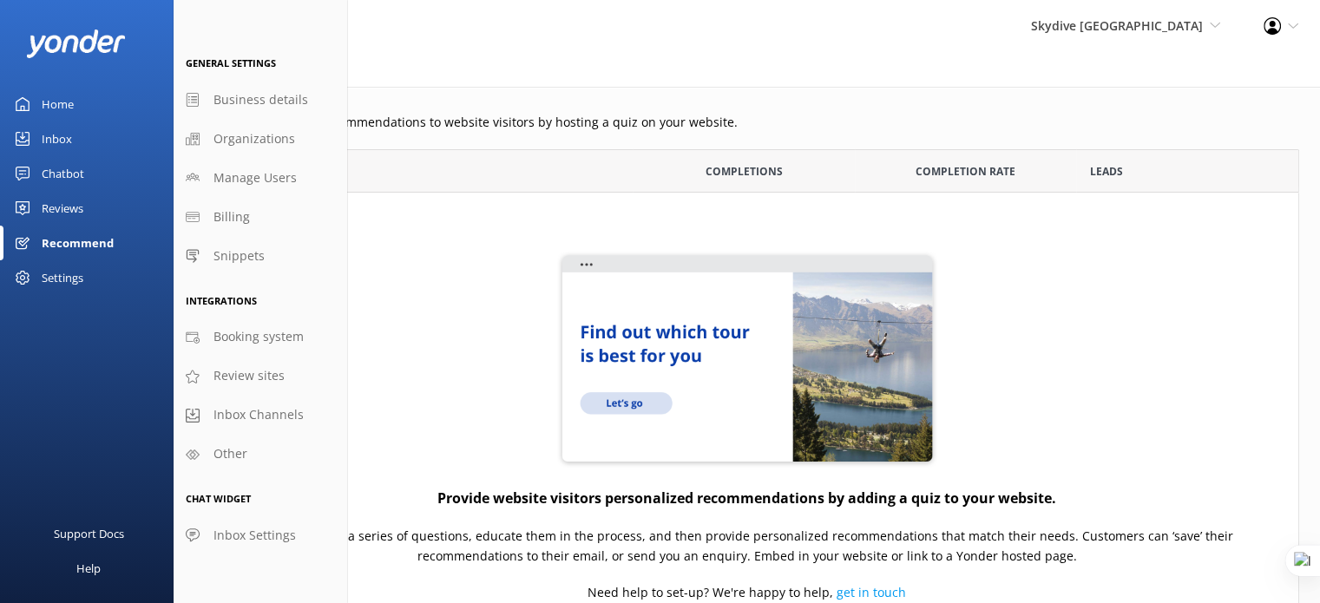
click at [526, 279] on div "Provide website visitors personalized recommendations by adding a quiz to your …" at bounding box center [746, 453] width 1104 height 521
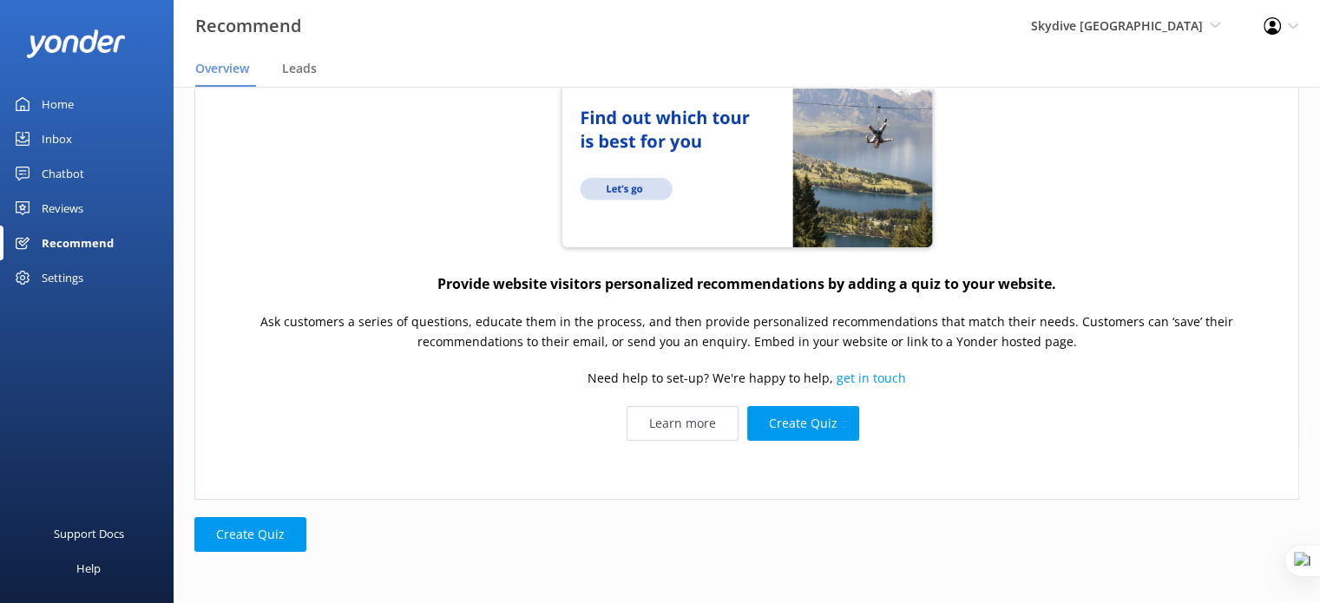
scroll to position [215, 0]
click at [803, 423] on button "Create Quiz" at bounding box center [803, 422] width 112 height 35
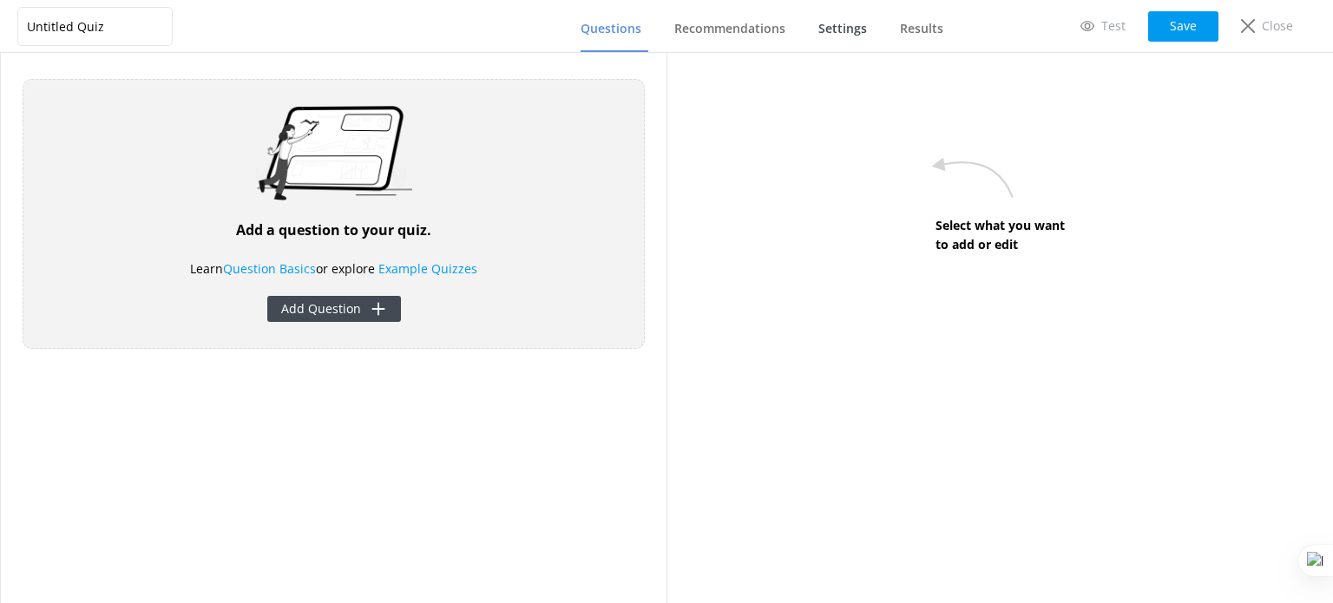
click at [819, 31] on span "Settings" at bounding box center [842, 28] width 49 height 17
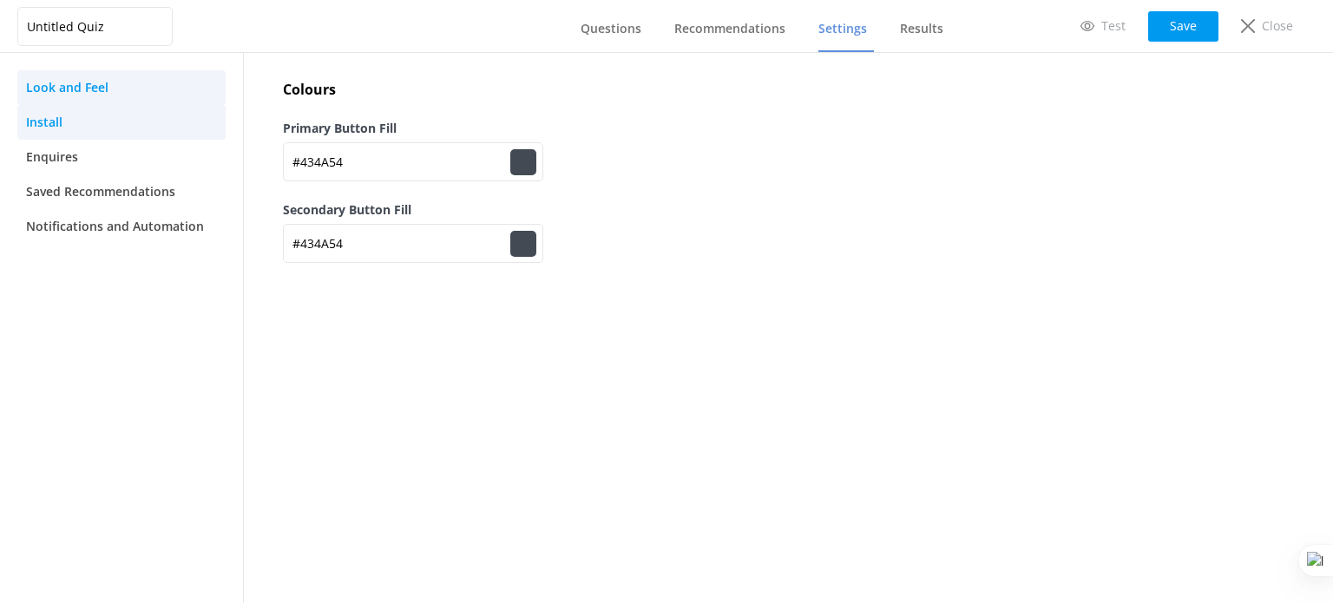
click at [97, 124] on link "Install" at bounding box center [121, 122] width 208 height 35
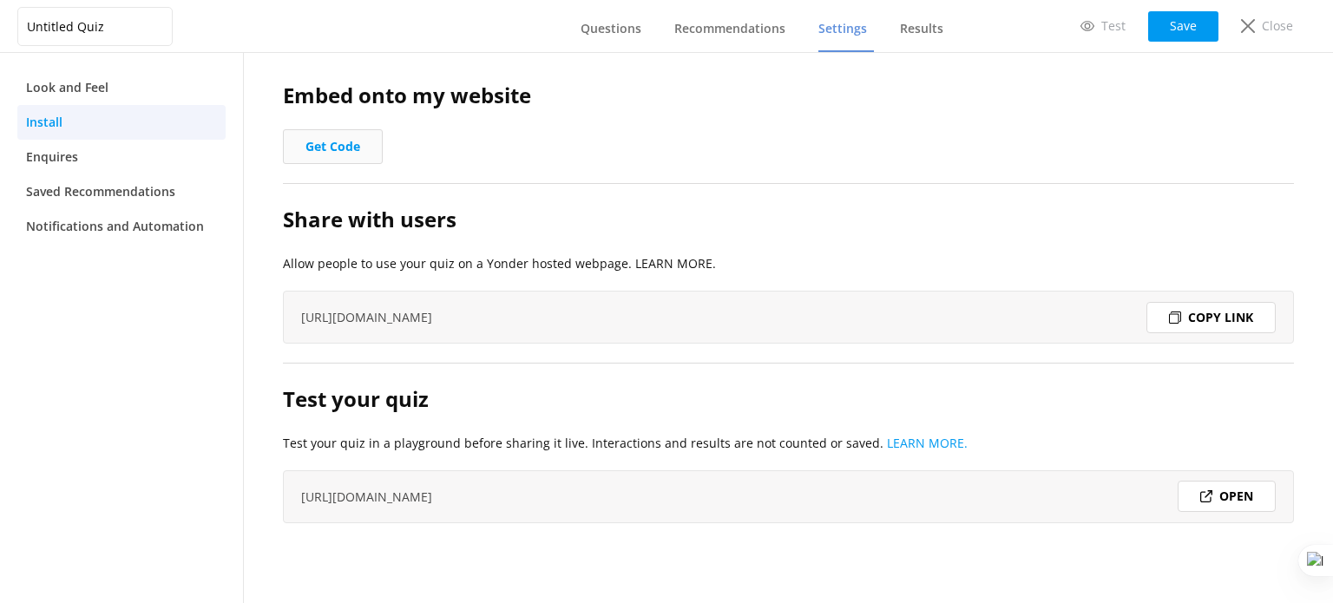
click at [326, 150] on button "Get Code" at bounding box center [333, 146] width 100 height 35
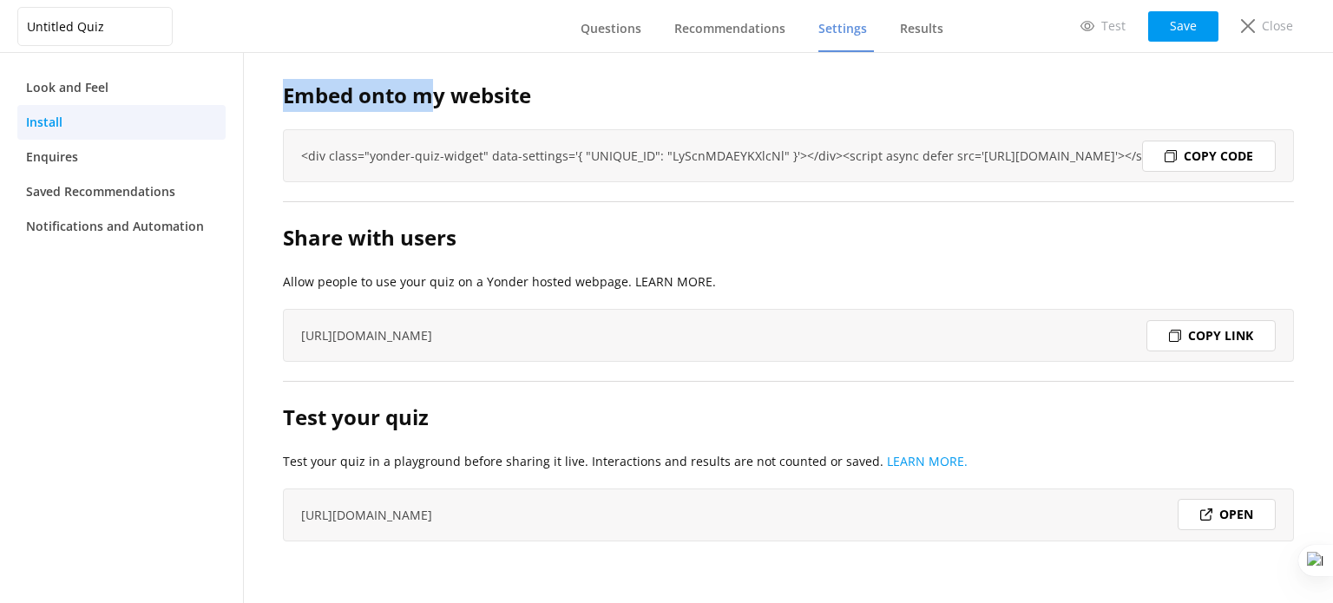
drag, startPoint x: 284, startPoint y: 99, endPoint x: 428, endPoint y: 99, distance: 144.0
click at [428, 99] on h2 "Embed onto my website" at bounding box center [788, 95] width 1011 height 33
click at [551, 75] on div "Embed onto my website <div class="yonder-quiz-widget" data-settings='{ "UNIQUE_…" at bounding box center [788, 328] width 1089 height 550
click at [1271, 23] on p "Close" at bounding box center [1277, 25] width 31 height 19
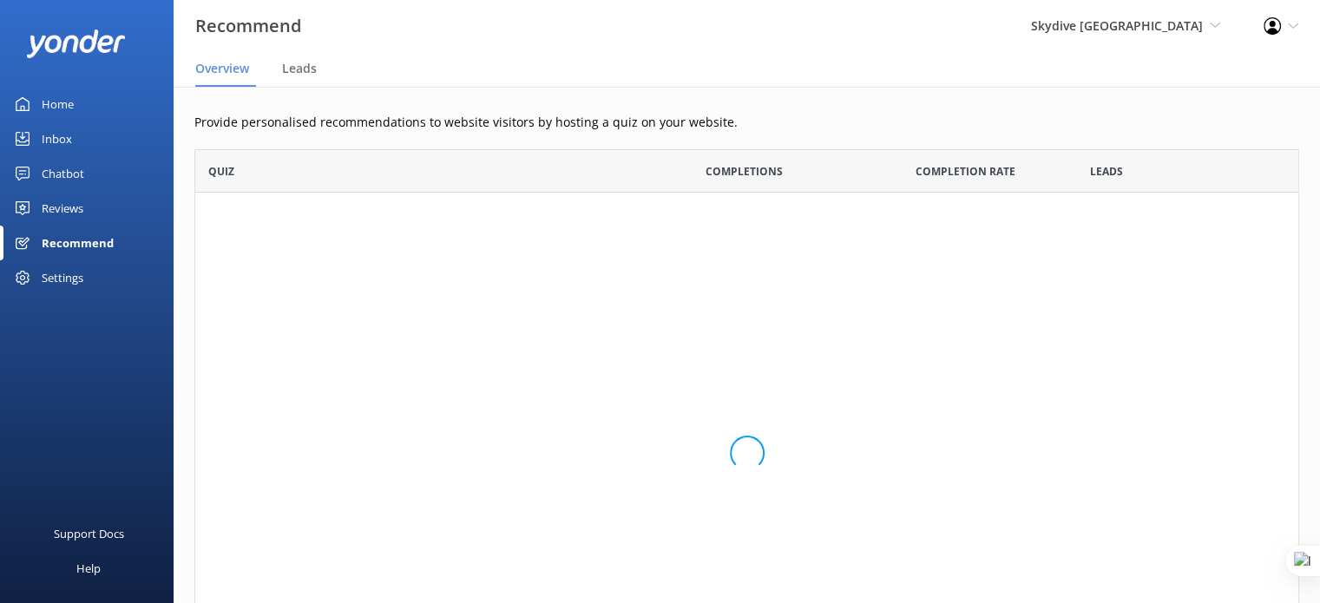
scroll to position [551, 1091]
